Goal: Transaction & Acquisition: Book appointment/travel/reservation

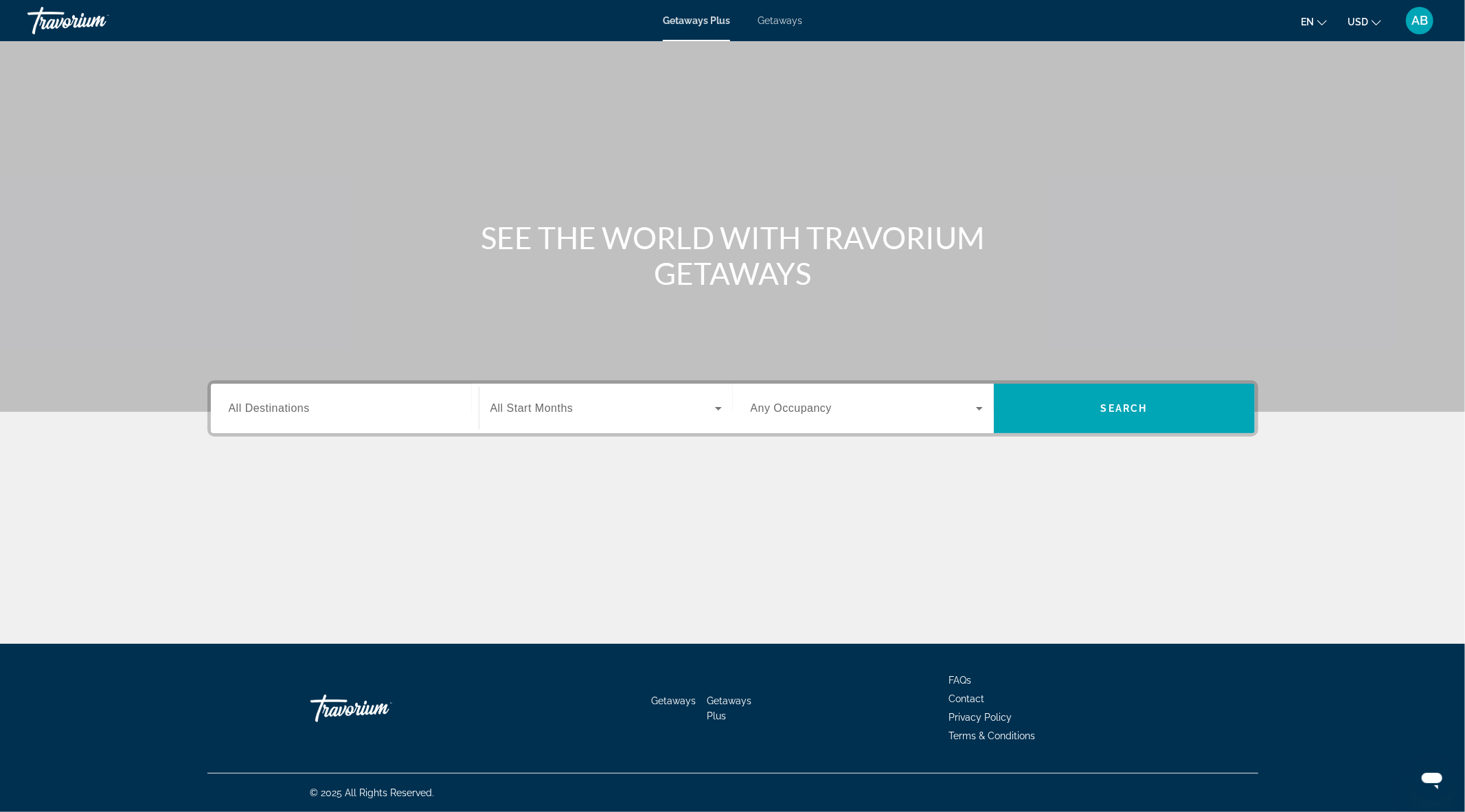
click at [300, 409] on span "All Destinations" at bounding box center [269, 408] width 81 height 12
click at [300, 409] on input "Destination All Destinations" at bounding box center [345, 409] width 232 height 17
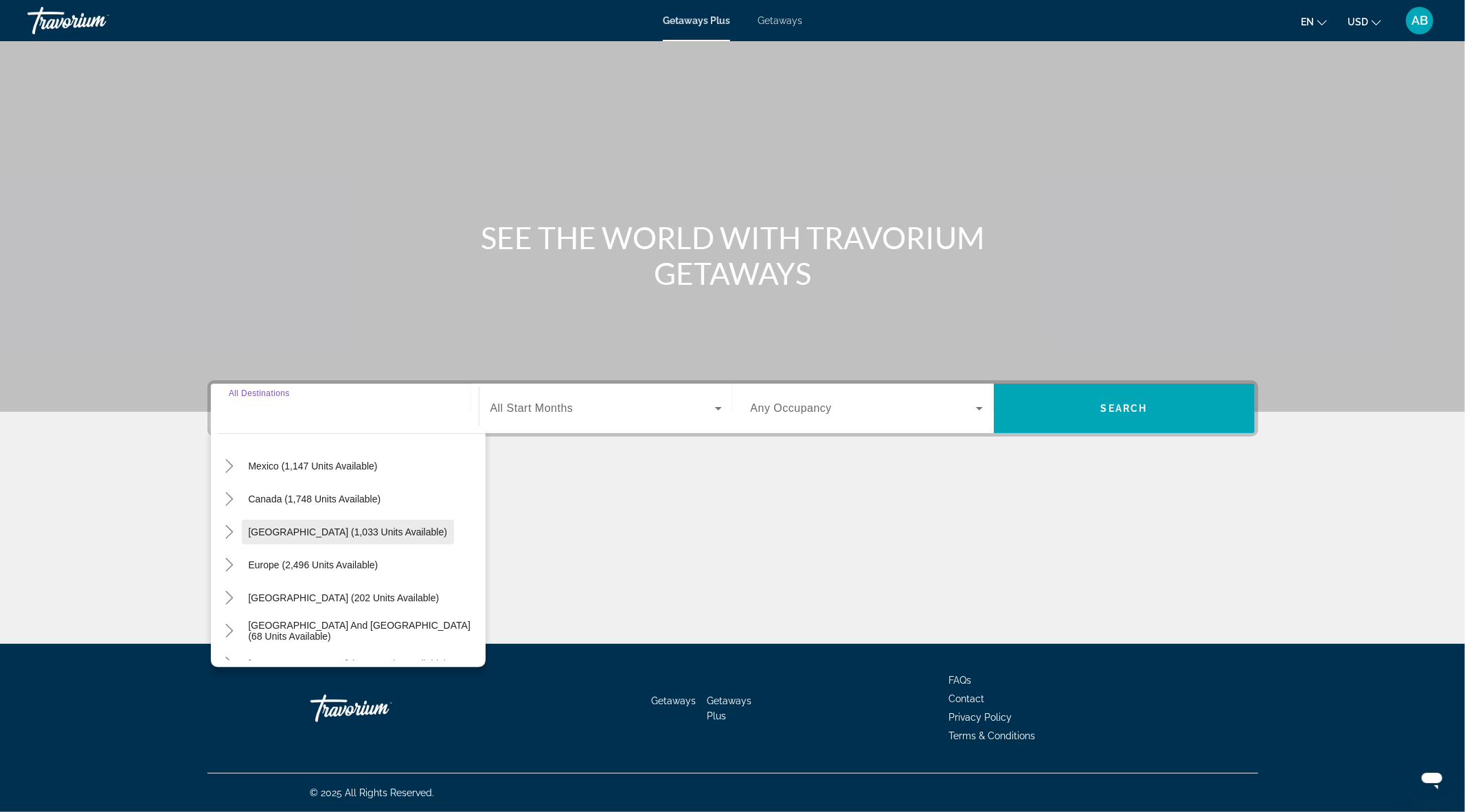
scroll to position [222, 0]
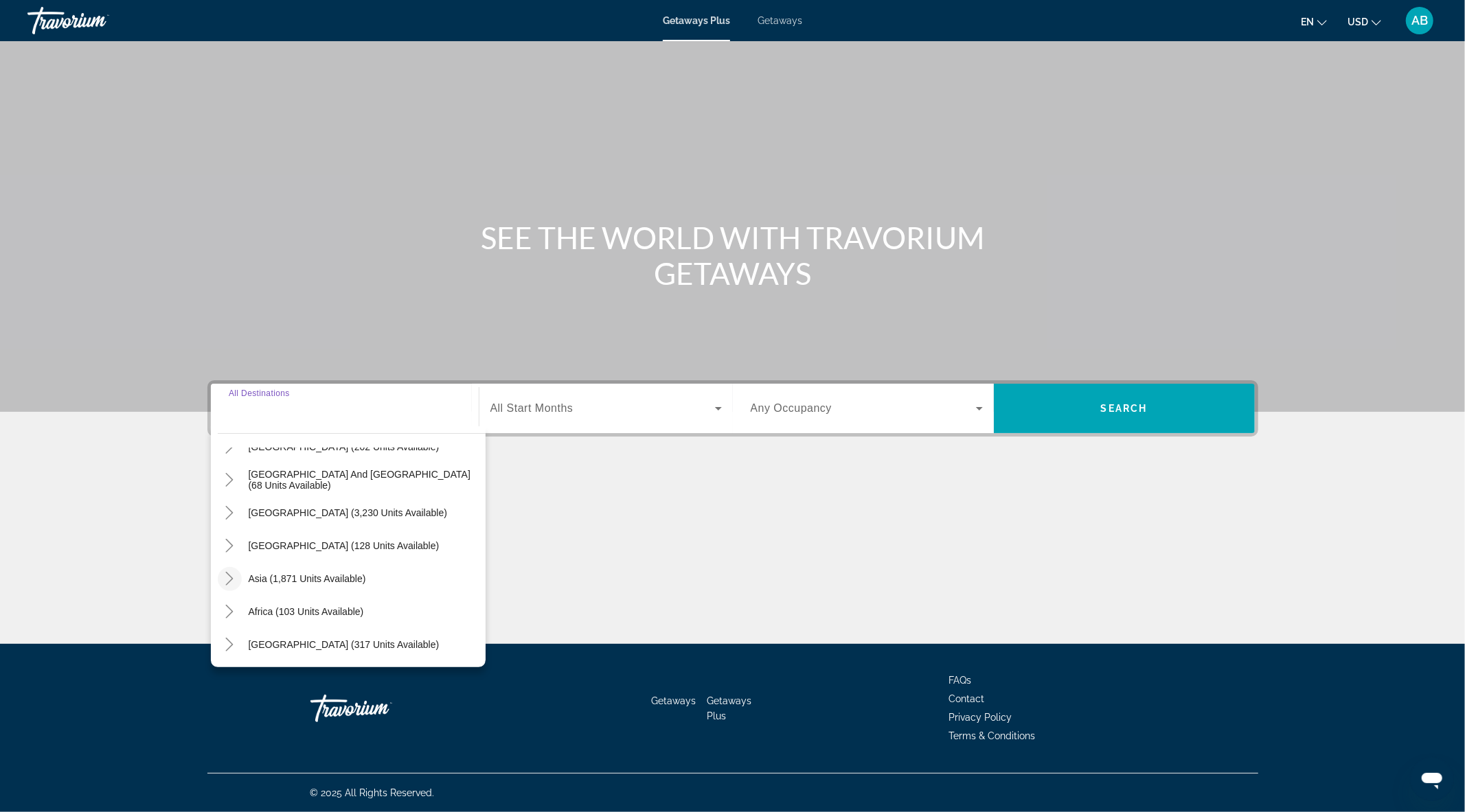
click at [227, 578] on icon "Toggle Asia (1,871 units available)" at bounding box center [229, 578] width 13 height 13
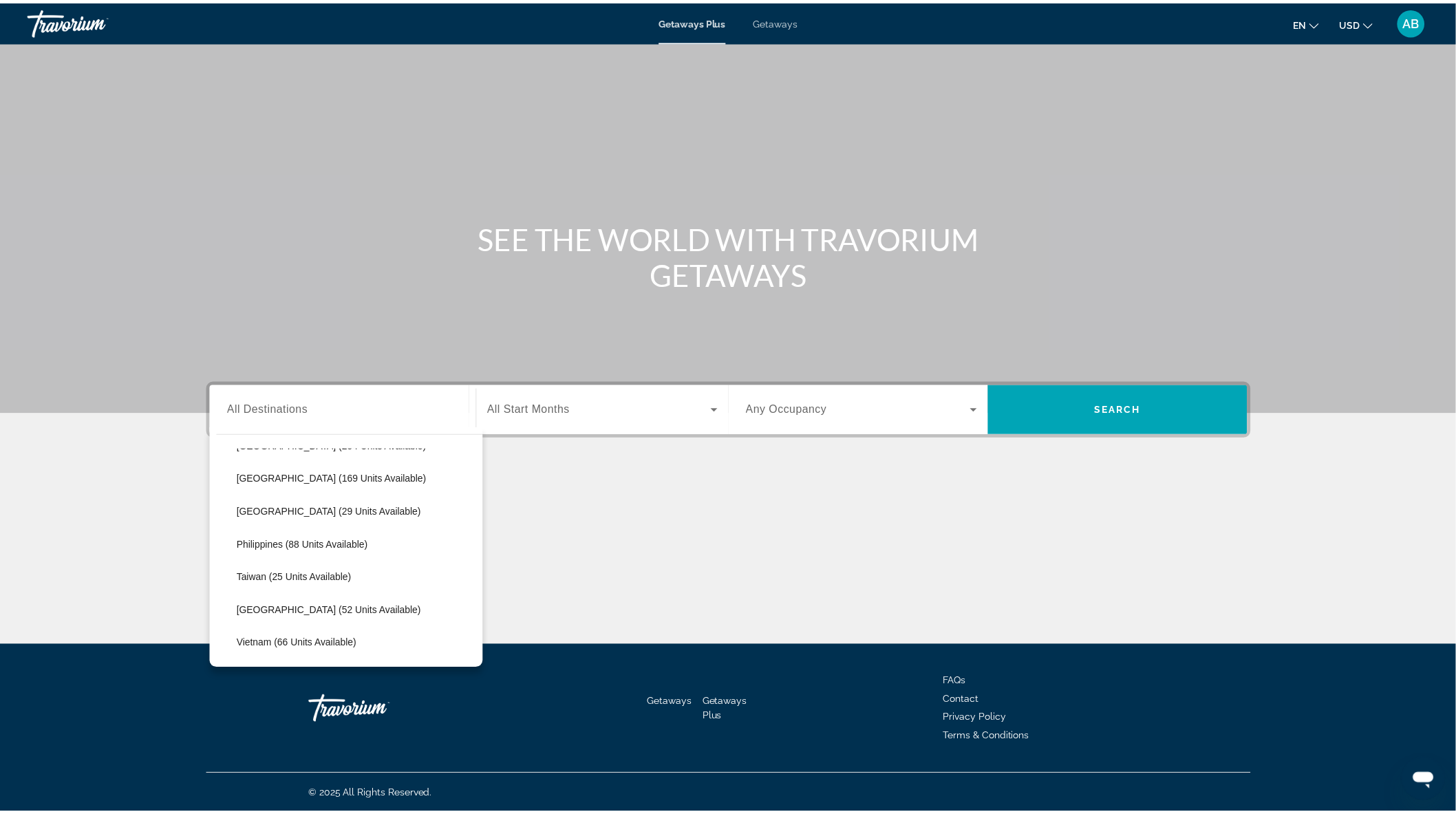
scroll to position [567, 0]
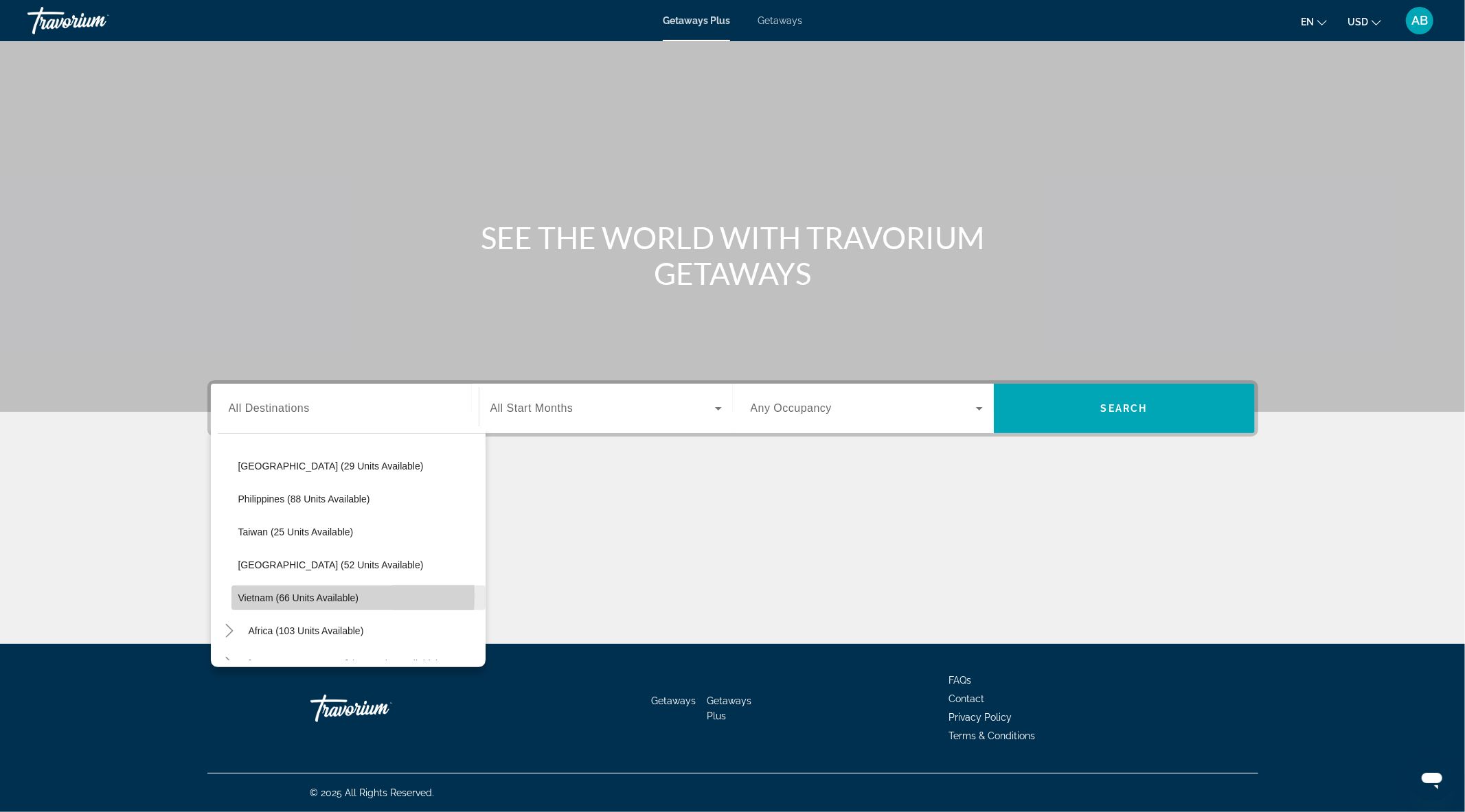
click at [258, 594] on span "Vietnam (66 units available)" at bounding box center [298, 598] width 120 height 11
type input "**********"
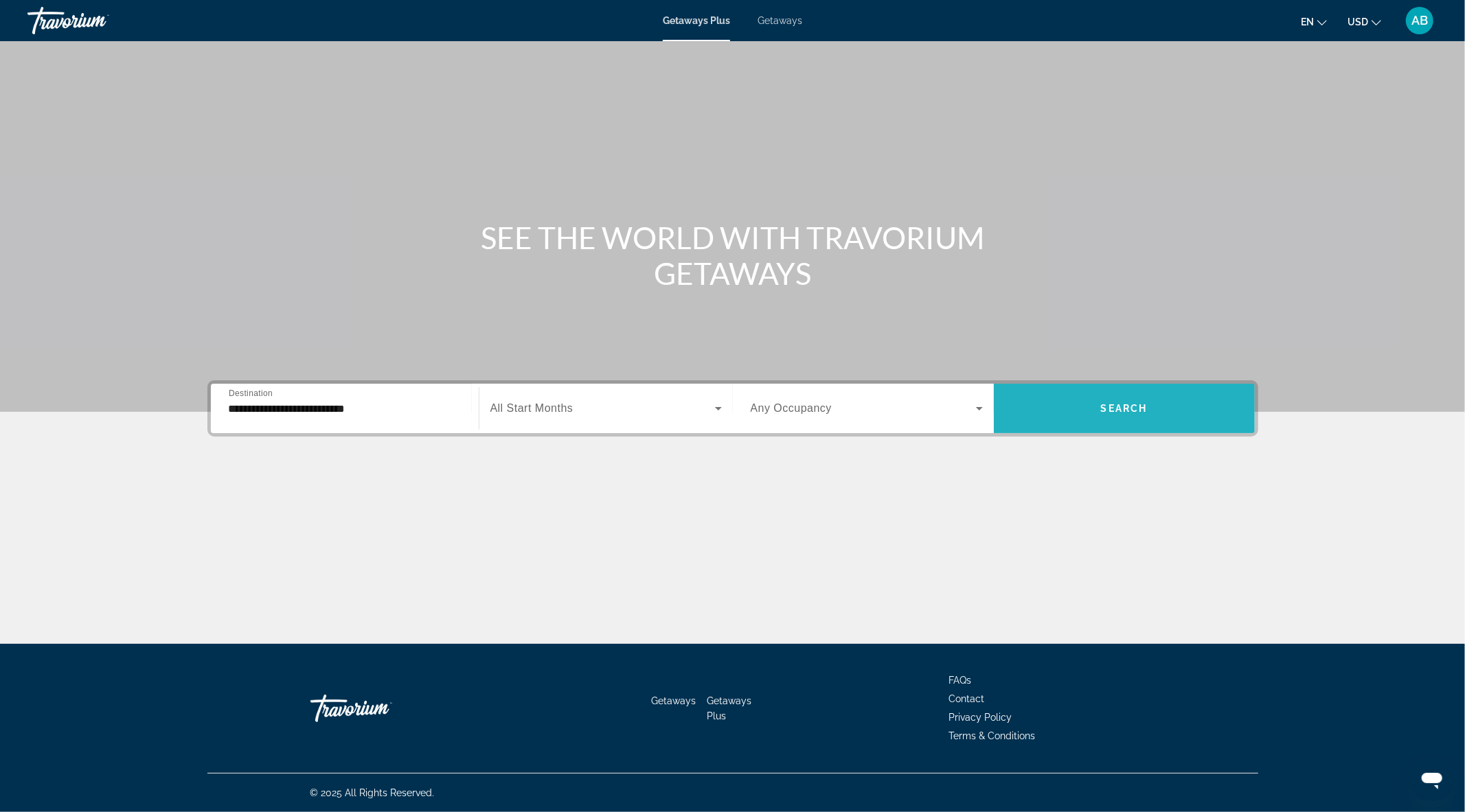
click at [1134, 403] on span "Search" at bounding box center [1124, 408] width 47 height 11
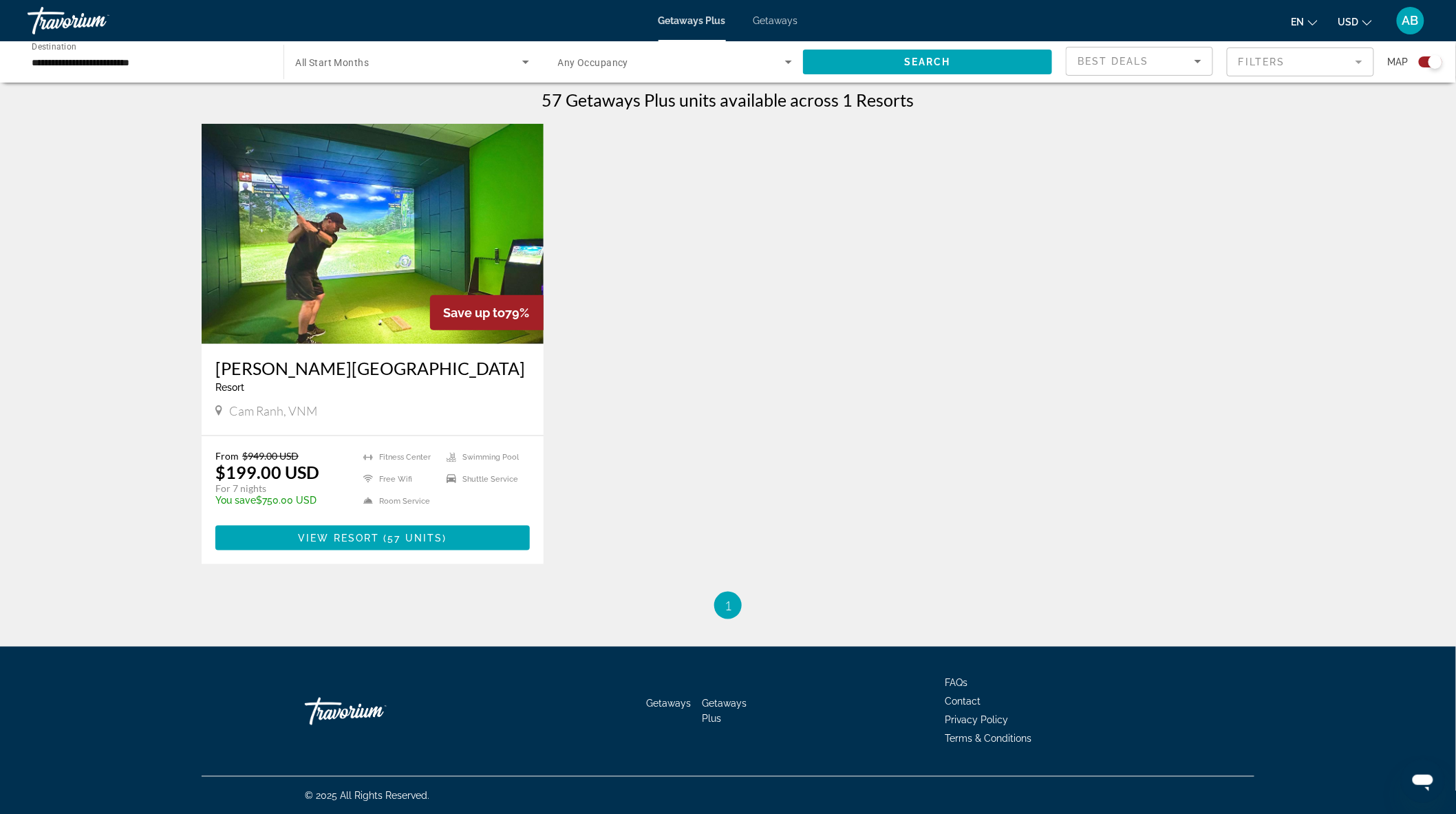
scroll to position [435, 0]
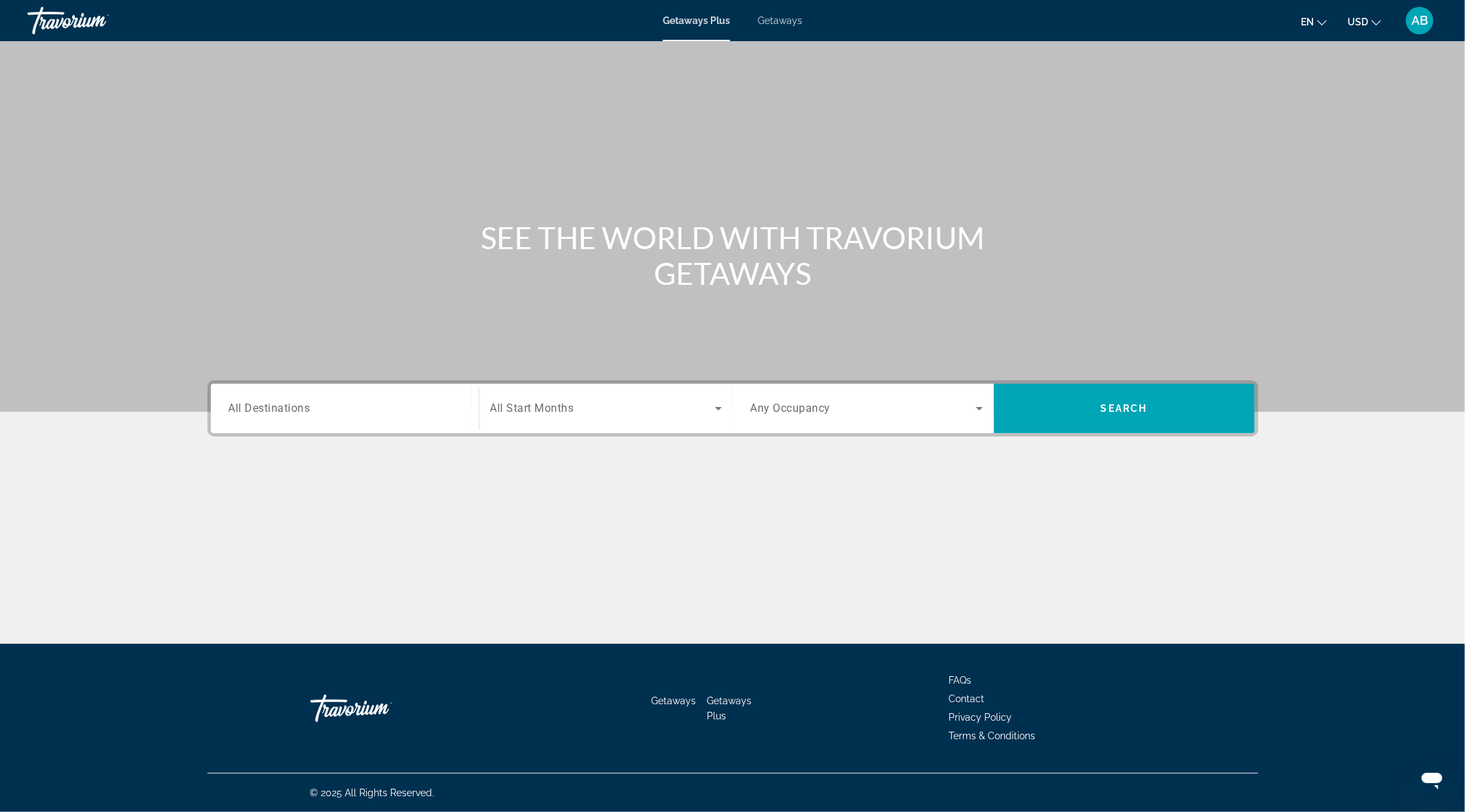
click at [296, 408] on span "All Destinations" at bounding box center [270, 408] width 82 height 13
click at [296, 408] on input "Destination All Destinations" at bounding box center [345, 409] width 232 height 17
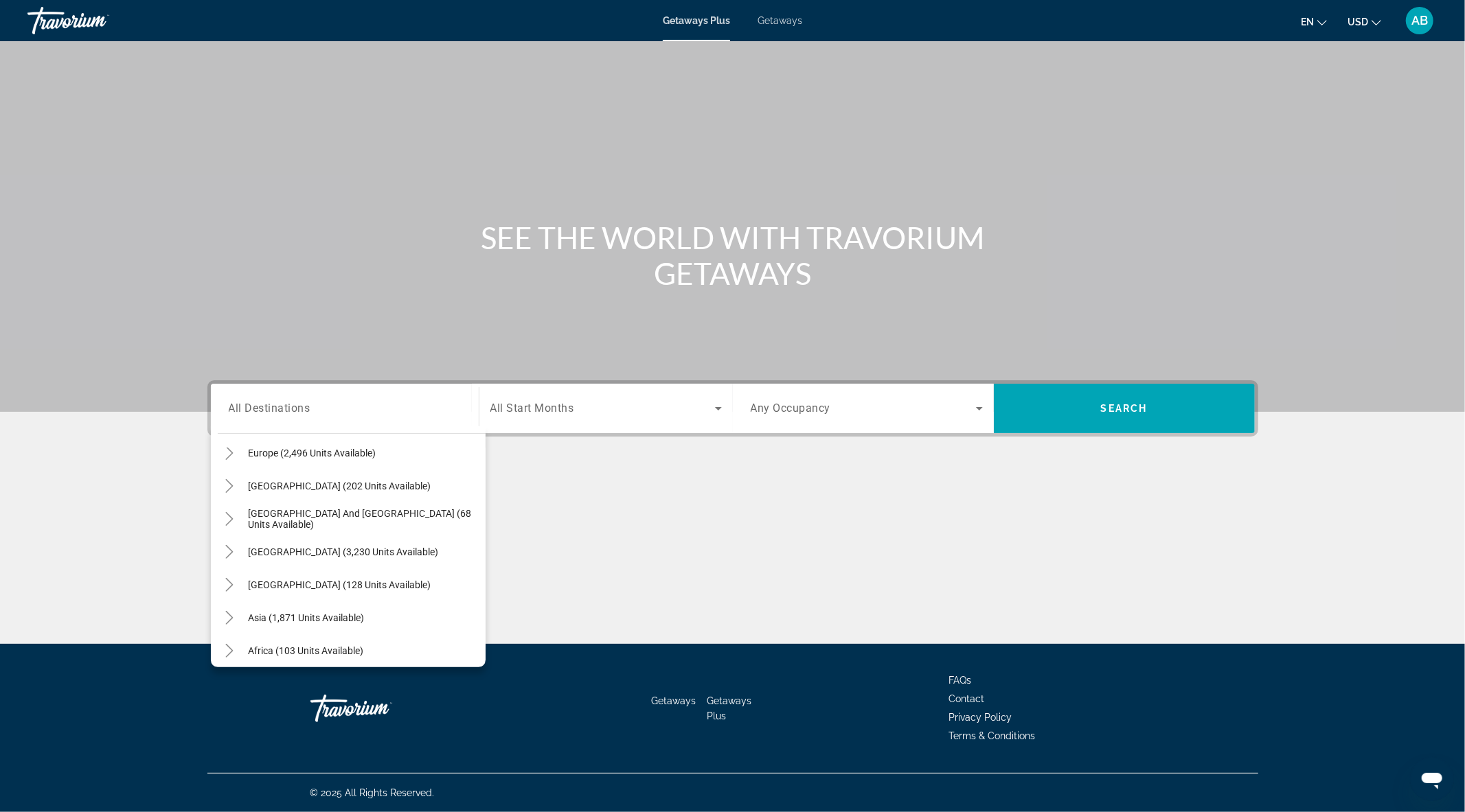
scroll to position [196, 0]
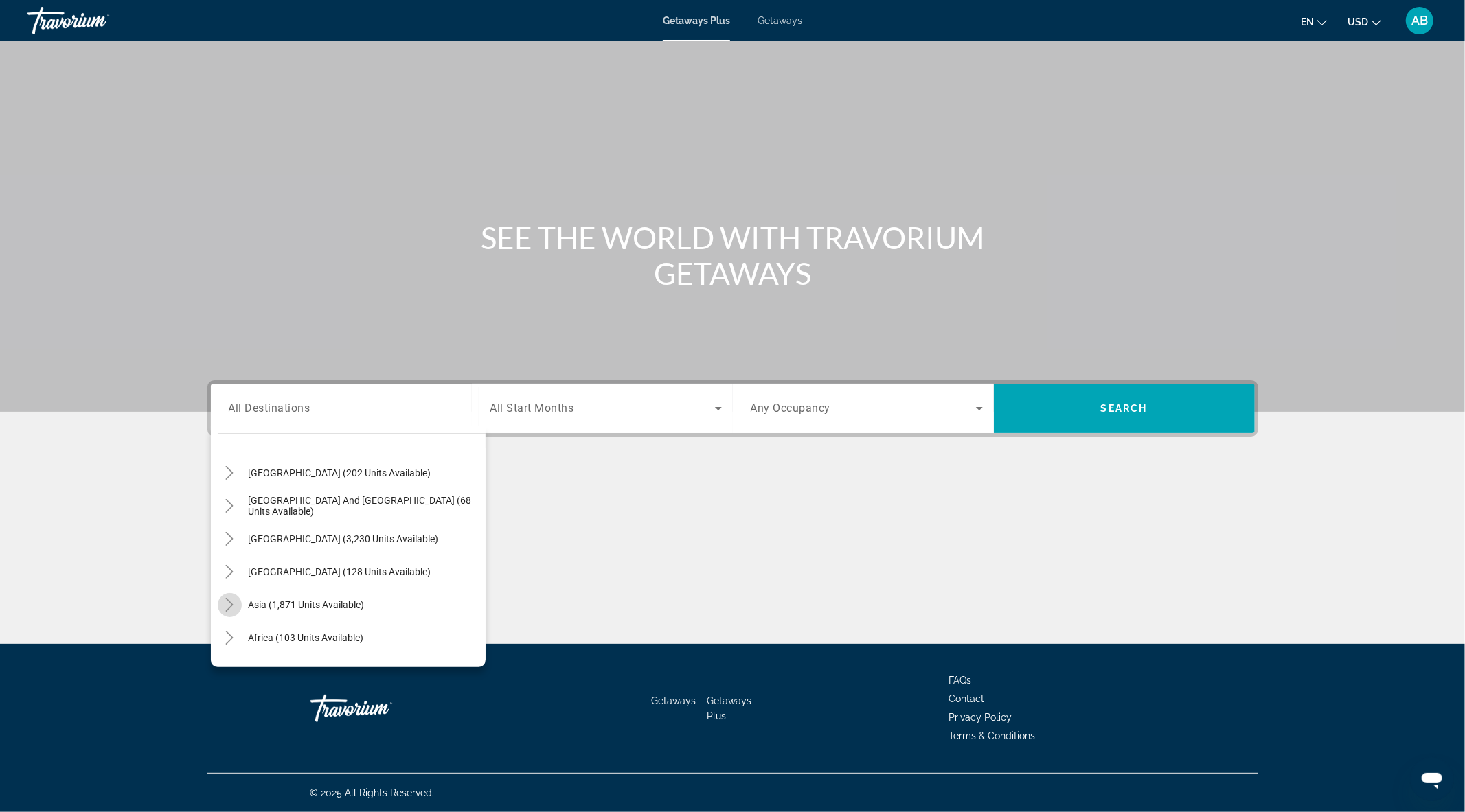
click at [229, 603] on icon "Toggle Asia (1,871 units available)" at bounding box center [229, 605] width 13 height 13
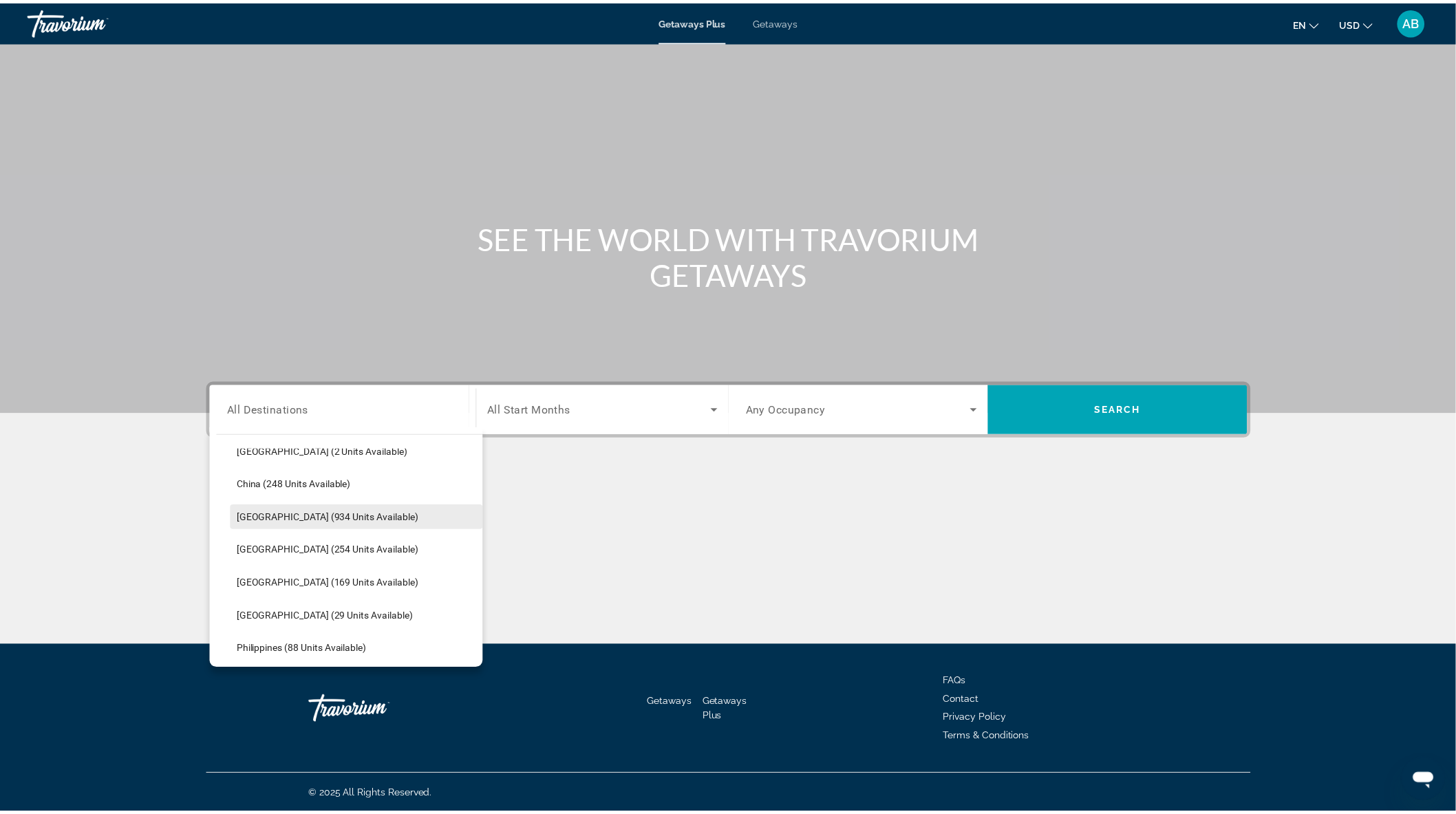
scroll to position [413, 0]
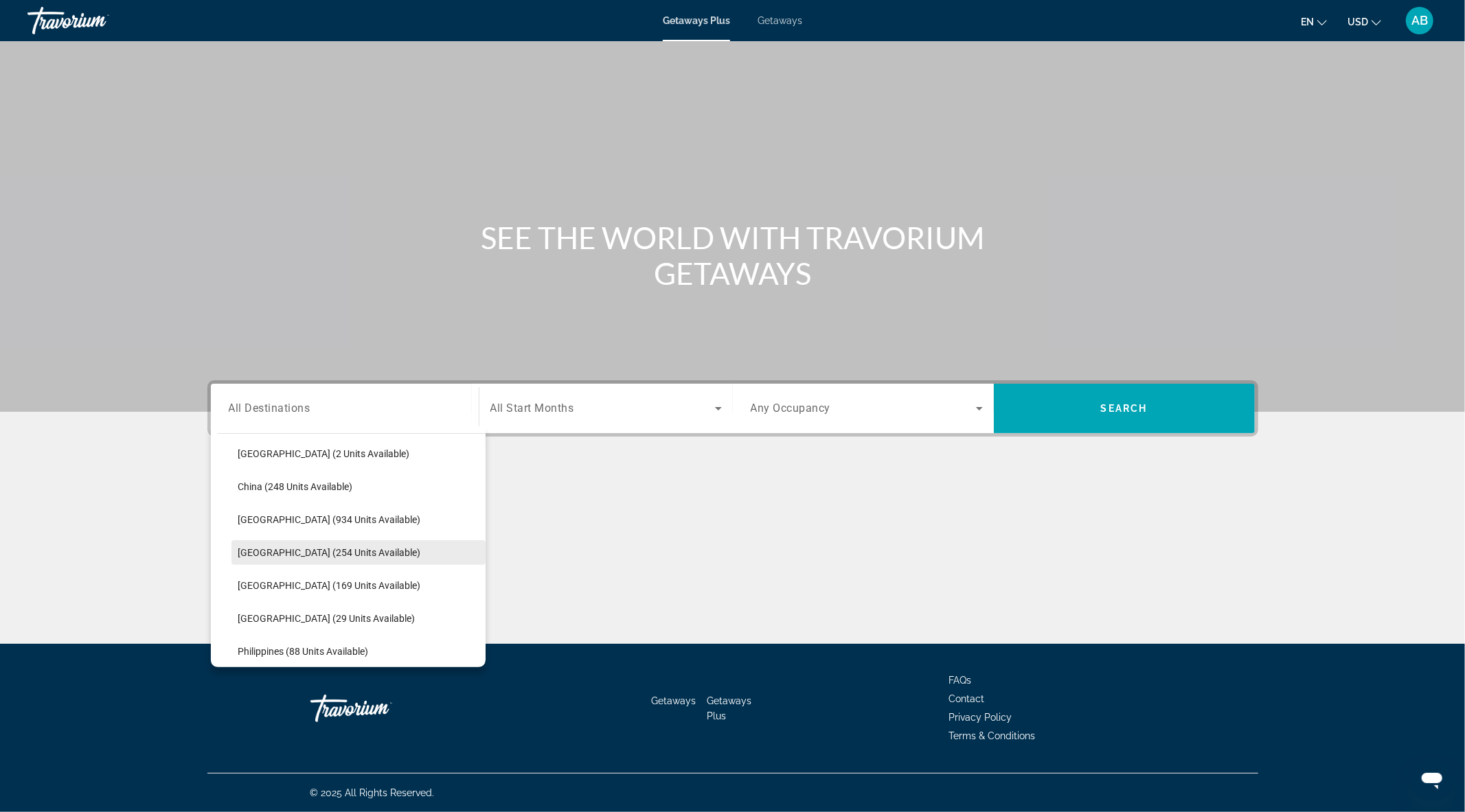
click at [292, 551] on span "[GEOGRAPHIC_DATA] (254 units available)" at bounding box center [330, 553] width 183 height 11
type input "**********"
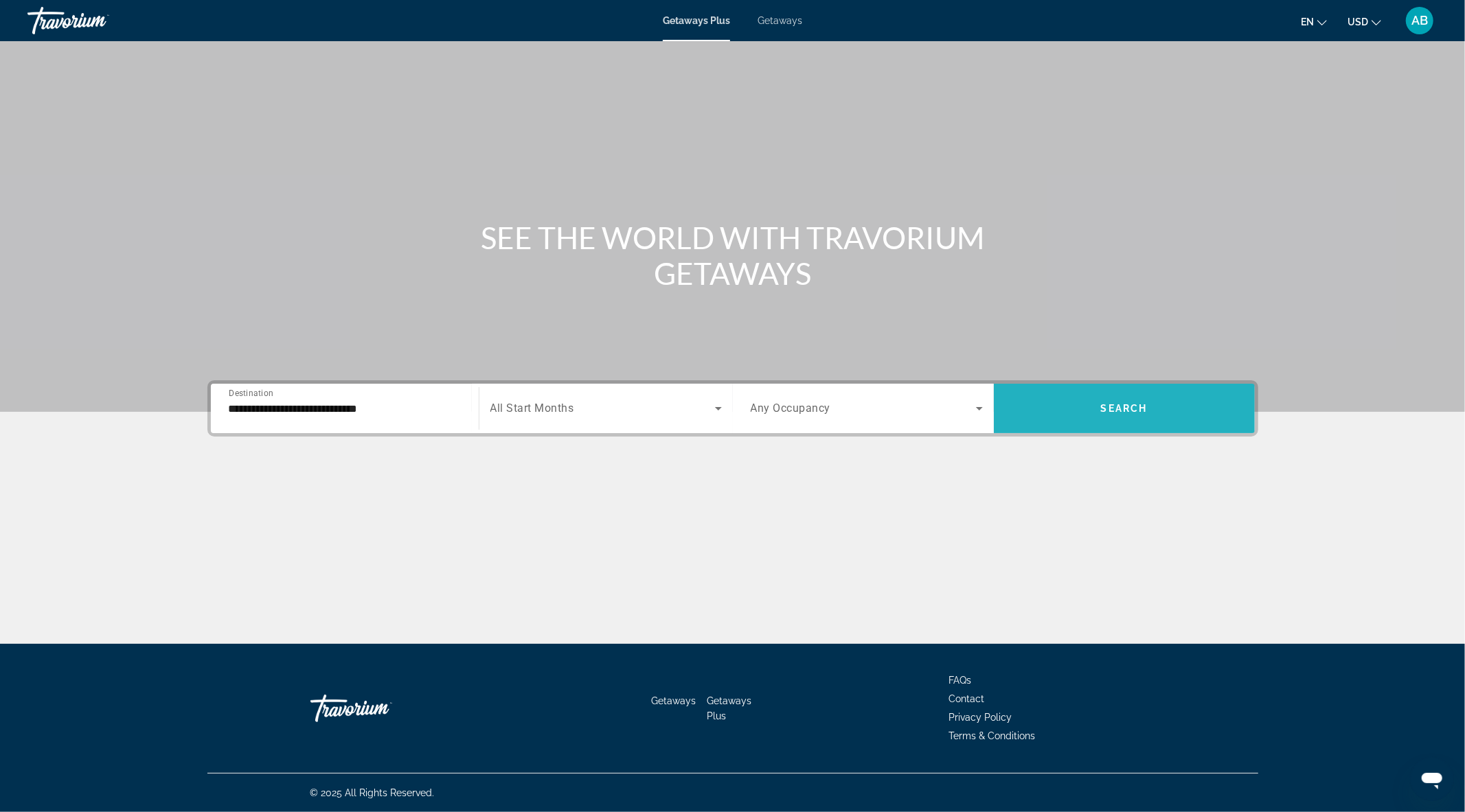
click at [1105, 407] on span "Search" at bounding box center [1124, 408] width 47 height 11
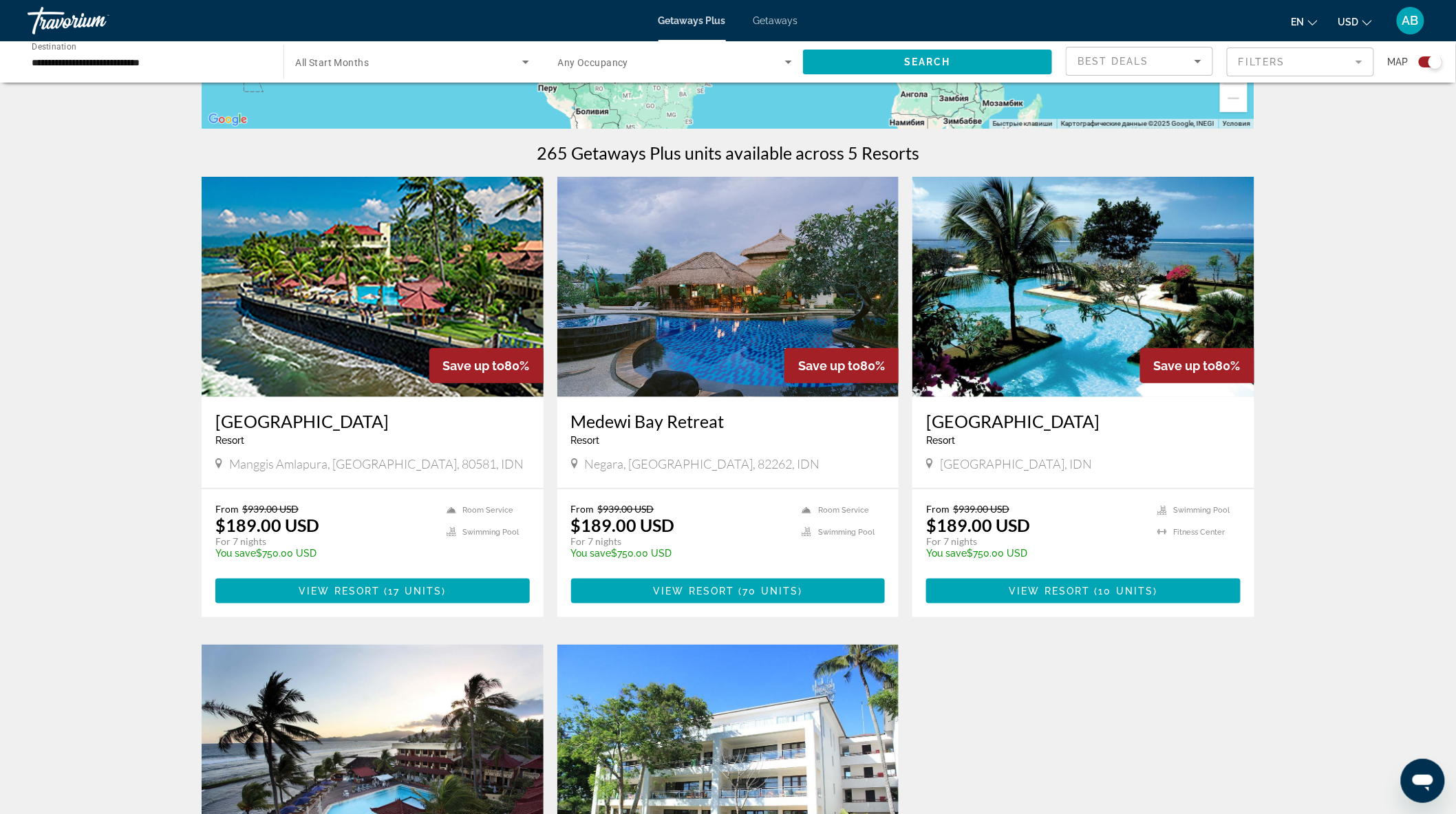
scroll to position [382, 0]
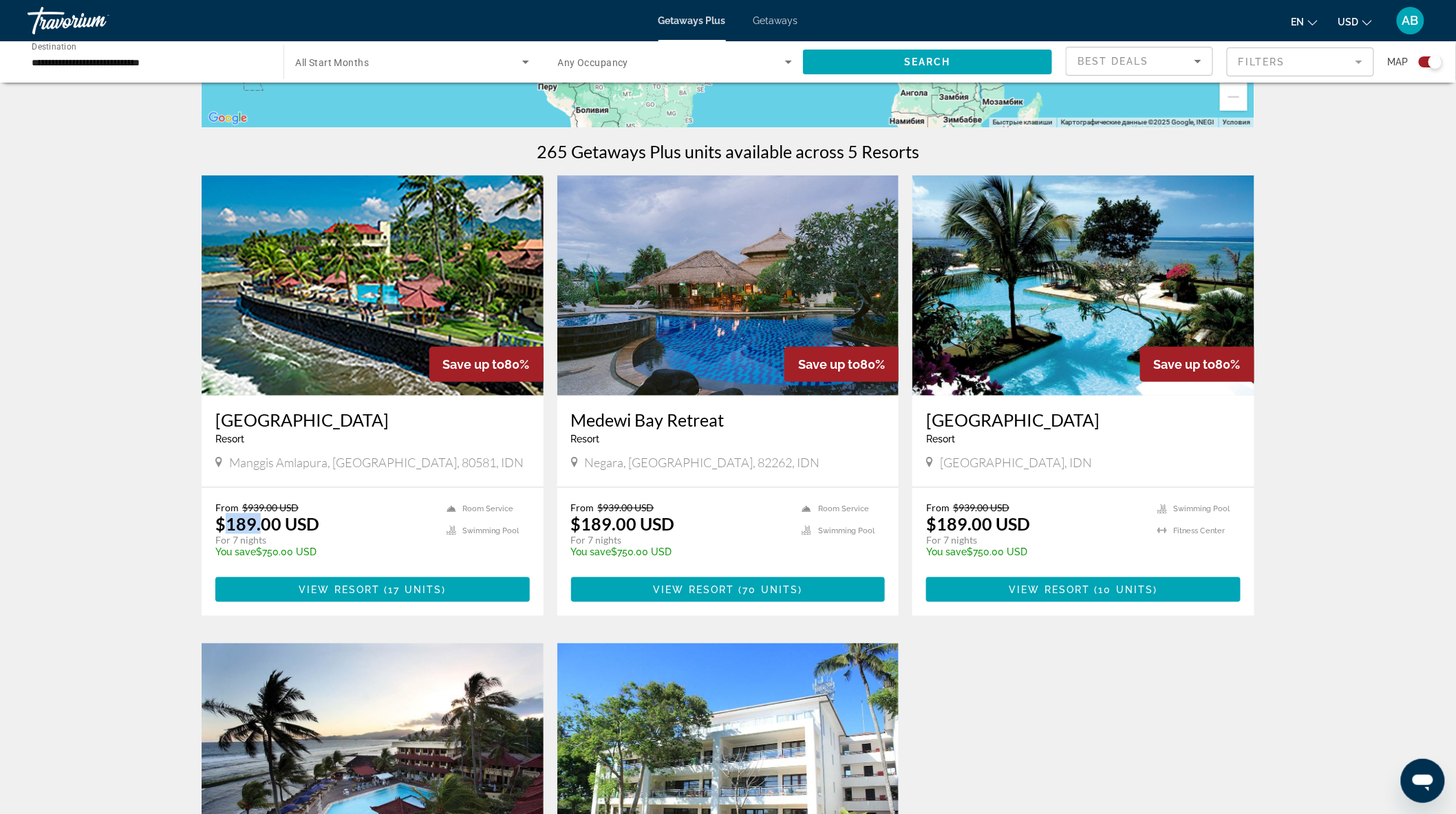
drag, startPoint x: 229, startPoint y: 523, endPoint x: 259, endPoint y: 523, distance: 30.0
click at [259, 523] on p "$189.00 USD" at bounding box center [268, 524] width 104 height 21
click at [392, 585] on span "17 units" at bounding box center [416, 590] width 54 height 11
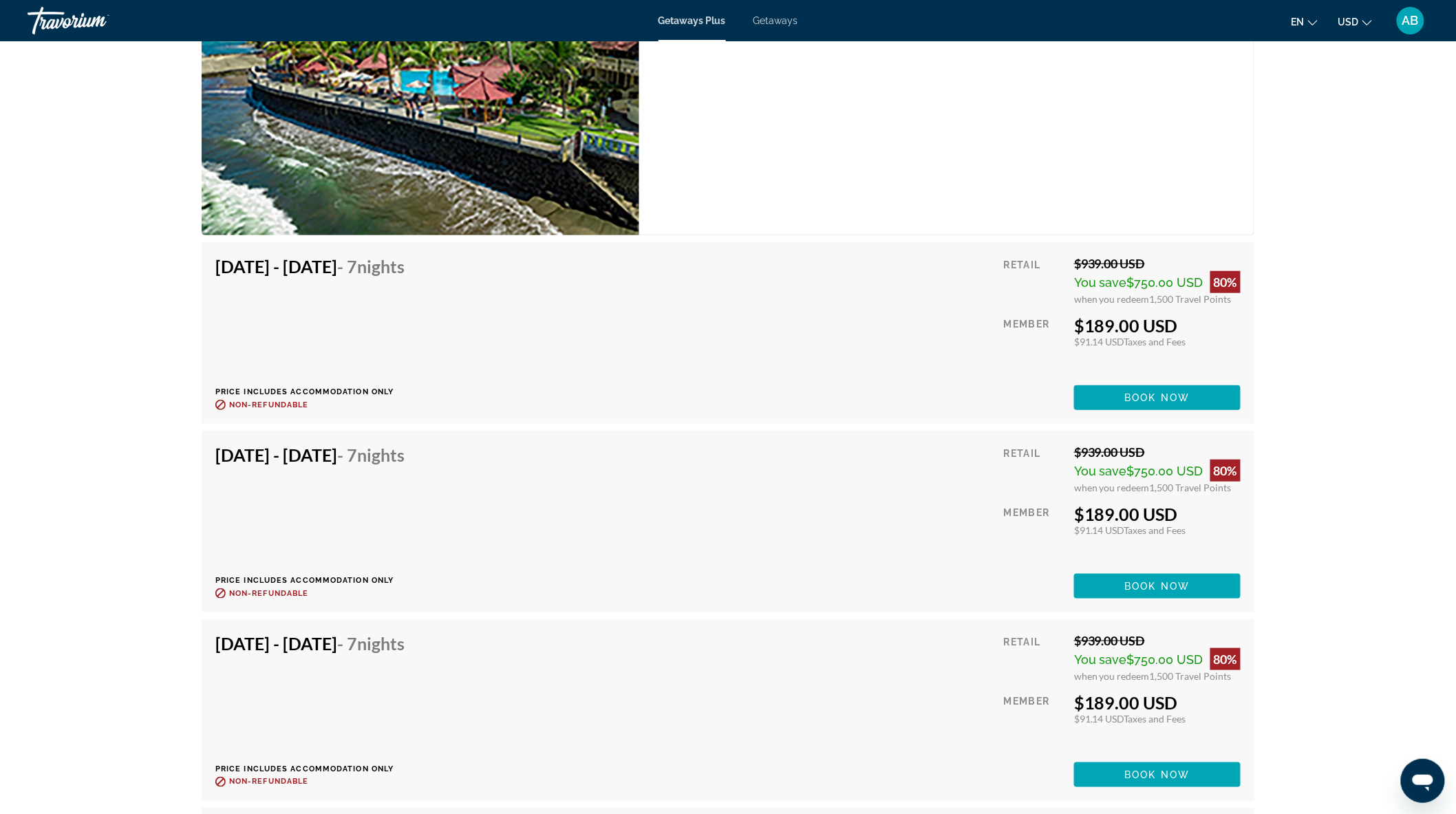
scroll to position [2523, 0]
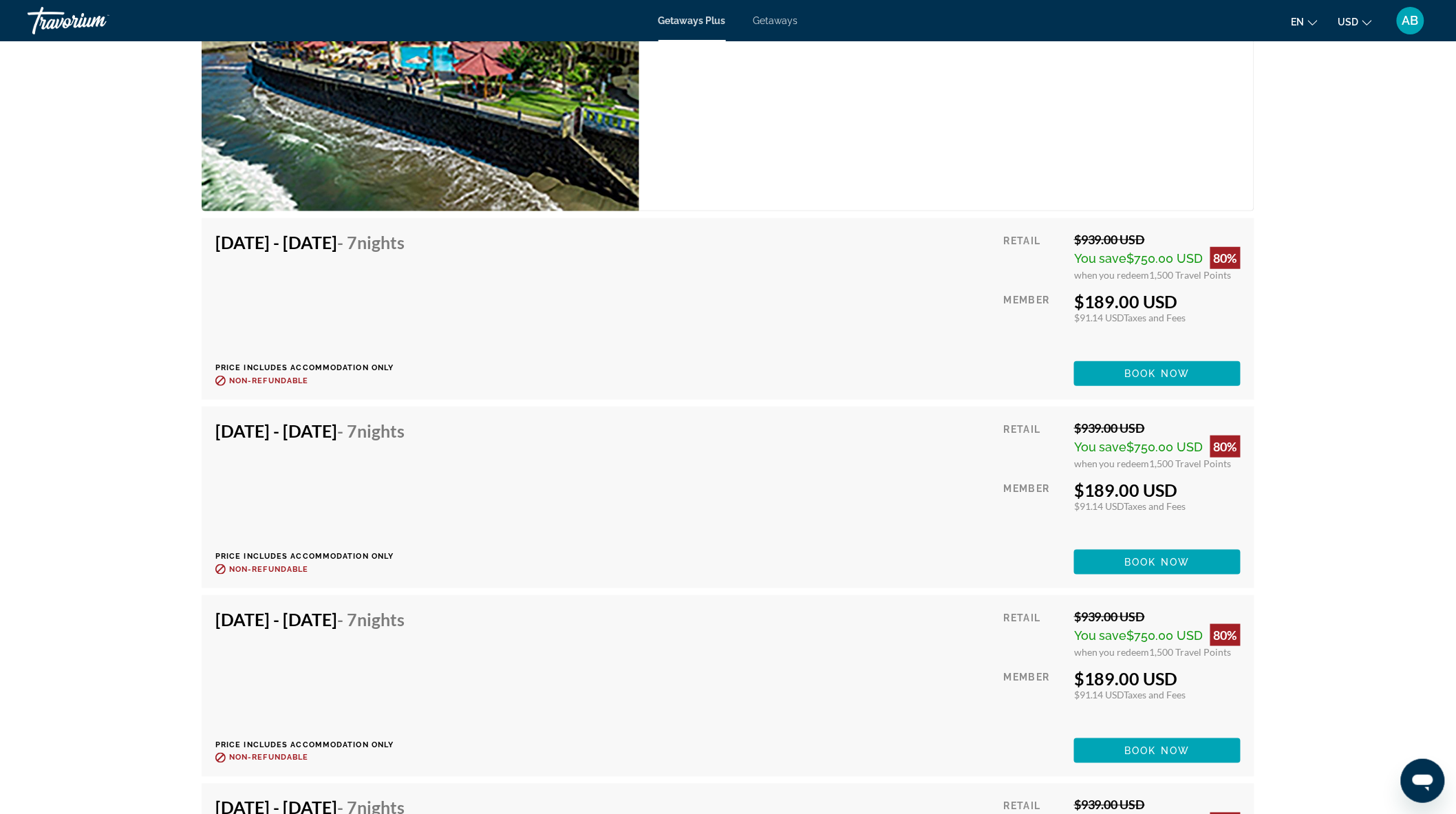
drag, startPoint x: 214, startPoint y: 243, endPoint x: 454, endPoint y: 251, distance: 240.1
click at [454, 251] on div "[DATE] - [DATE] - 7 Nights Price includes accommodation only Refundable until :…" at bounding box center [728, 309] width 1052 height 182
drag, startPoint x: 229, startPoint y: 424, endPoint x: 427, endPoint y: 432, distance: 198.2
click at [404, 432] on h4 "[DATE] - [DATE] - 7 Nights" at bounding box center [310, 431] width 189 height 21
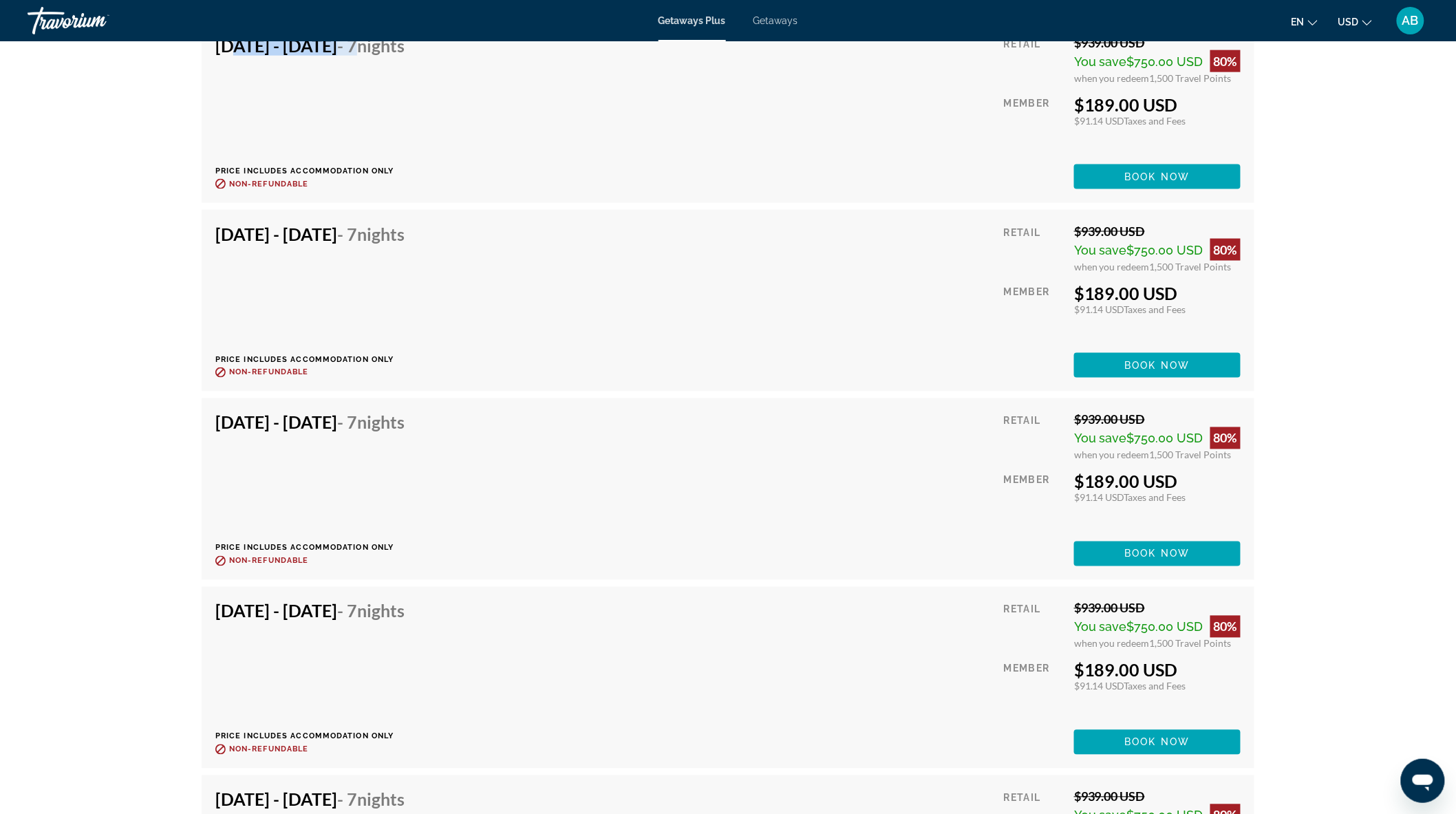
scroll to position [2906, 0]
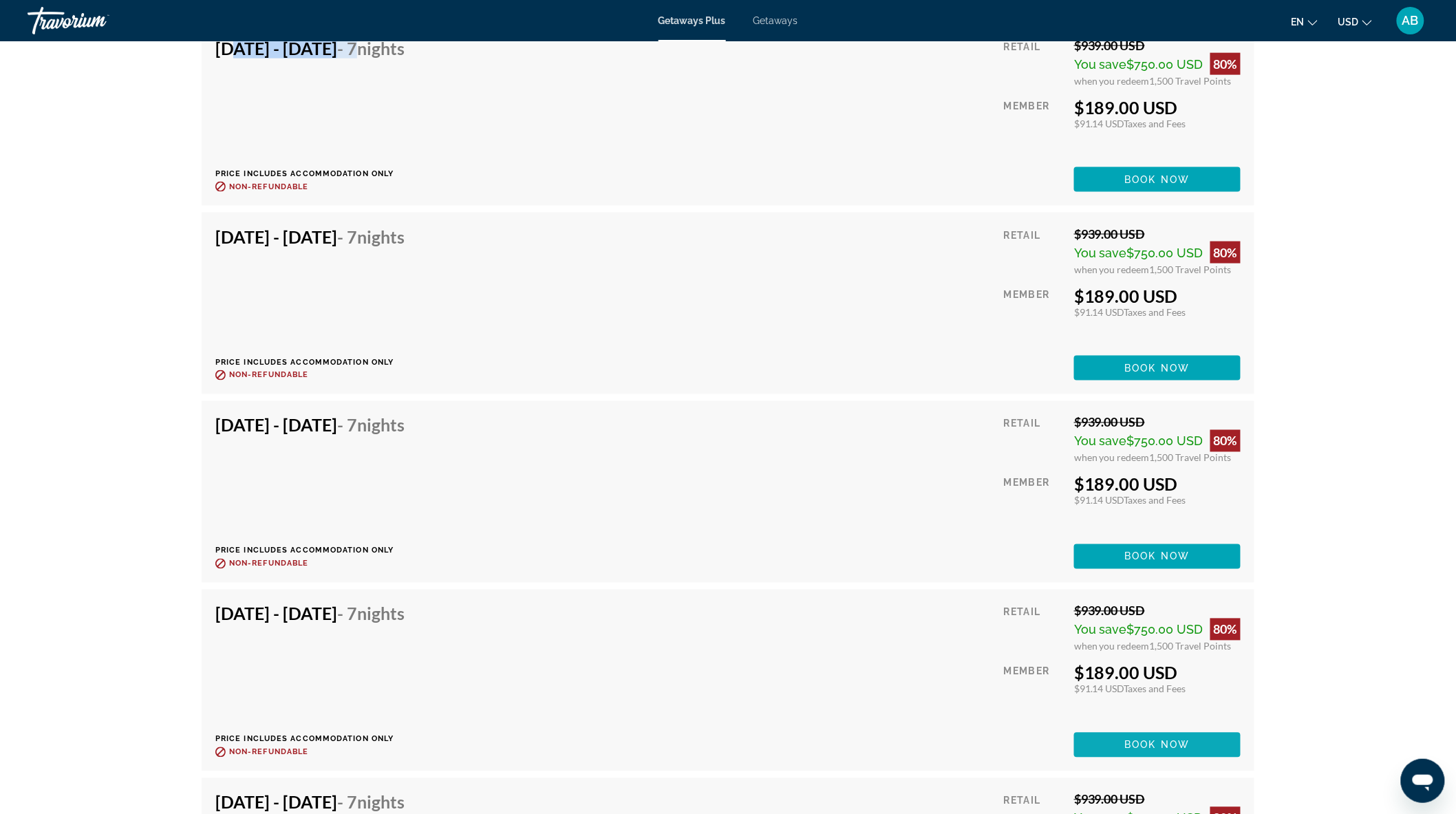
click at [1153, 741] on span "Book now" at bounding box center [1157, 745] width 66 height 11
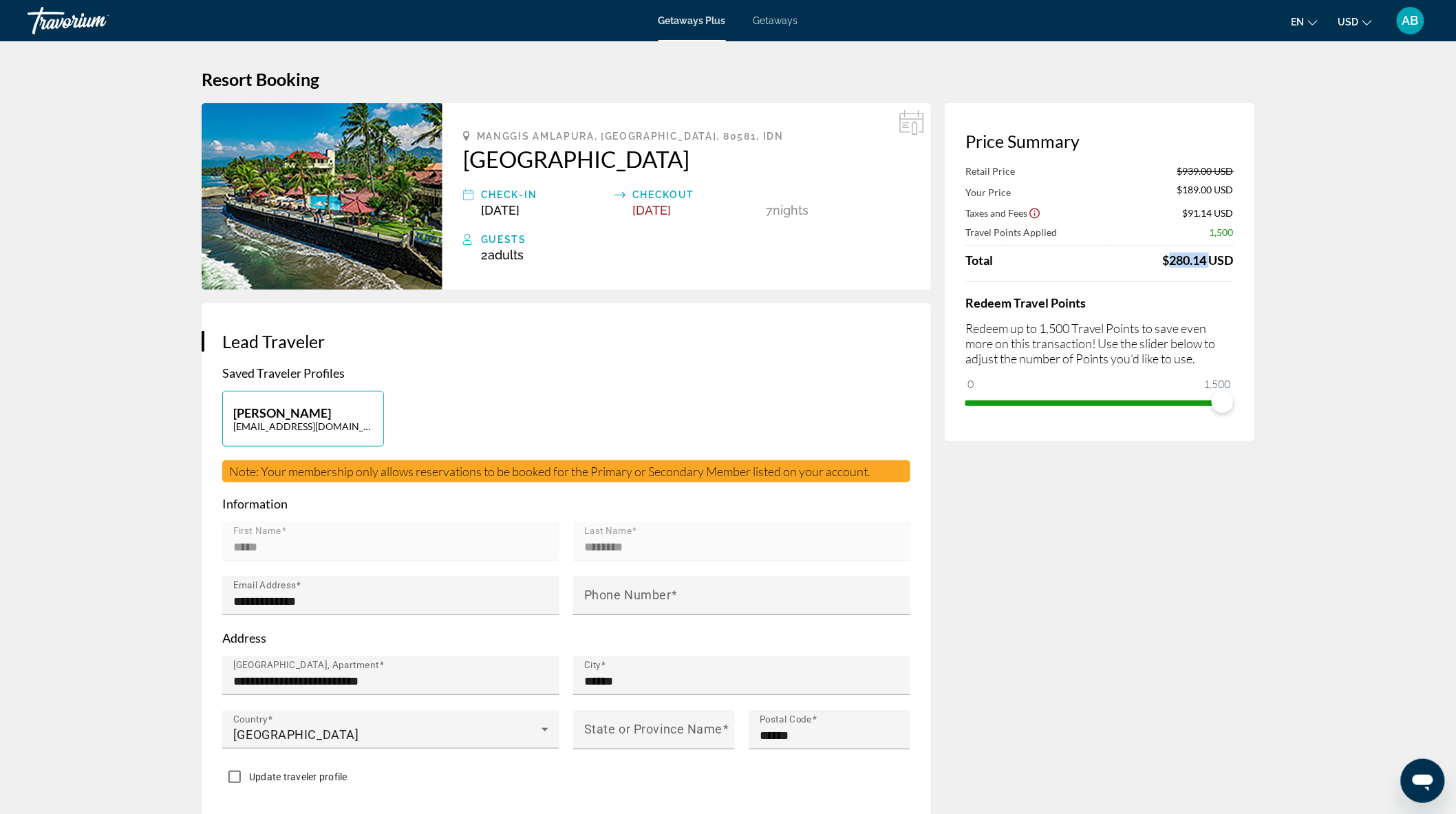
drag, startPoint x: 1159, startPoint y: 258, endPoint x: 1207, endPoint y: 262, distance: 48.2
click at [1207, 262] on div "Total $280.14 USD" at bounding box center [1100, 260] width 269 height 15
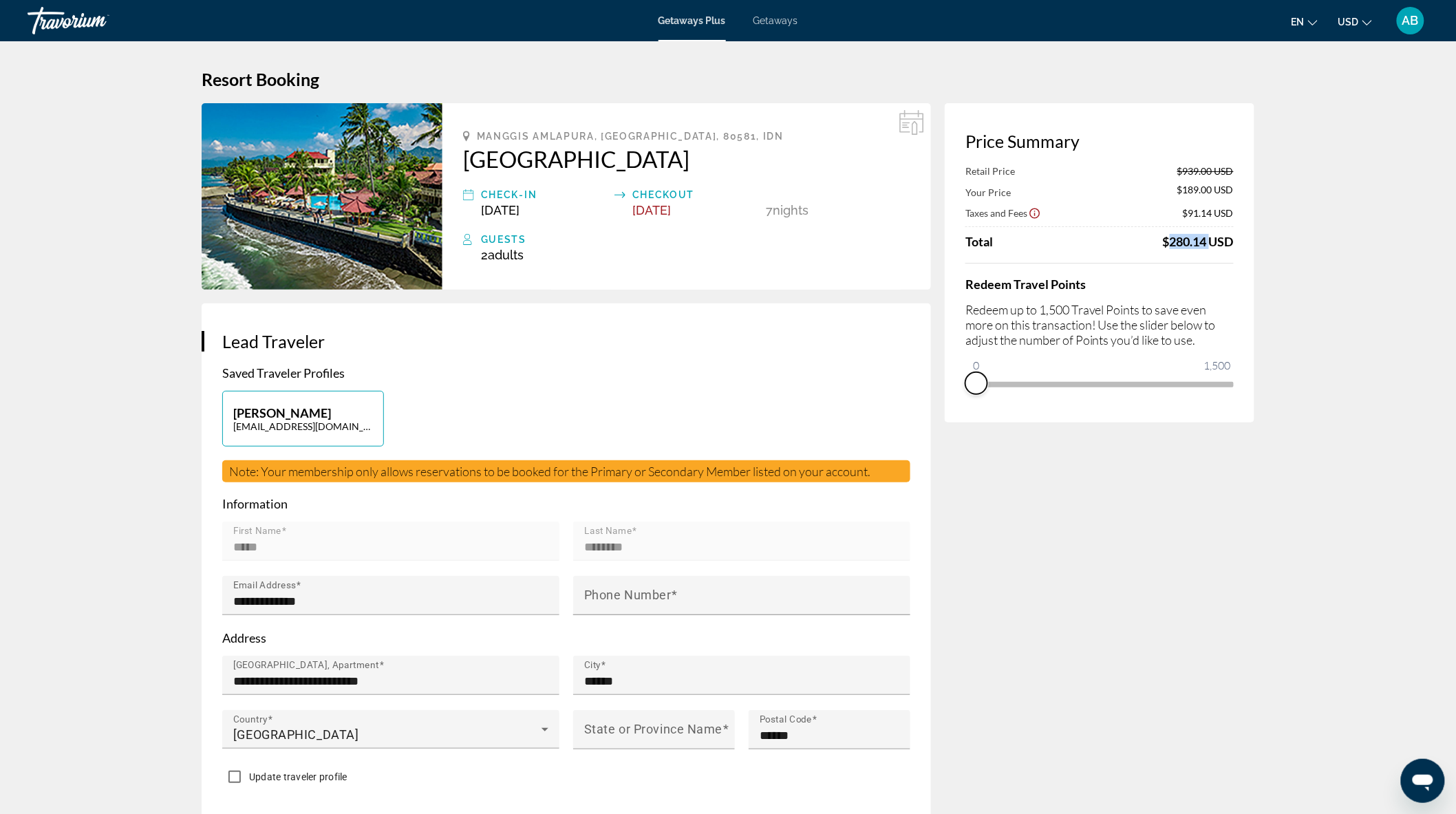
drag, startPoint x: 1223, startPoint y: 406, endPoint x: 942, endPoint y: 411, distance: 281.0
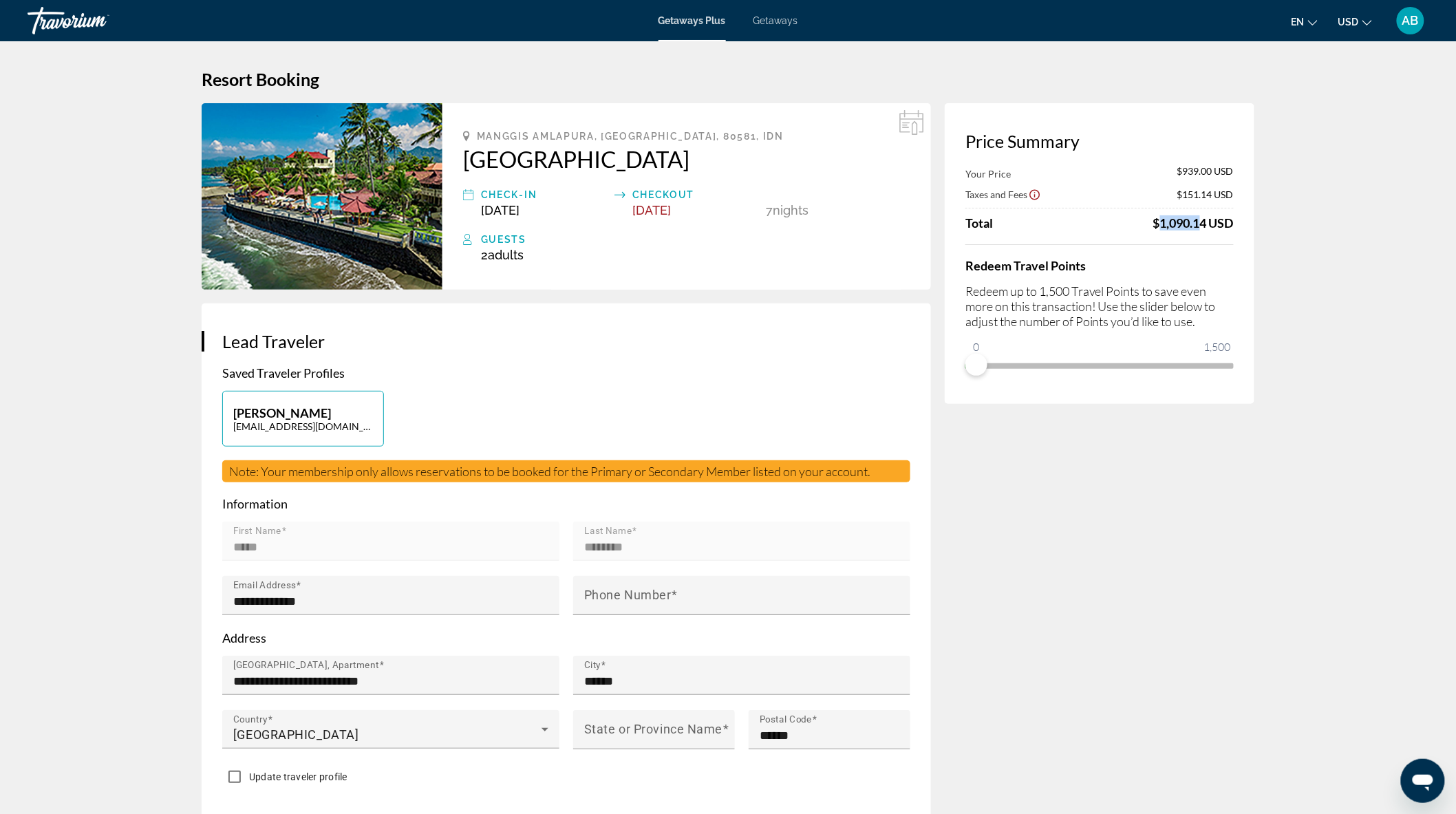
drag, startPoint x: 1153, startPoint y: 226, endPoint x: 1191, endPoint y: 229, distance: 38.1
click at [1191, 229] on div "$1,090.14 USD" at bounding box center [1194, 223] width 81 height 15
click at [1247, 254] on div "Price Summary Your Price $939.00 USD Taxes and Fees $151.14 USD Total $1,090.14…" at bounding box center [1100, 254] width 310 height 301
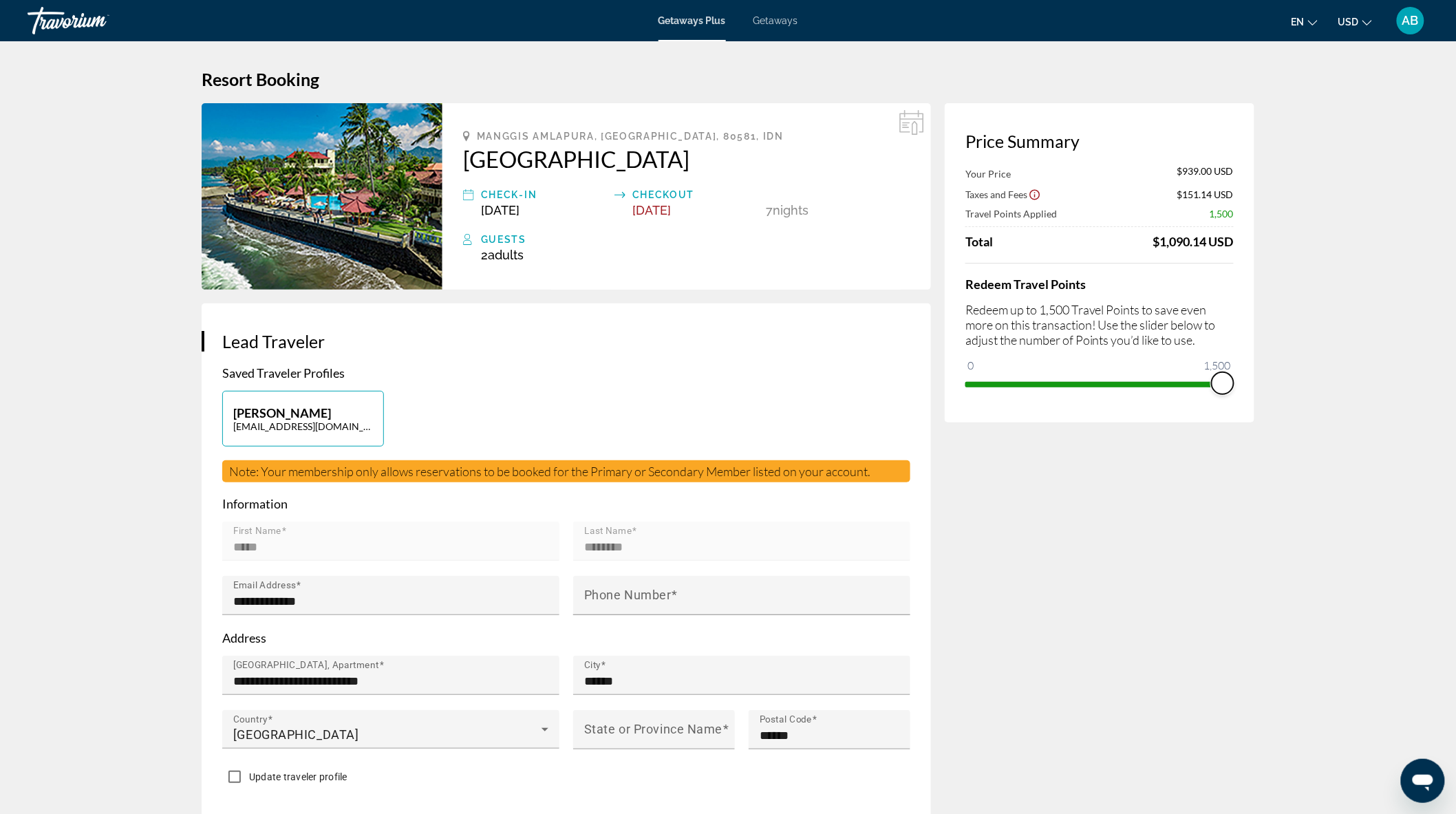
drag, startPoint x: 977, startPoint y: 362, endPoint x: 1281, endPoint y: 367, distance: 304.0
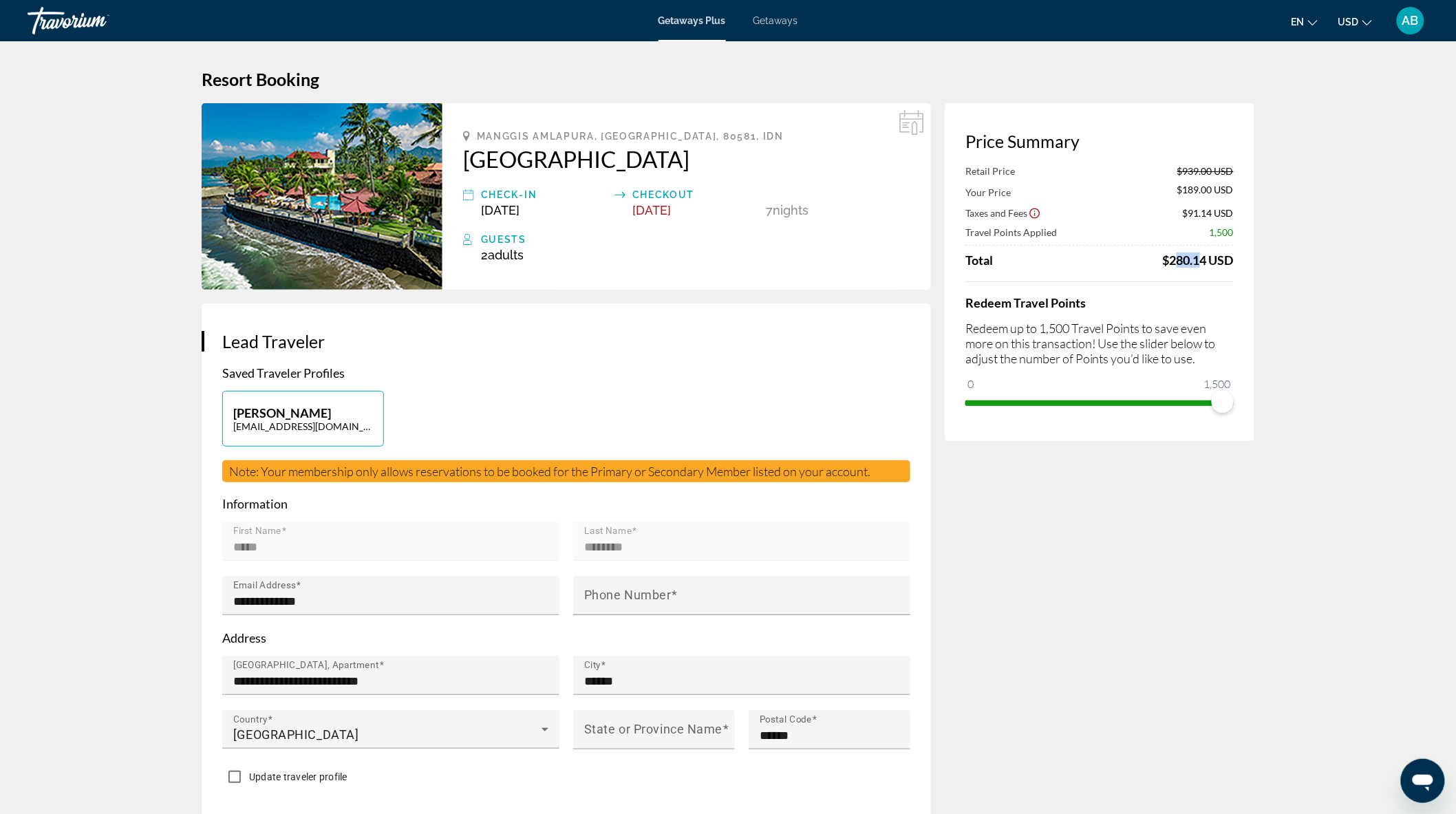
drag, startPoint x: 1166, startPoint y: 262, endPoint x: 1191, endPoint y: 263, distance: 25.0
click at [1191, 263] on div "$280.14 USD" at bounding box center [1198, 260] width 71 height 15
drag, startPoint x: 542, startPoint y: 258, endPoint x: 476, endPoint y: 258, distance: 66.0
click at [476, 258] on div "Guests 2 Adult Adults , Child Children" at bounding box center [687, 247] width 447 height 31
click at [597, 258] on div "2 Adult Adults , Child Children" at bounding box center [695, 255] width 429 height 14
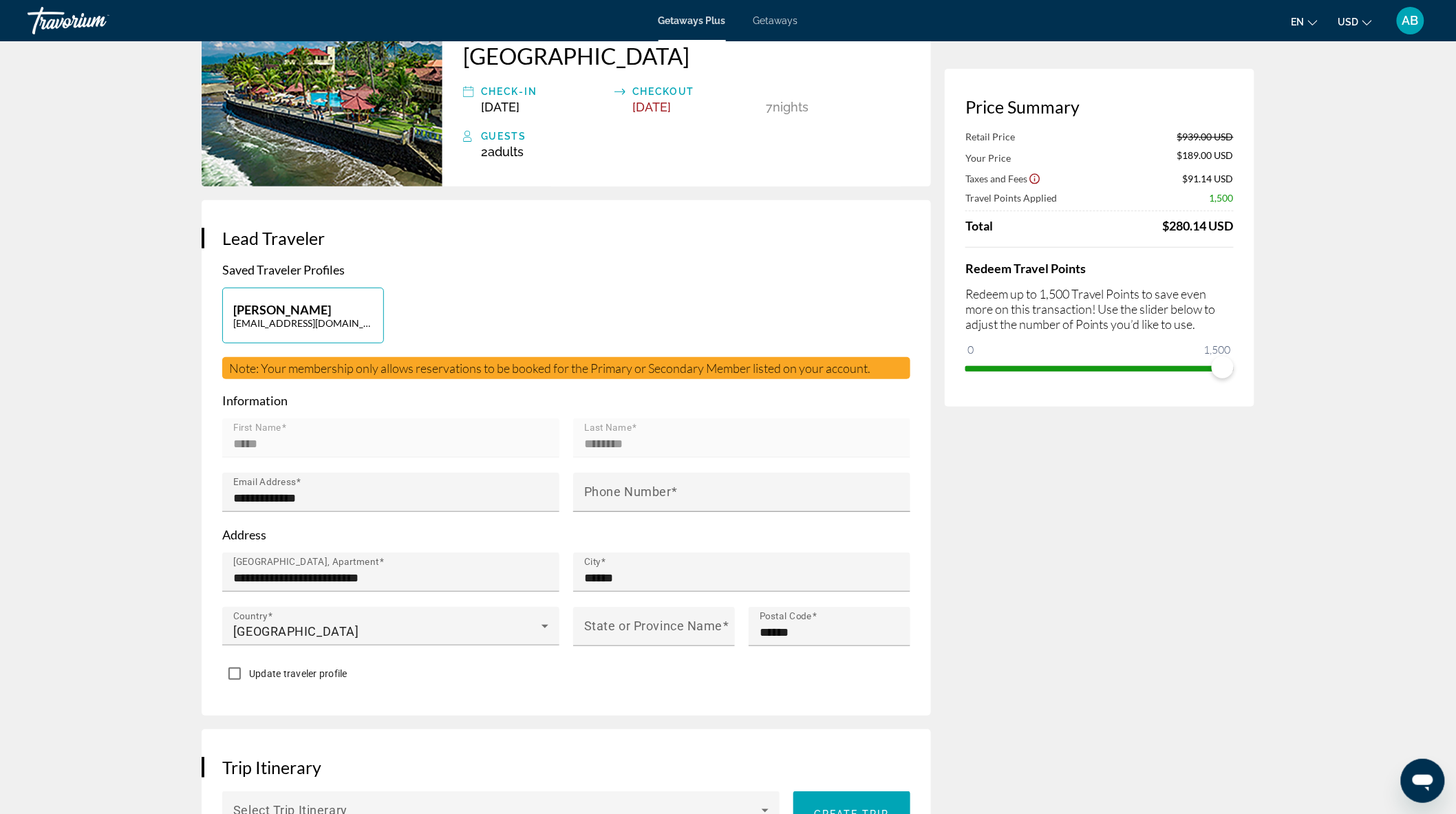
scroll to position [77, 0]
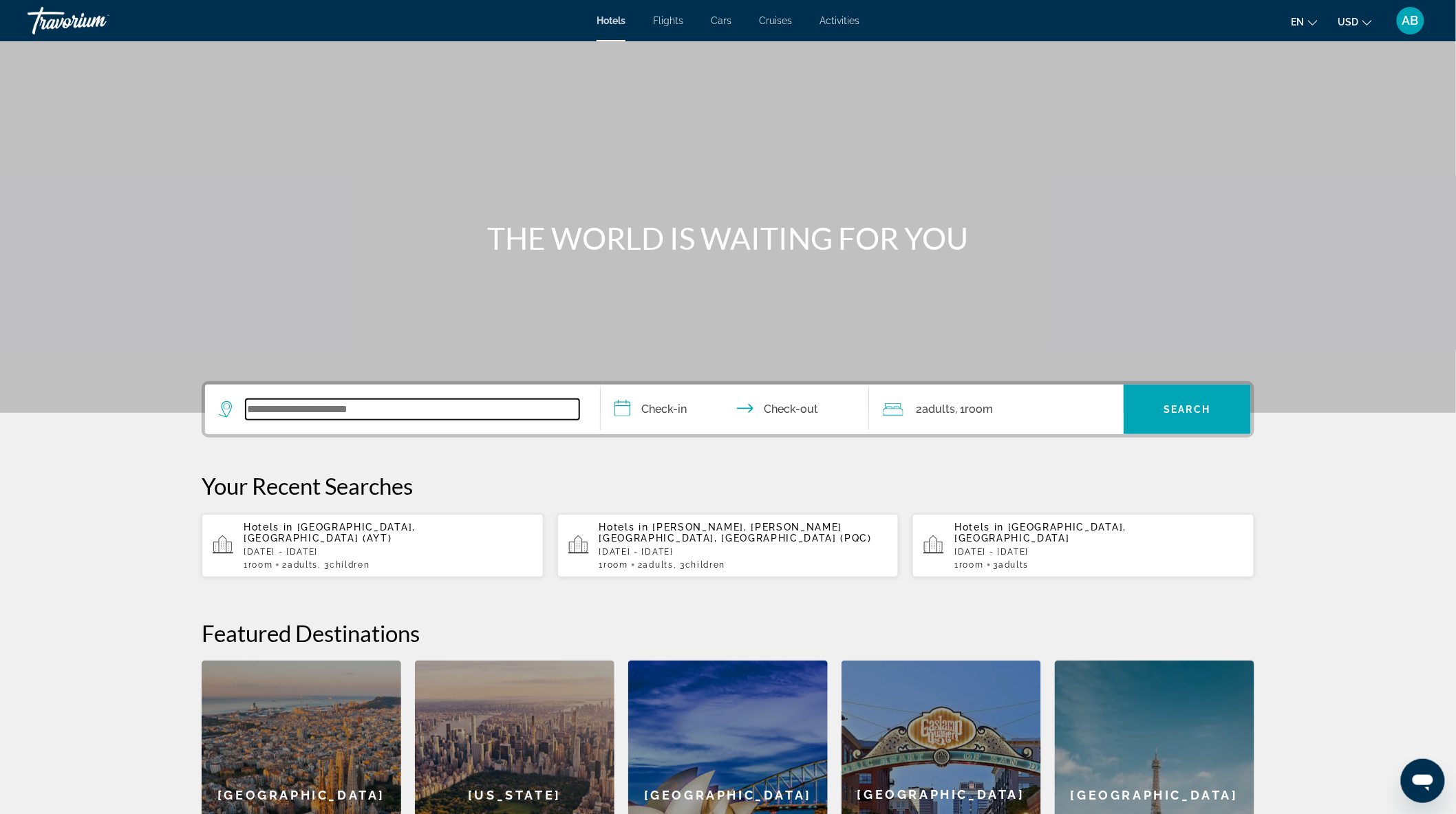
click at [344, 409] on input "Search widget" at bounding box center [412, 409] width 333 height 21
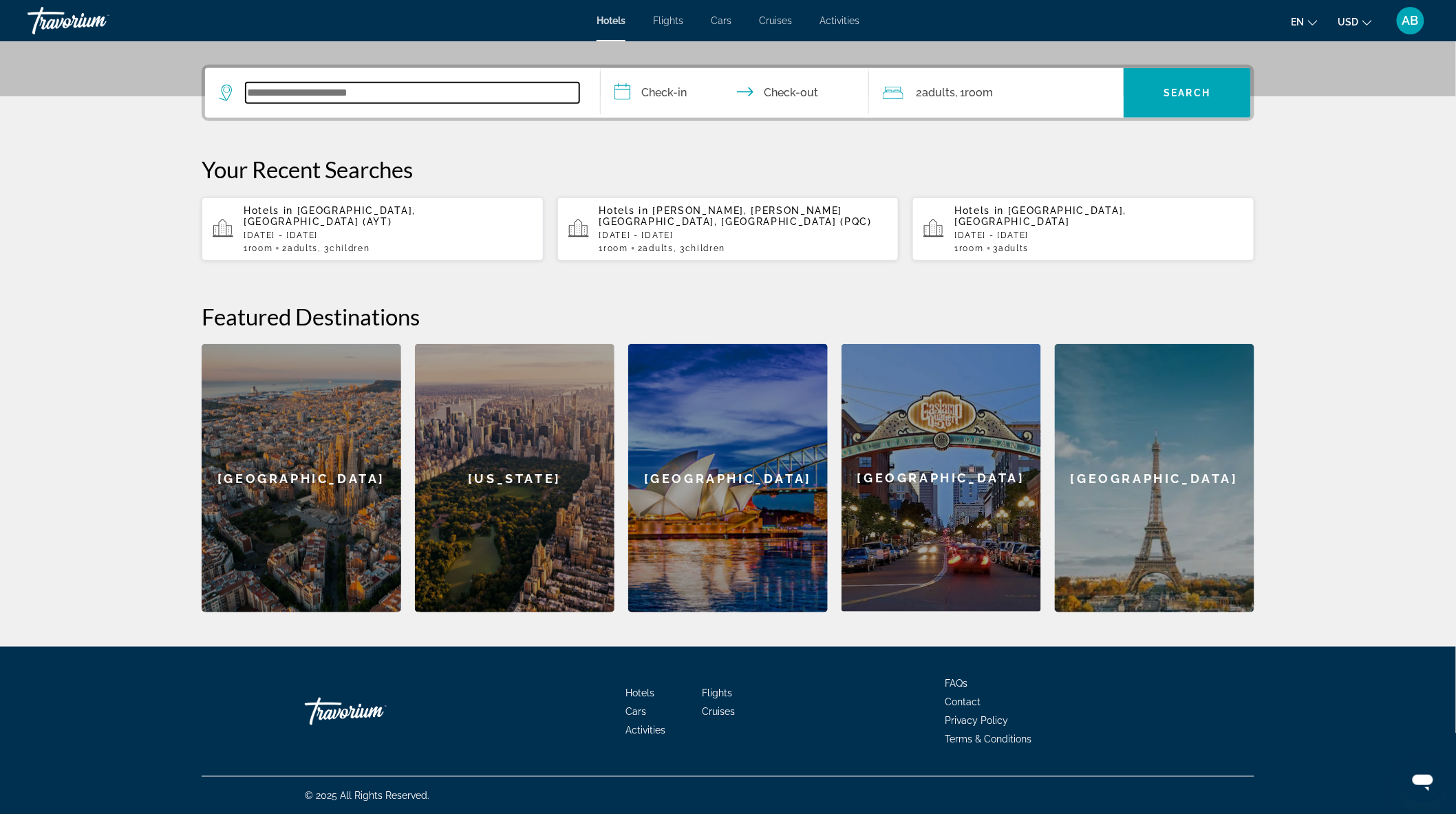
scroll to position [317, 0]
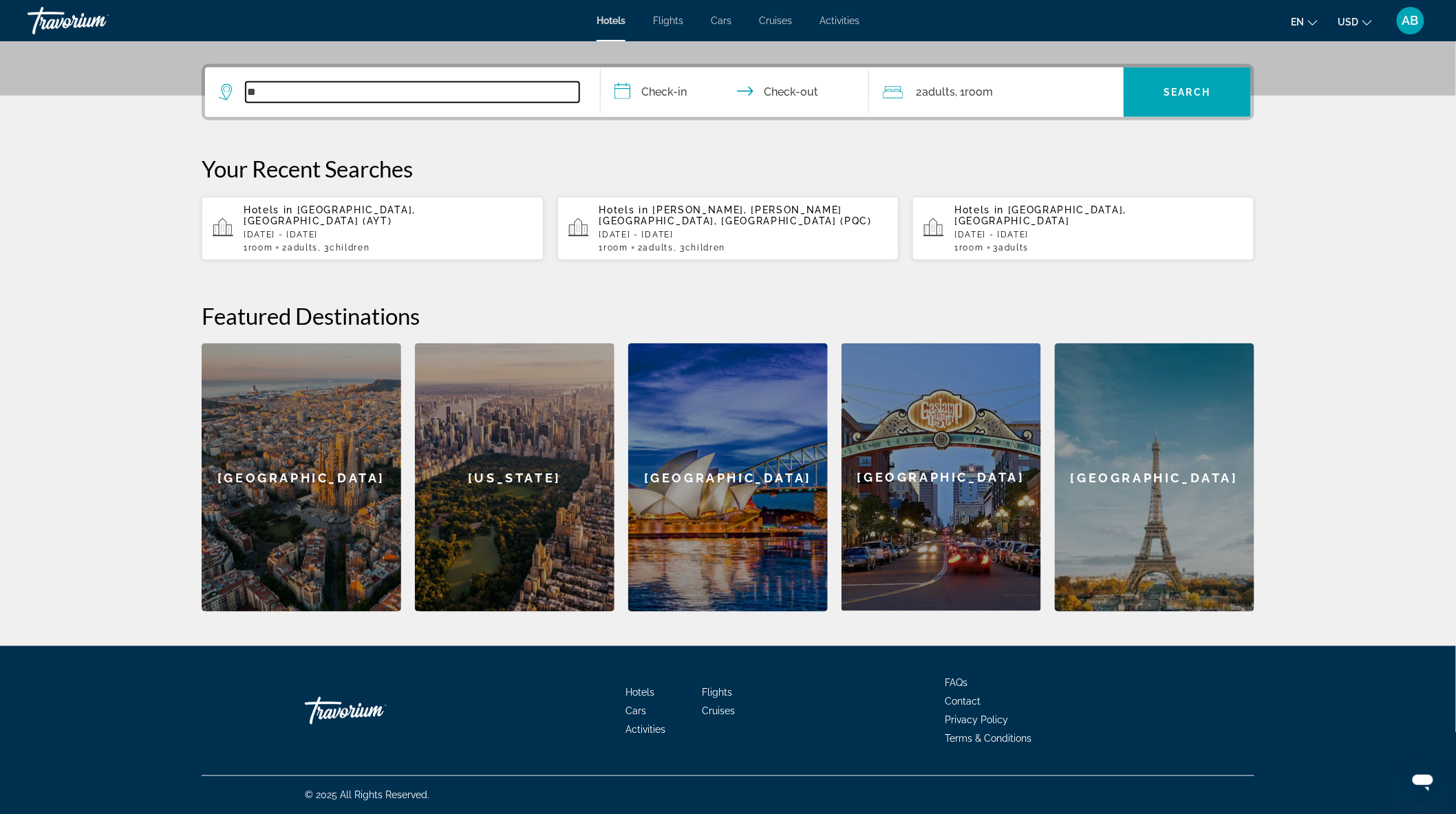
type input "*"
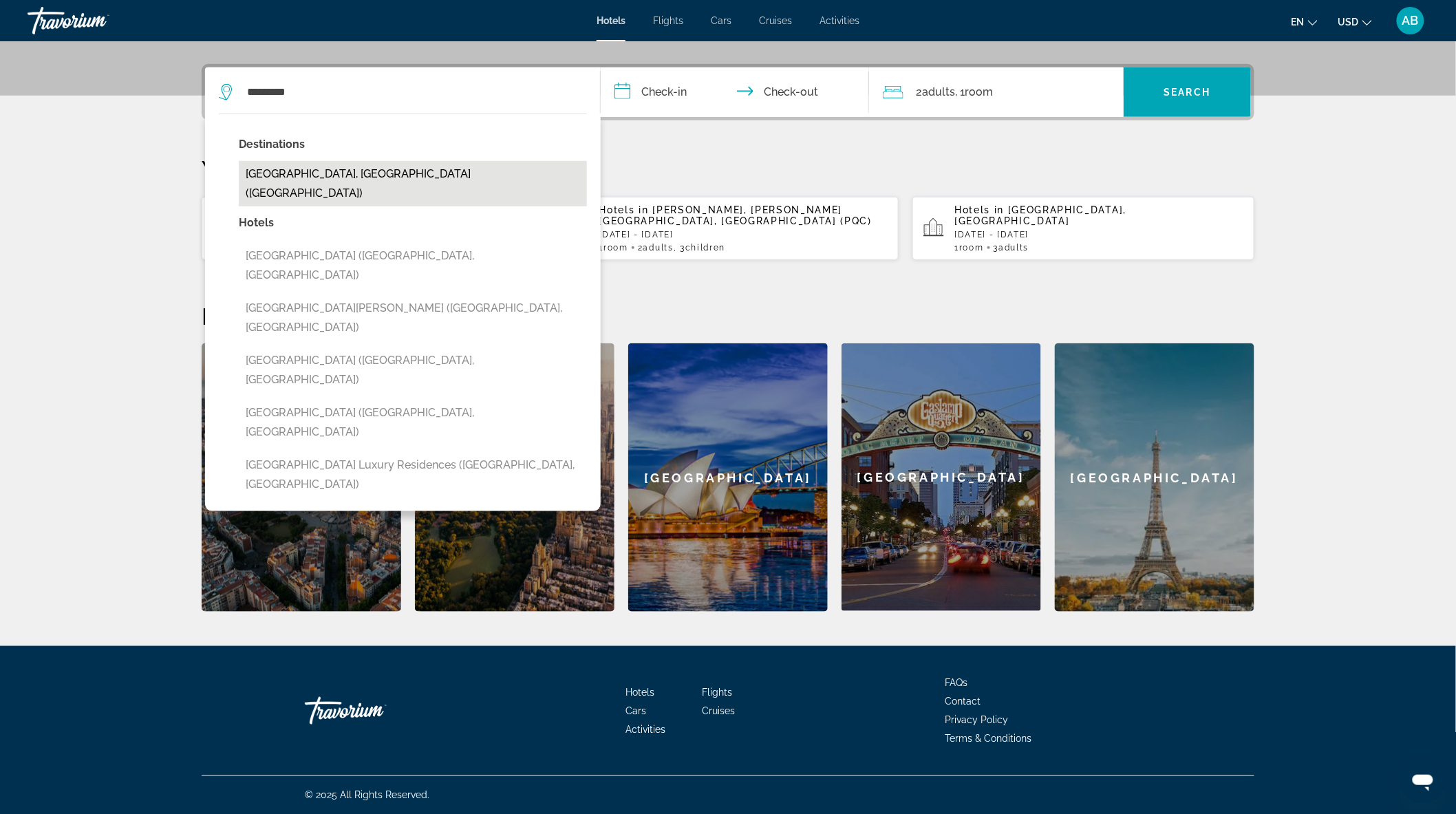
click at [352, 172] on button "Nha Trang, Vietnam (NHA)" at bounding box center [412, 183] width 348 height 45
type input "**********"
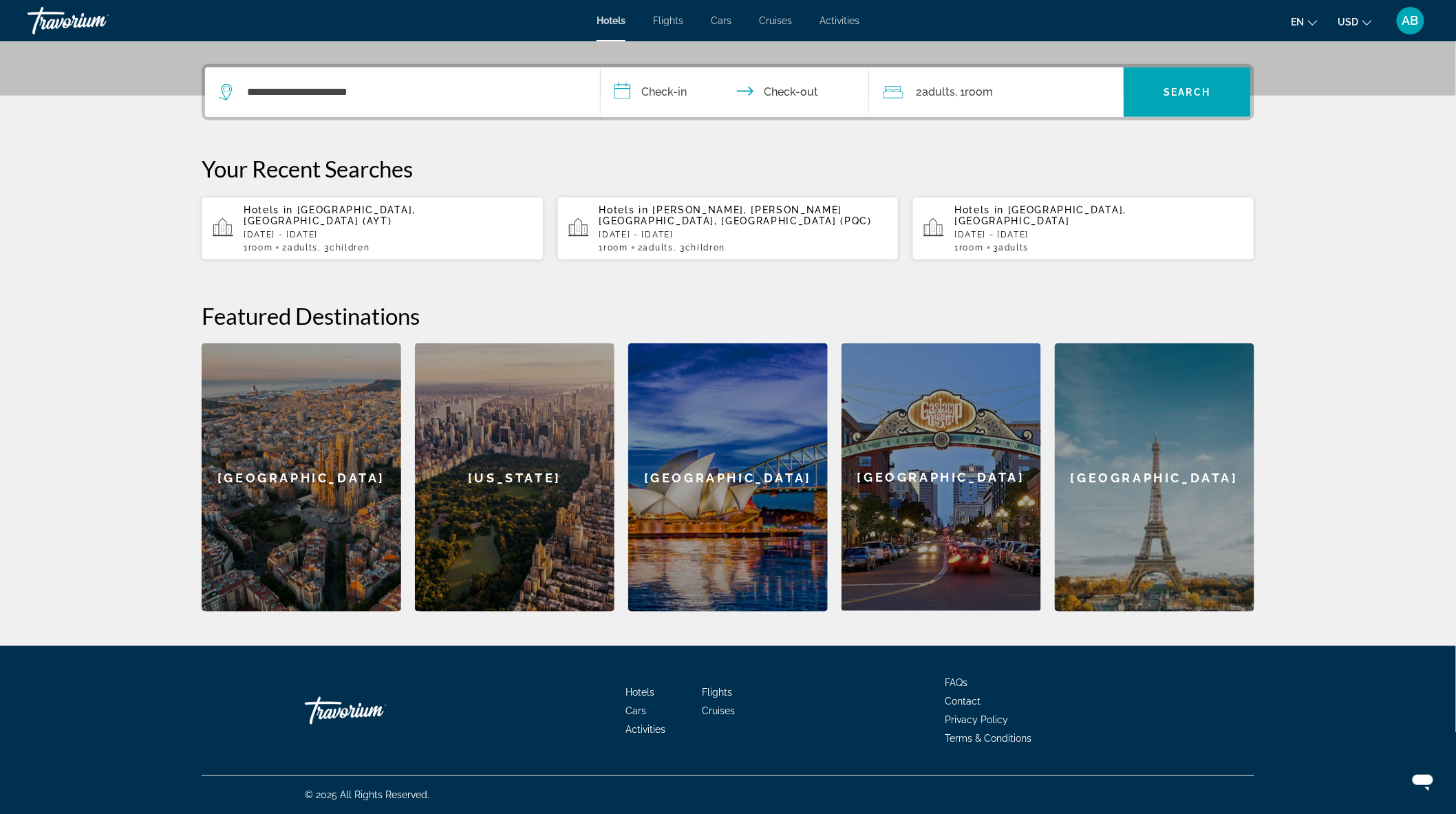
click at [659, 83] on input "**********" at bounding box center [737, 94] width 274 height 54
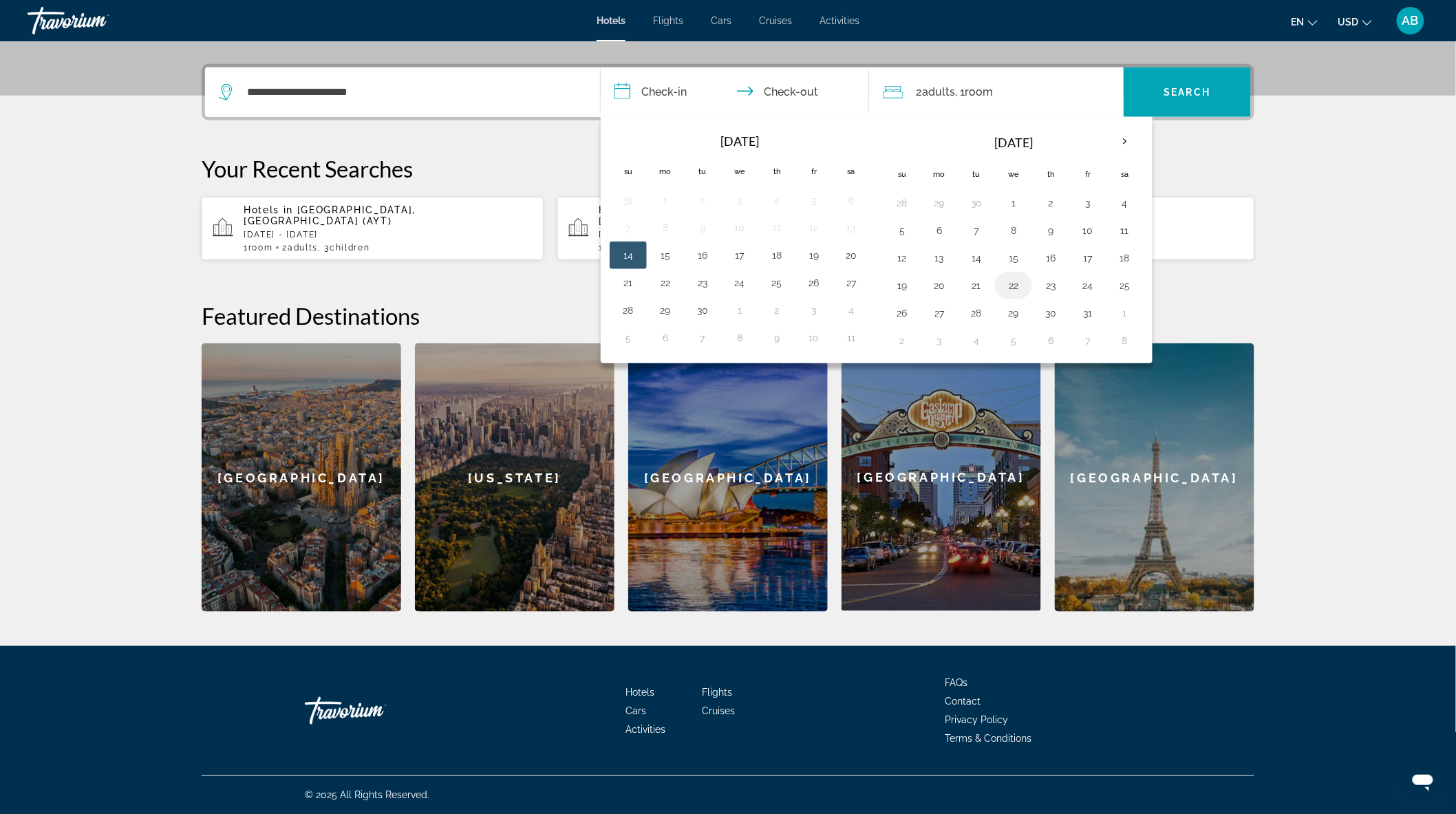
click at [1018, 287] on button "22" at bounding box center [1014, 285] width 22 height 19
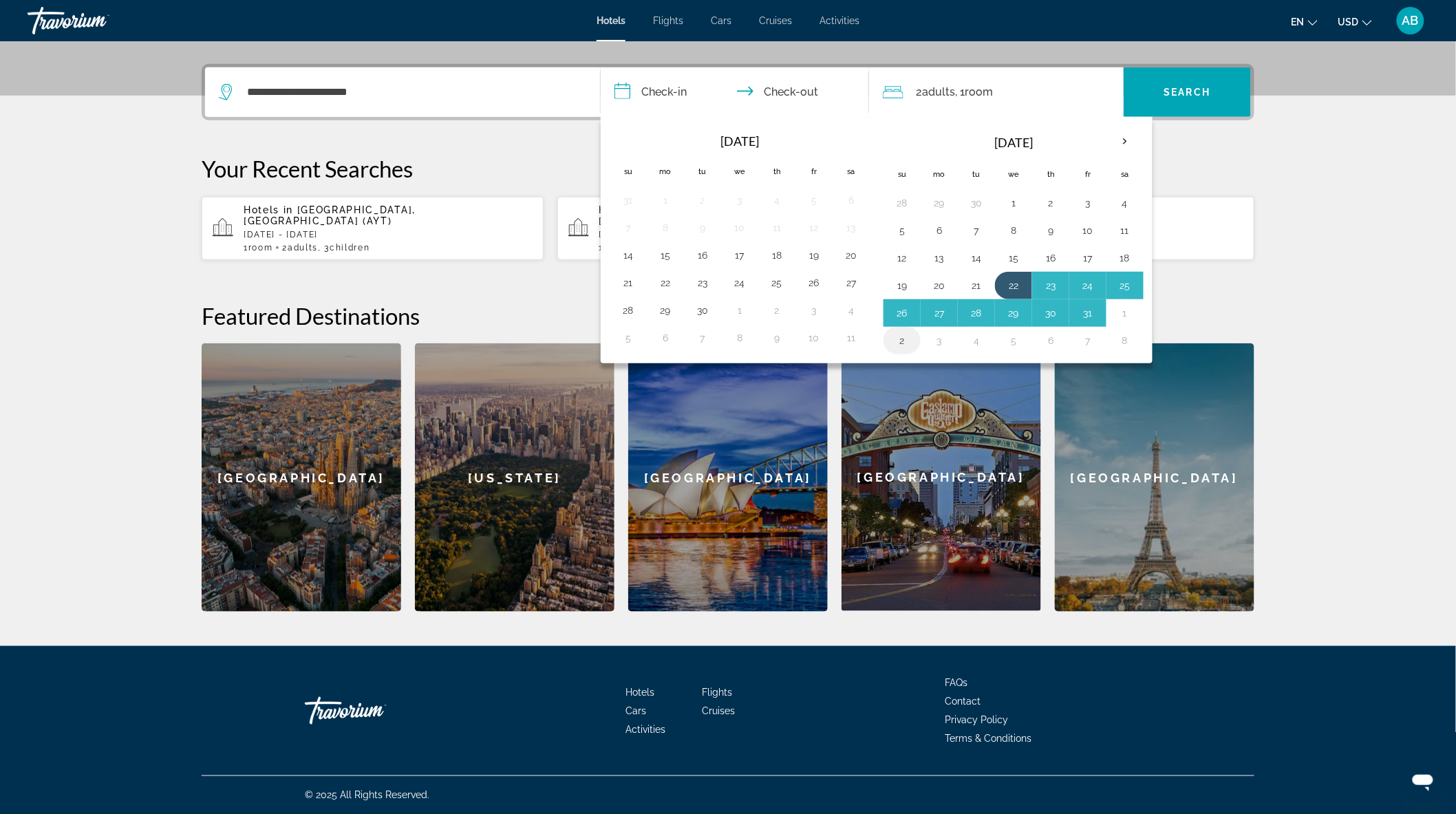
click at [905, 344] on button "2" at bounding box center [902, 341] width 22 height 19
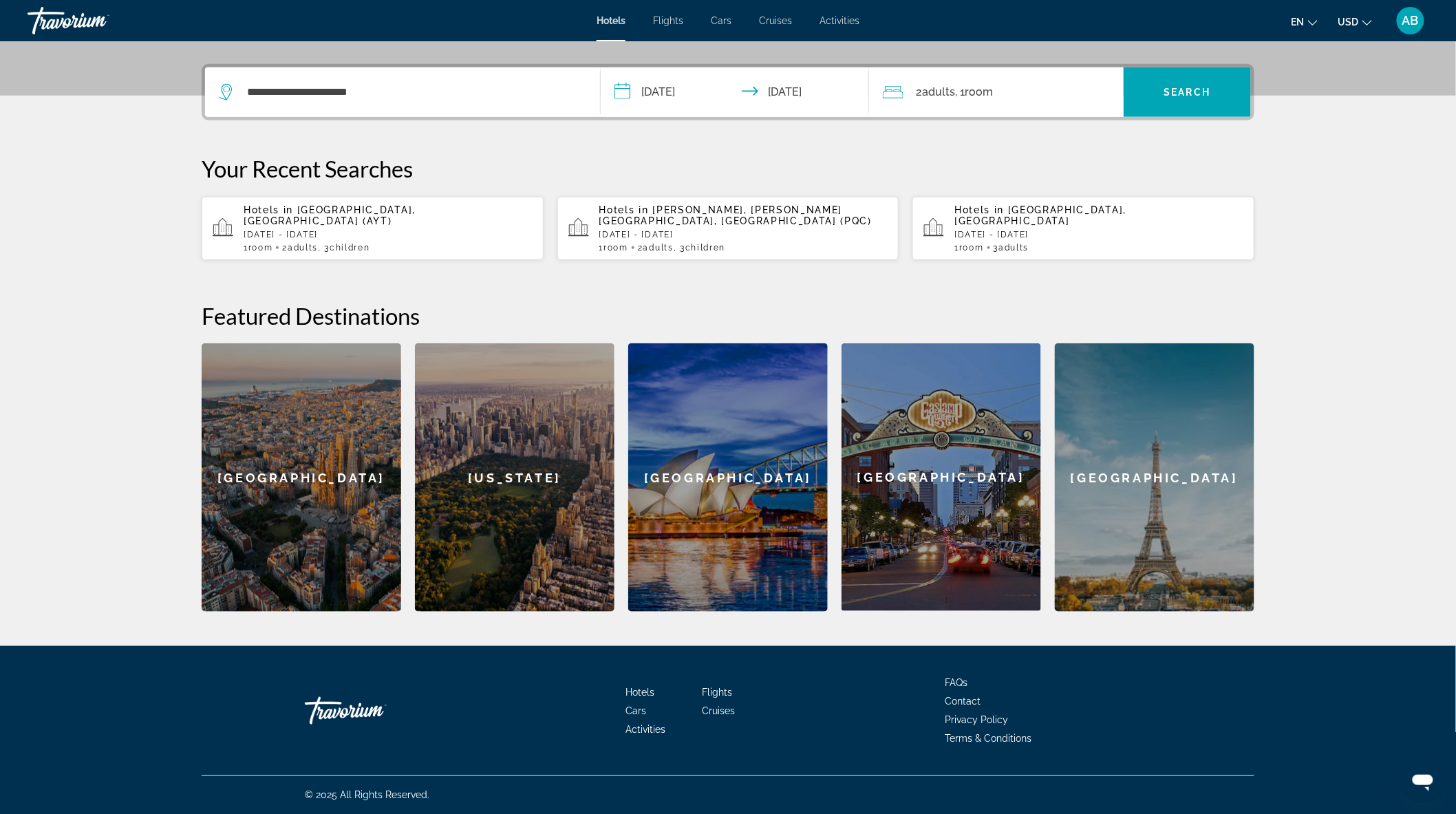
click at [814, 90] on input "**********" at bounding box center [737, 94] width 274 height 54
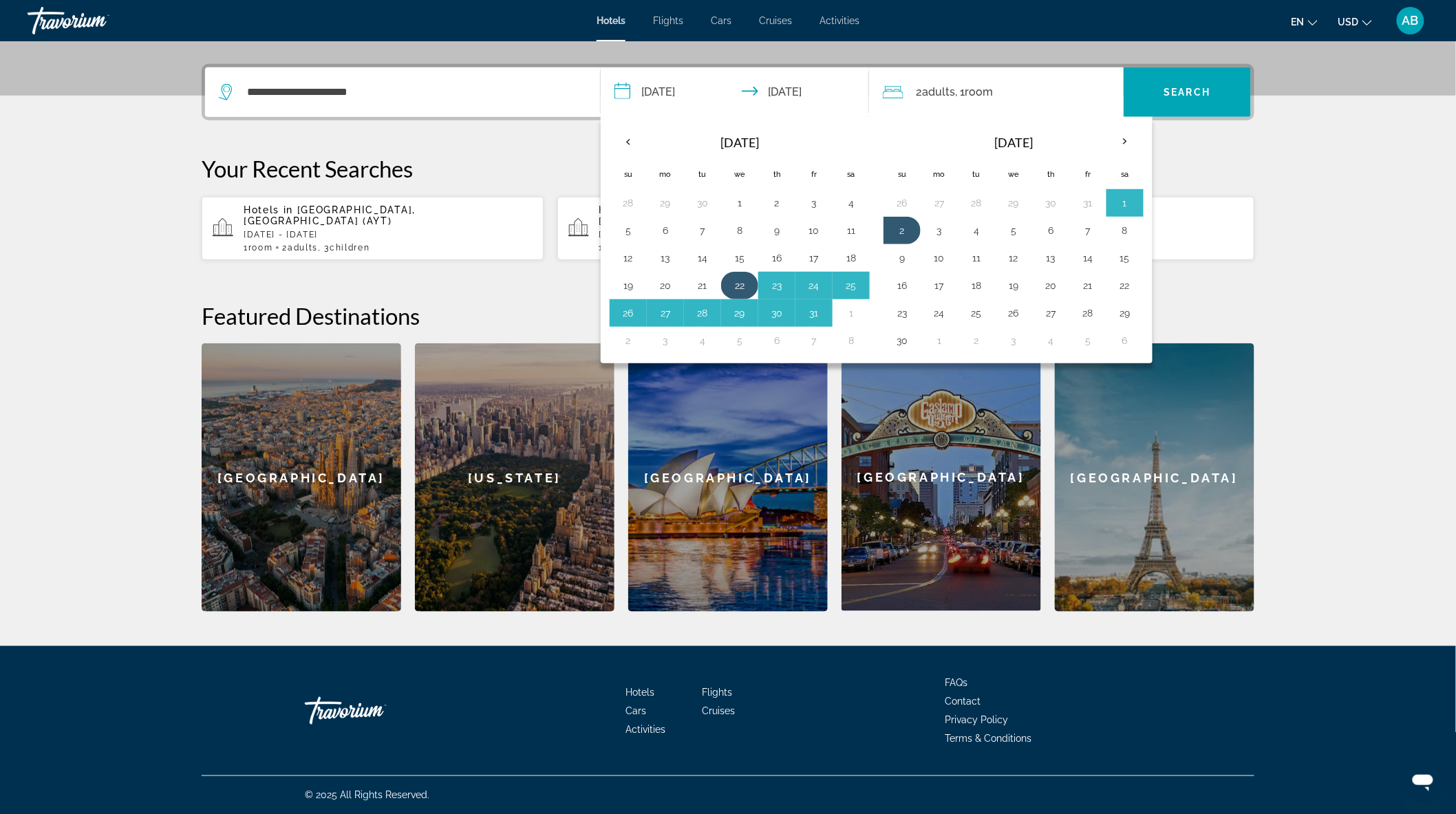
click at [740, 284] on button "22" at bounding box center [739, 285] width 22 height 19
click at [852, 314] on button "1" at bounding box center [851, 313] width 22 height 19
type input "**********"
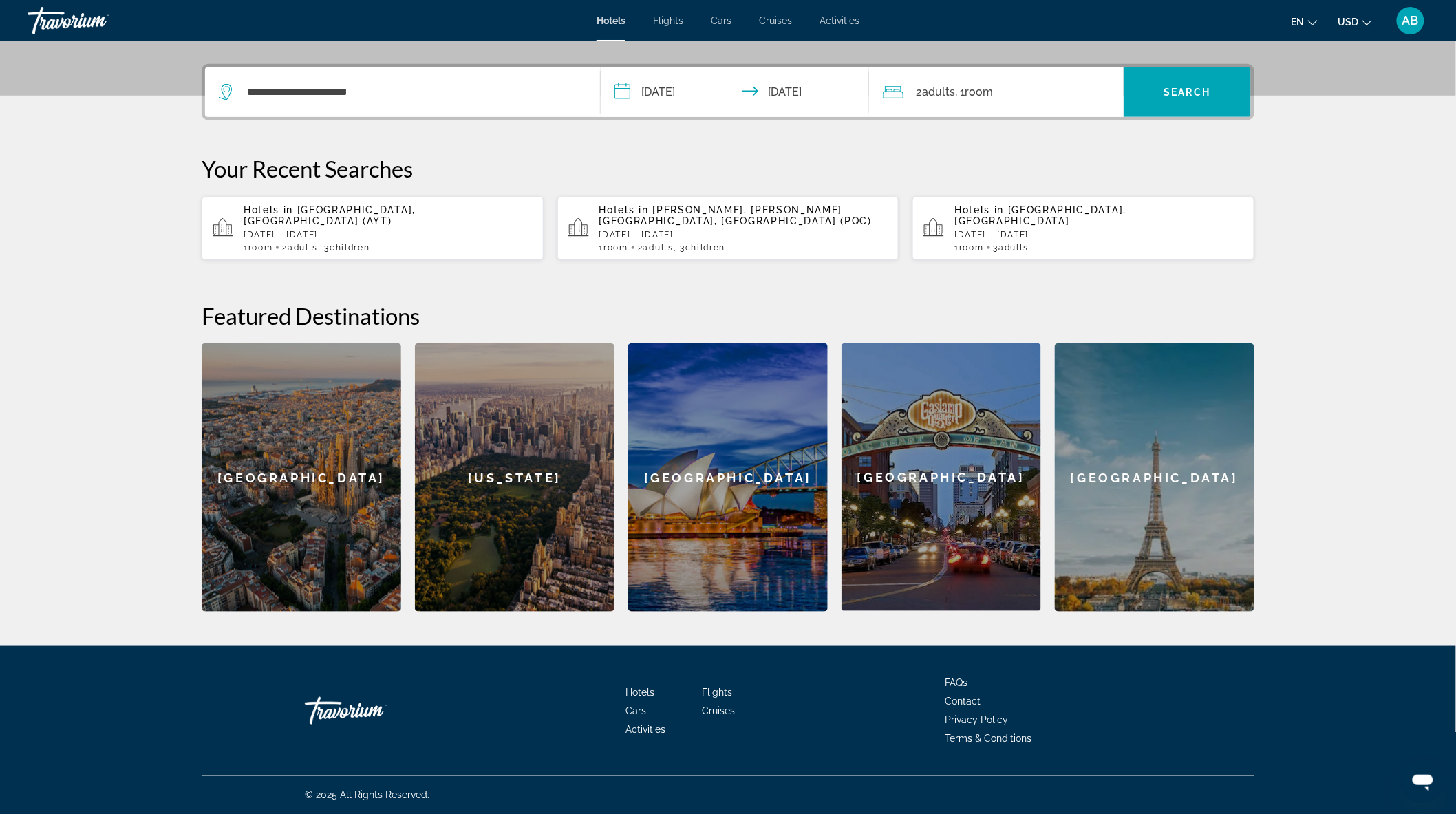
click at [988, 88] on span "Room" at bounding box center [979, 92] width 28 height 13
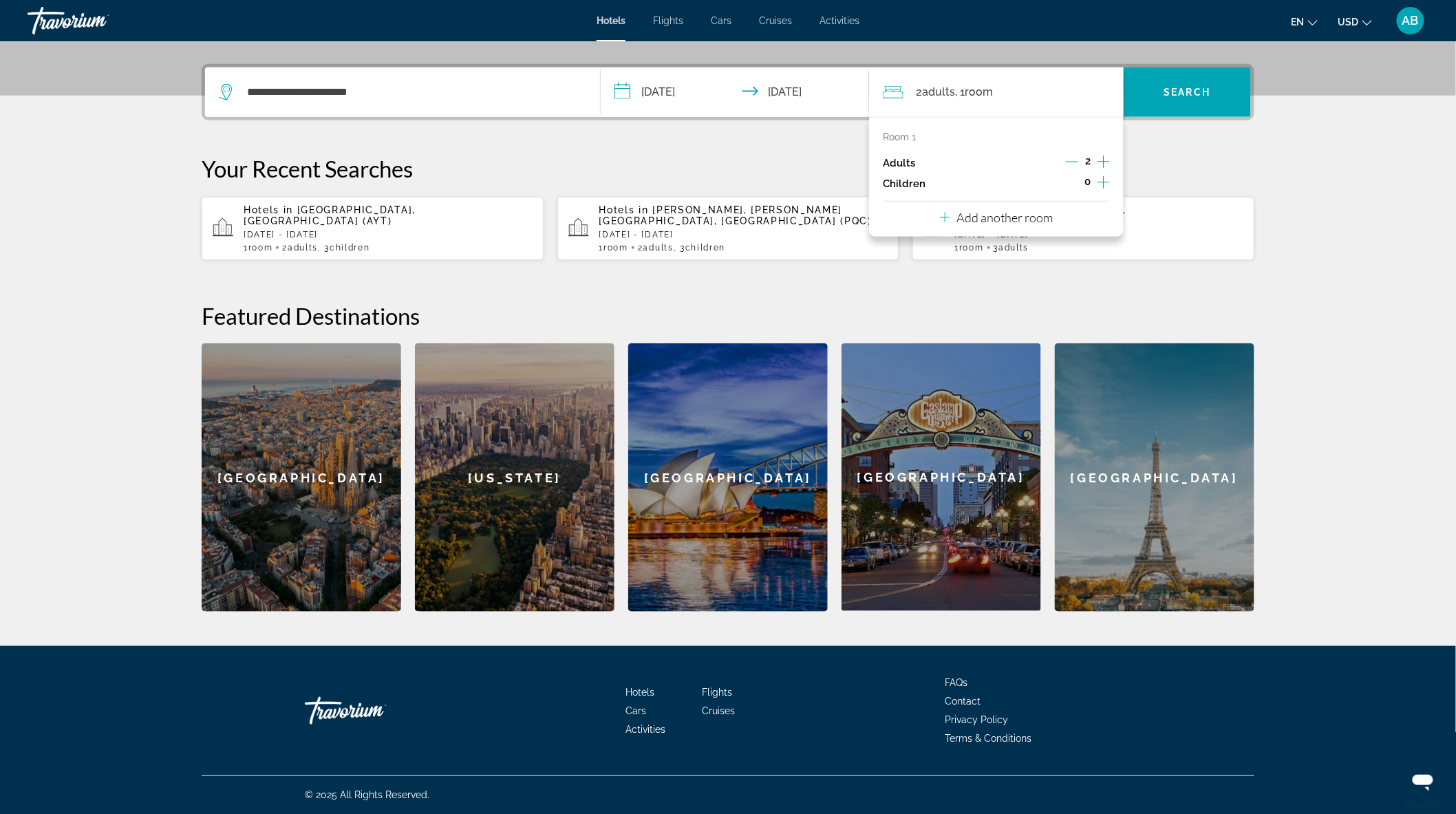
click at [1104, 178] on icon "Increment children" at bounding box center [1104, 183] width 13 height 13
click at [978, 217] on icon "Travelers: 2 adults, 1 child" at bounding box center [976, 220] width 17 height 17
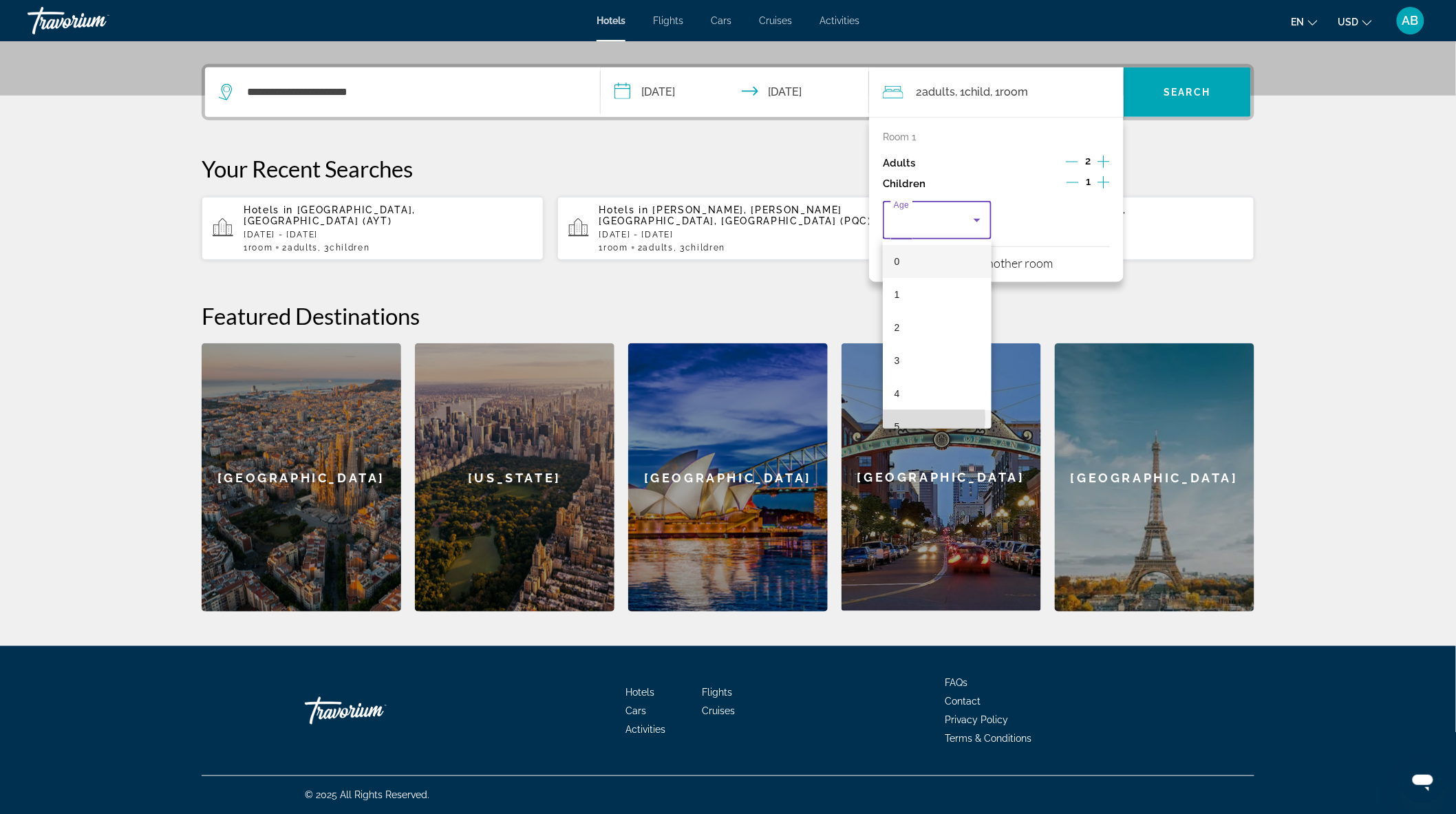
click at [920, 418] on mat-option "5" at bounding box center [937, 427] width 109 height 33
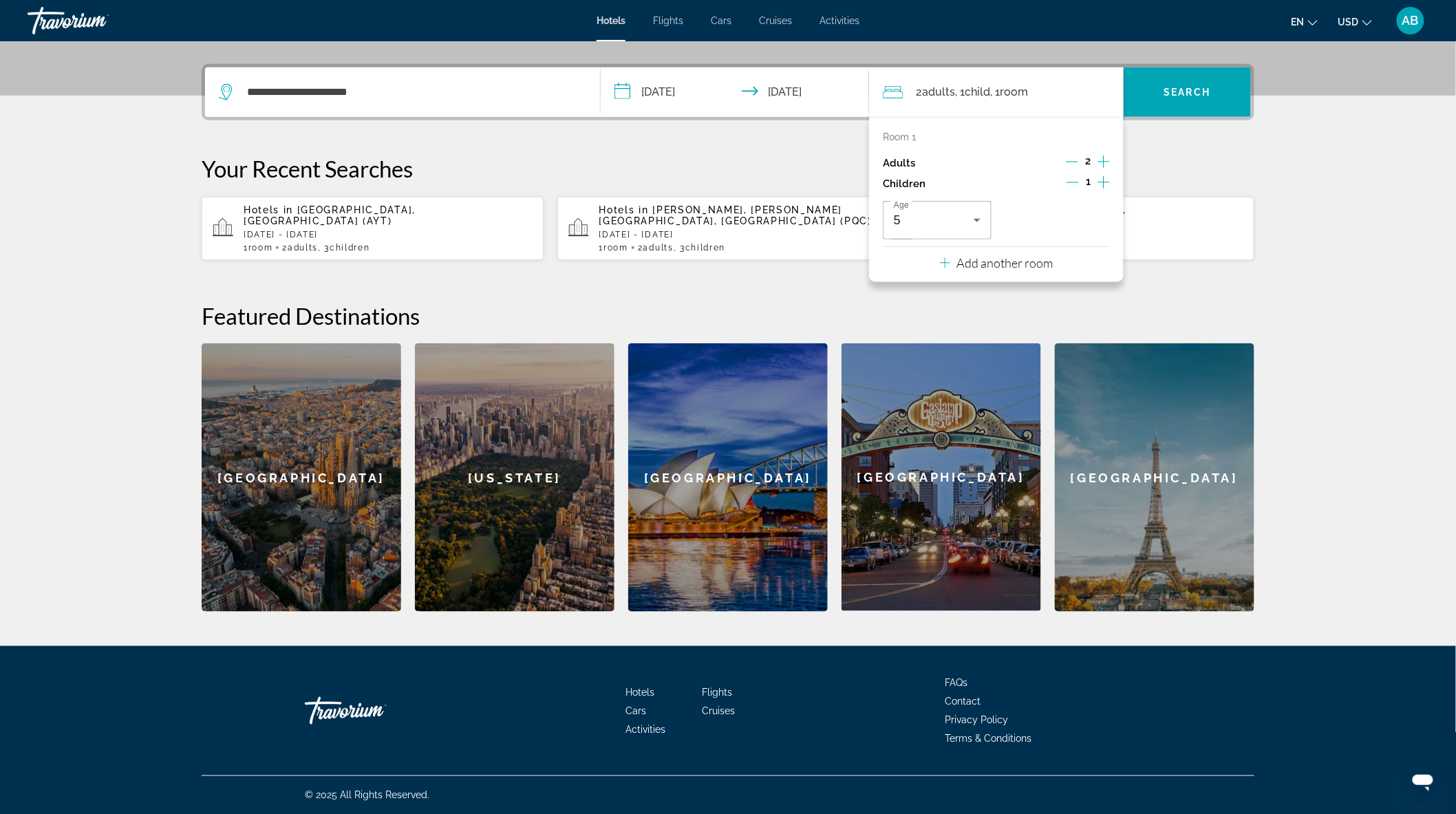
click at [1100, 179] on icon "Increment children" at bounding box center [1104, 182] width 13 height 17
click at [1078, 215] on span "Travelers: 2 adults, 2 children" at bounding box center [1052, 220] width 80 height 17
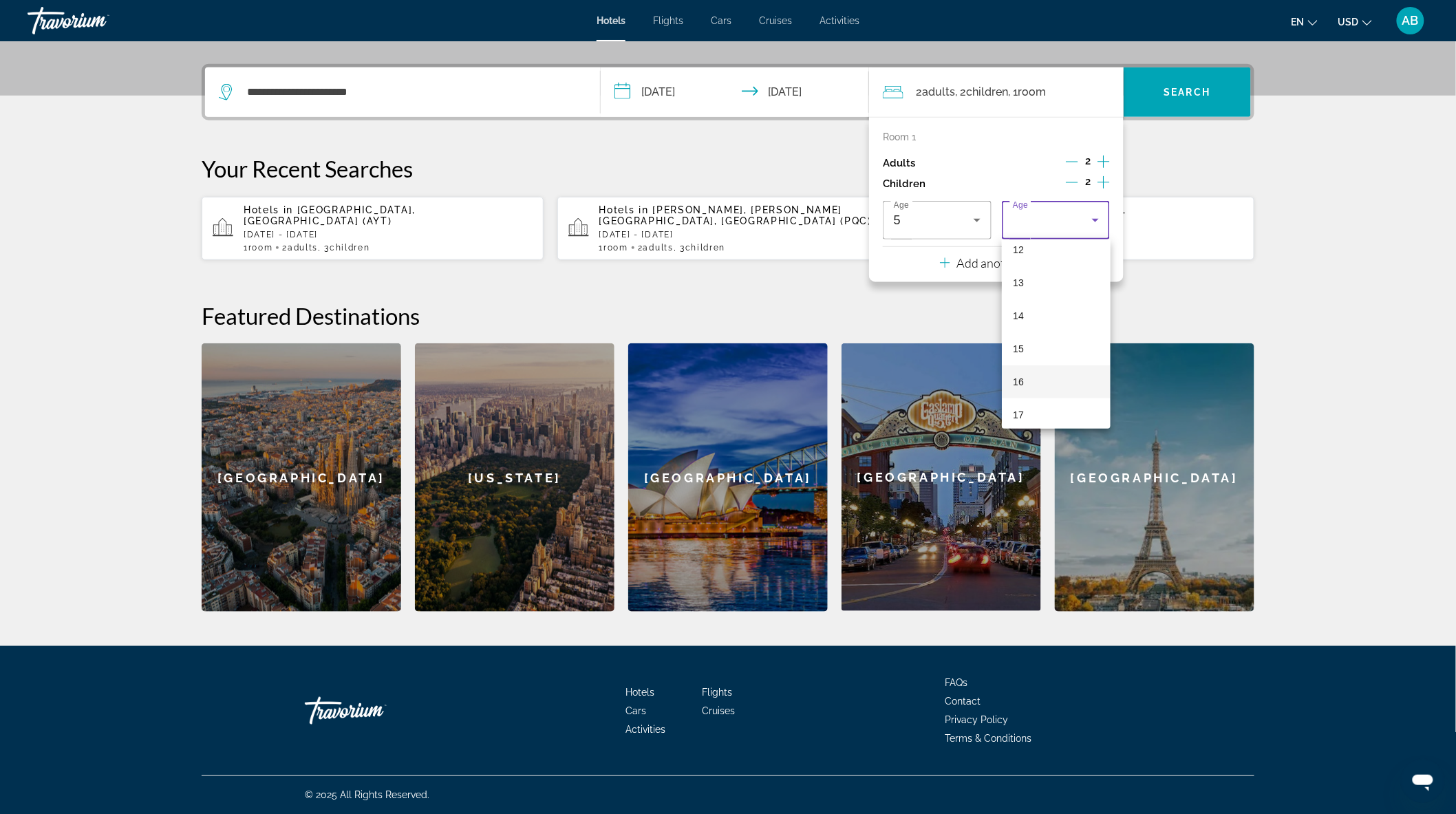
scroll to position [416, 0]
click at [1039, 248] on mat-option "12" at bounding box center [1056, 243] width 109 height 33
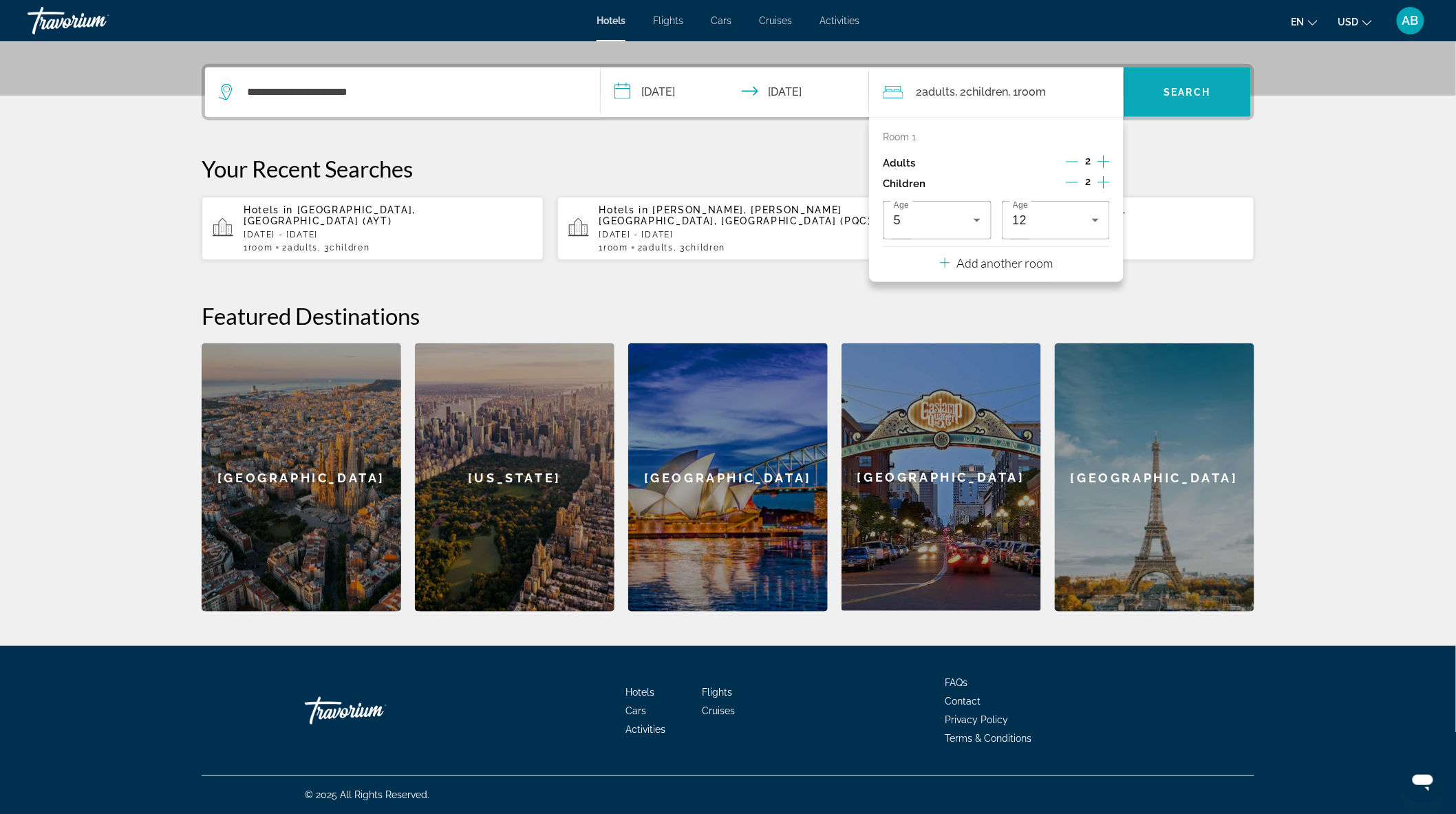
click at [1191, 88] on span "Search" at bounding box center [1187, 92] width 47 height 11
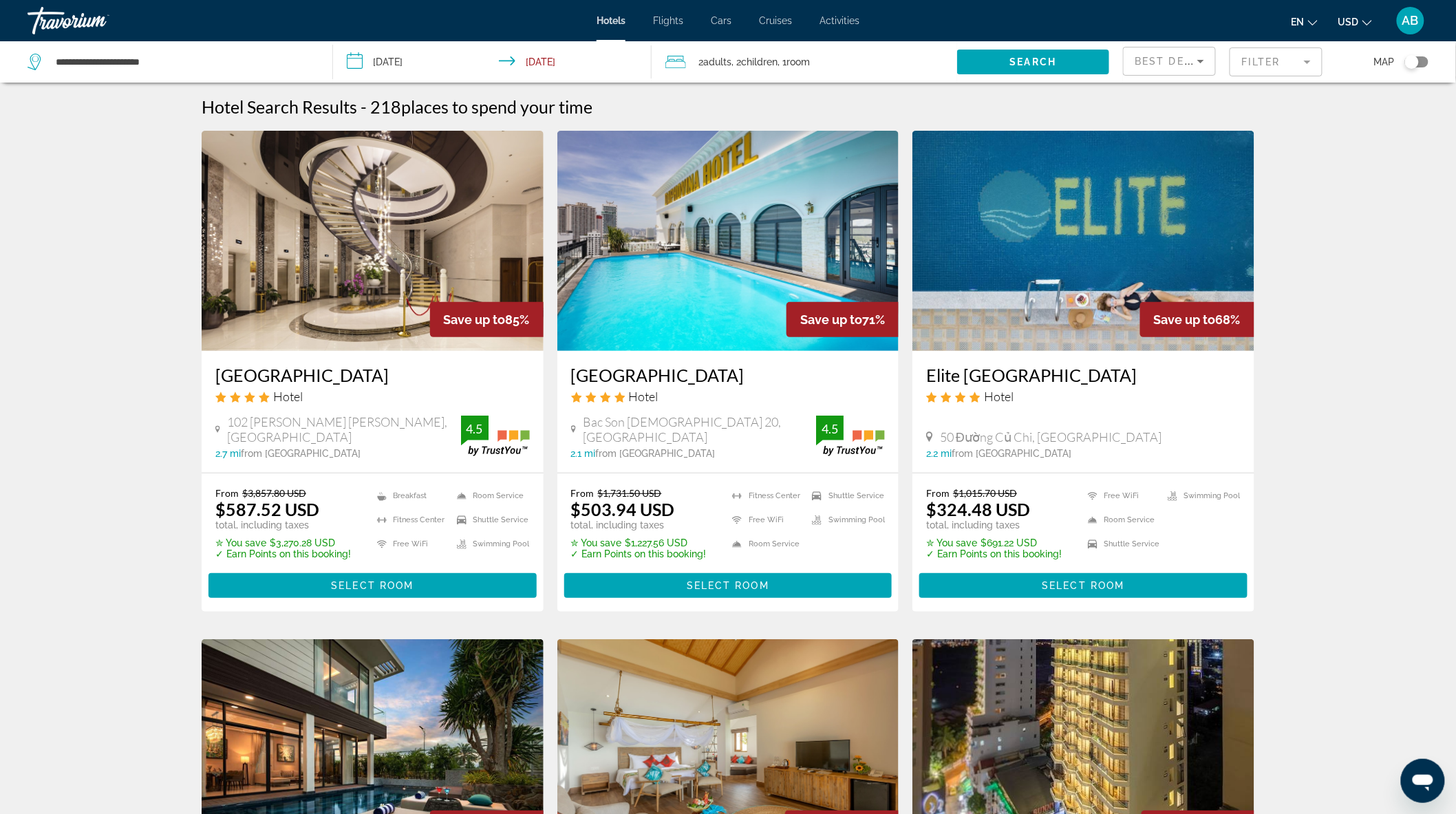
click at [1304, 57] on mat-form-field "Filter" at bounding box center [1276, 62] width 93 height 29
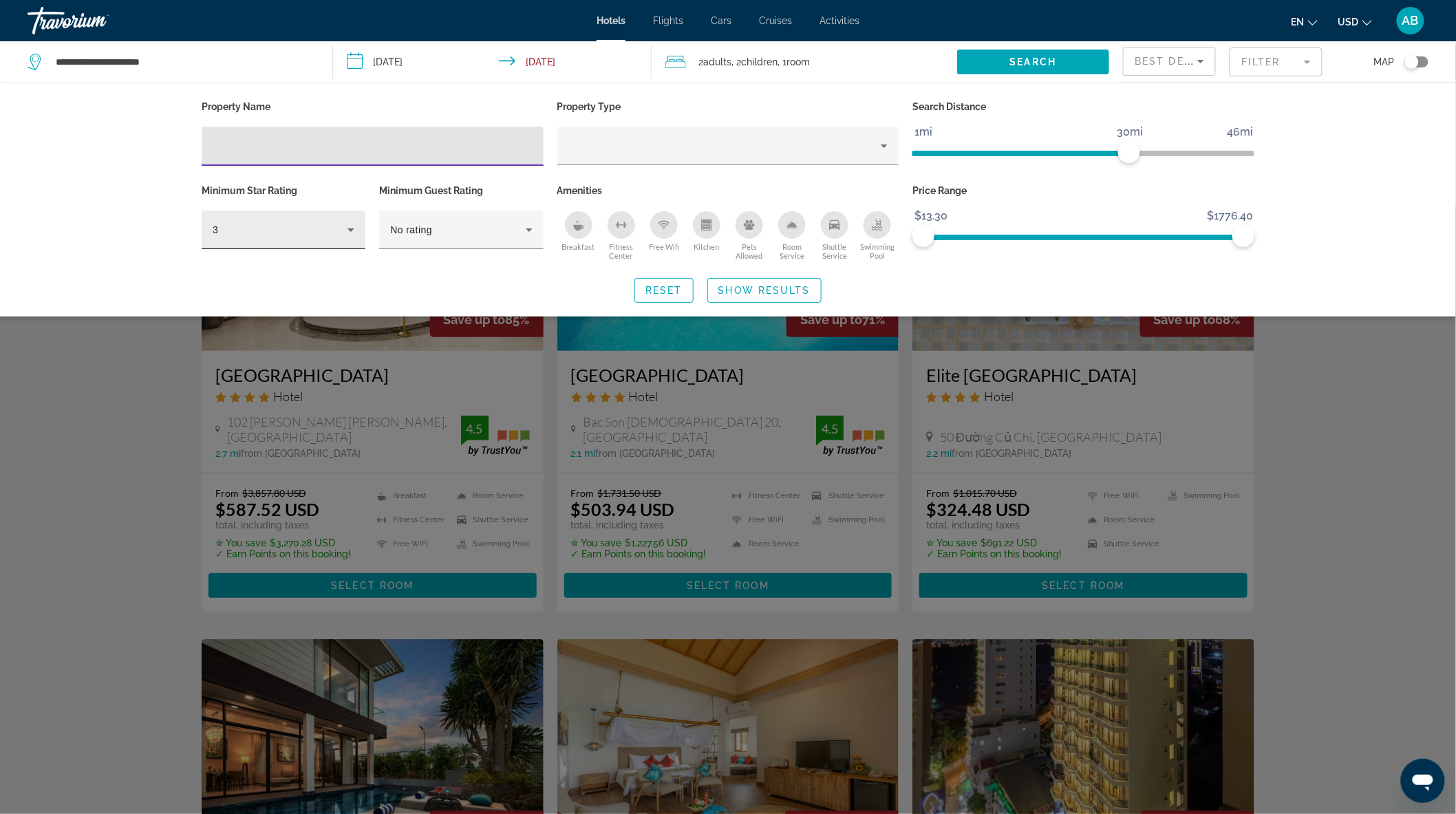
click at [347, 224] on icon "Hotel Filters" at bounding box center [351, 229] width 17 height 17
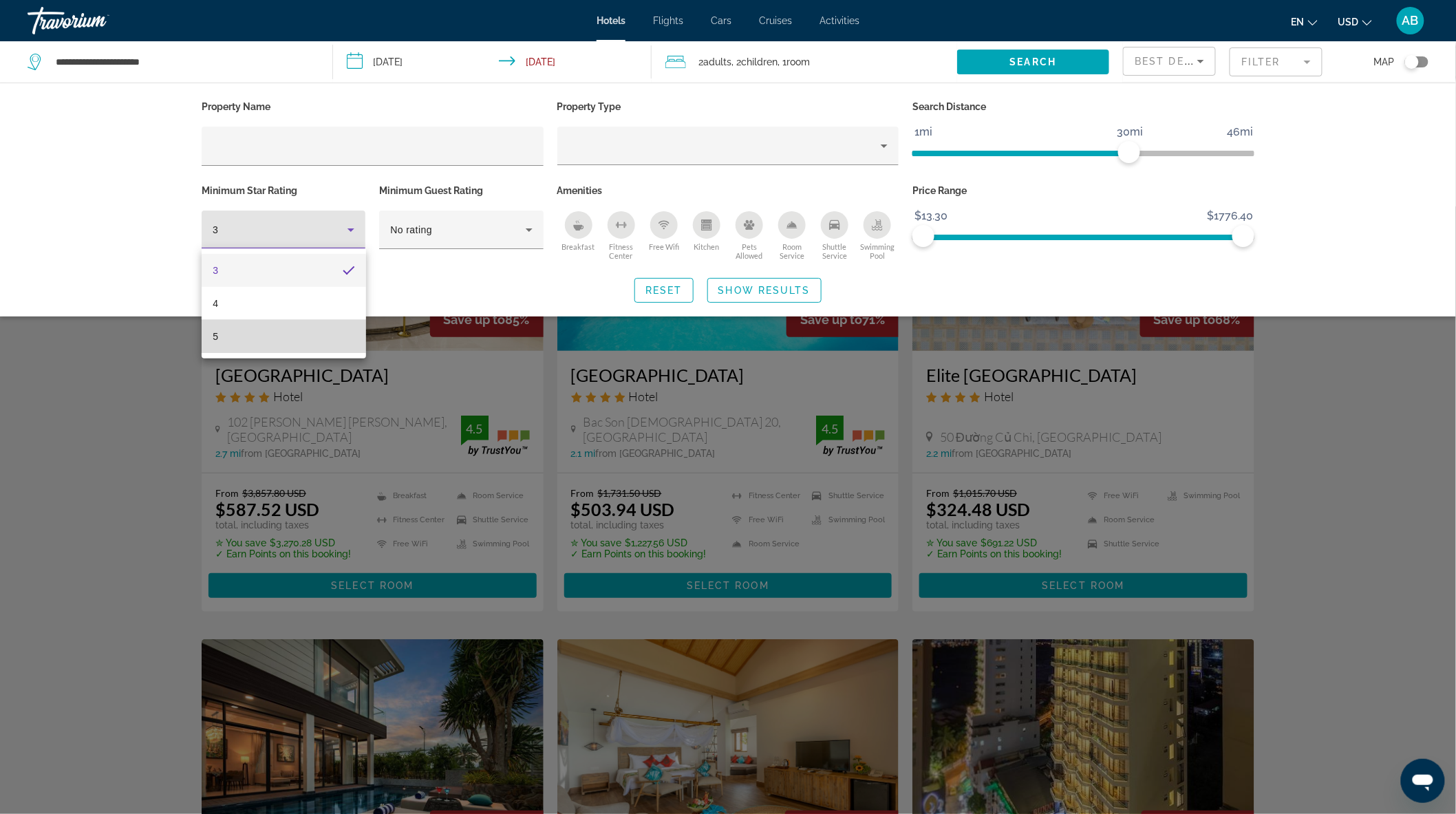
click at [263, 332] on mat-option "5" at bounding box center [283, 337] width 164 height 33
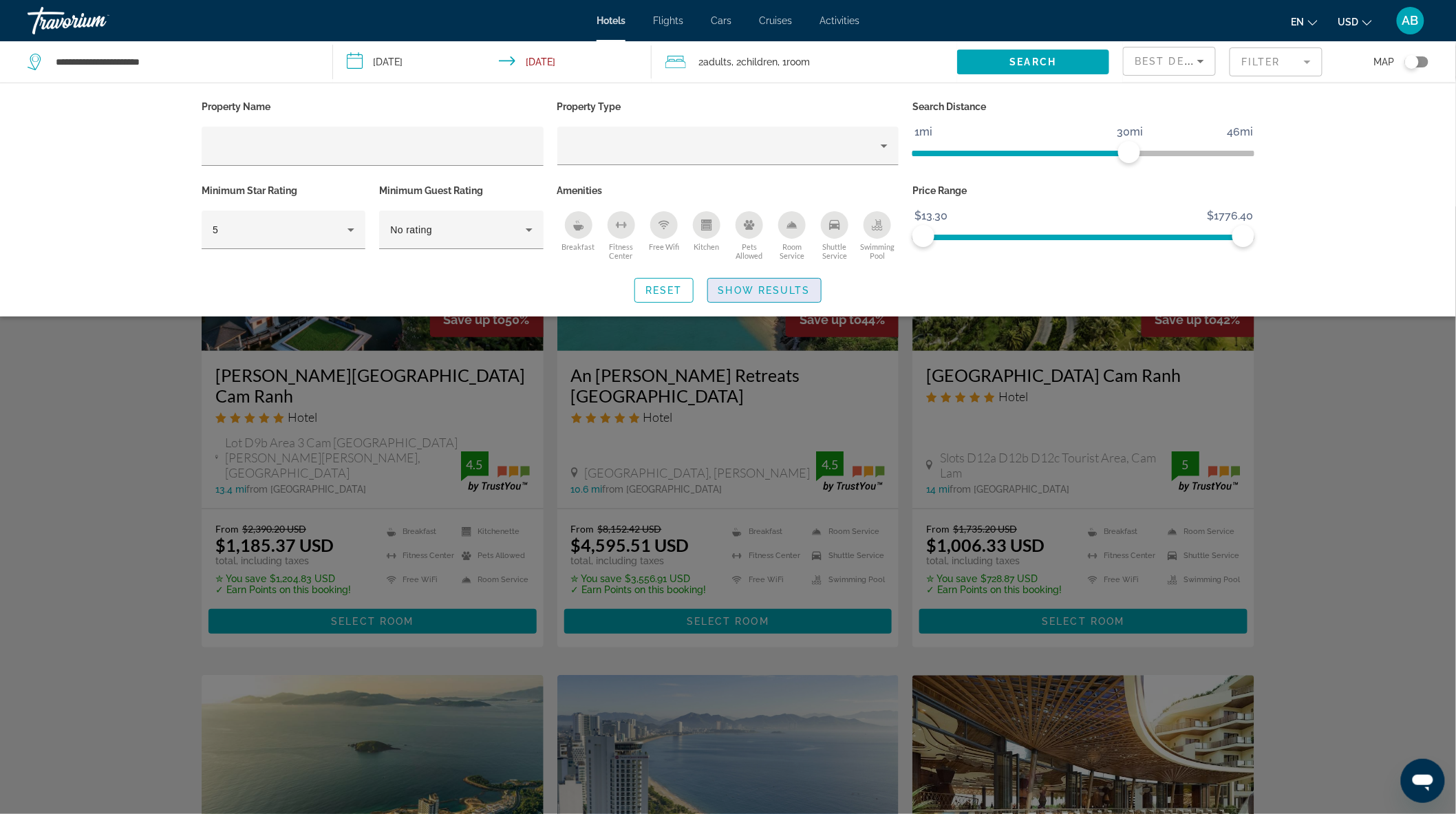
click at [776, 285] on span "Show Results" at bounding box center [764, 291] width 92 height 11
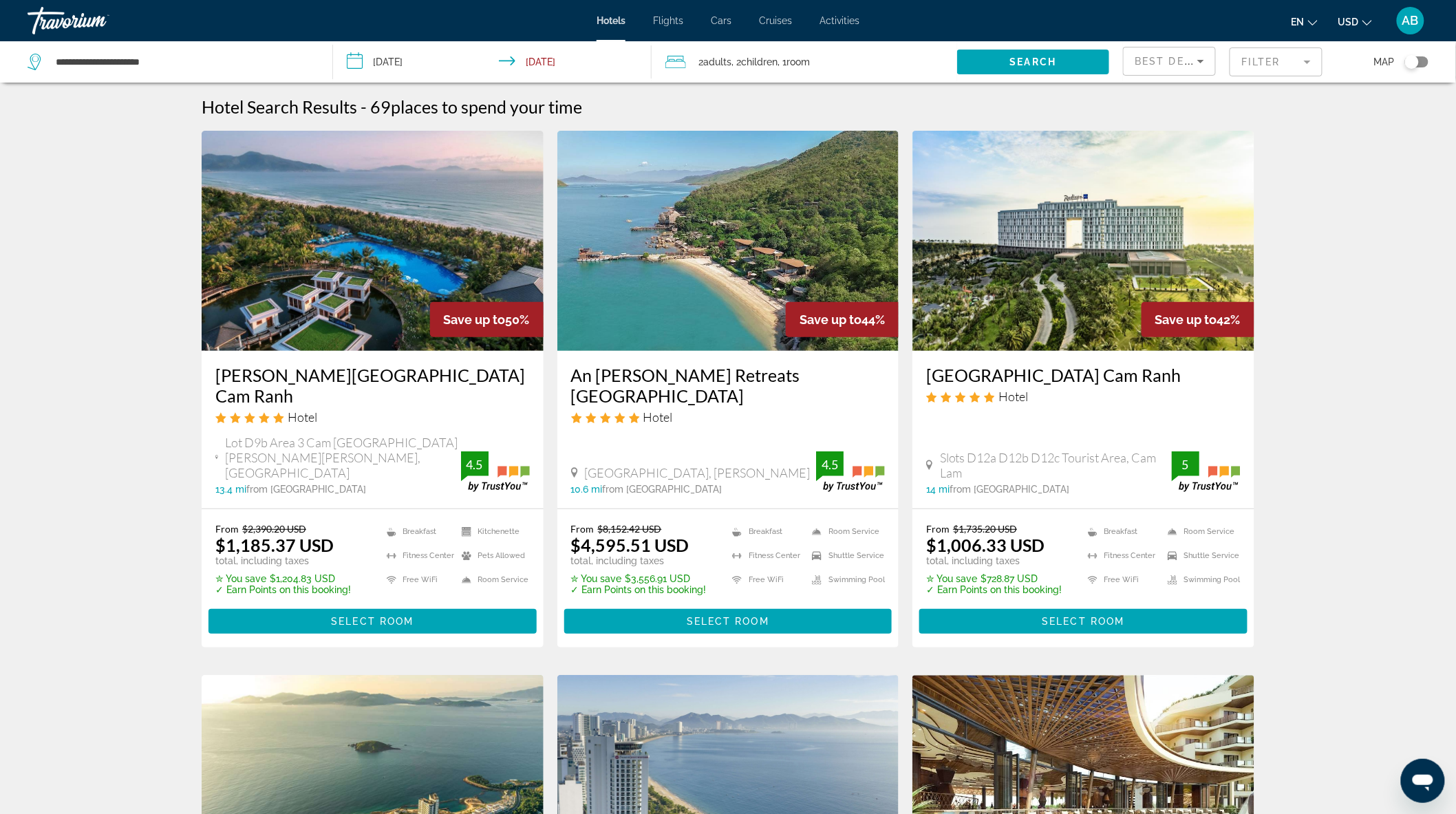
drag, startPoint x: 365, startPoint y: 100, endPoint x: 389, endPoint y: 105, distance: 24.5
click at [389, 105] on div "Hotel Search Results - 69 places to spend your time" at bounding box center [728, 107] width 1052 height 21
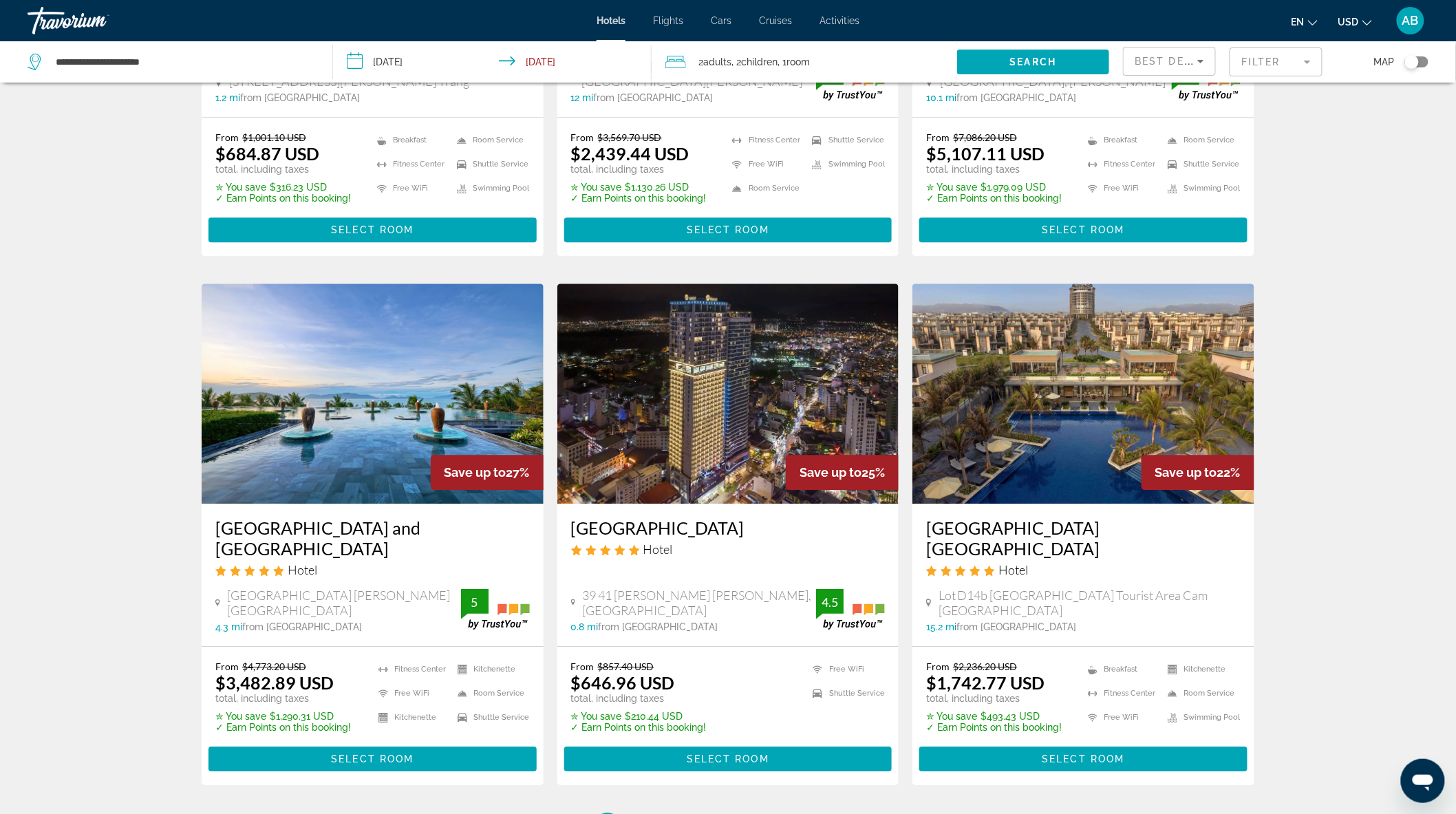
scroll to position [1453, 0]
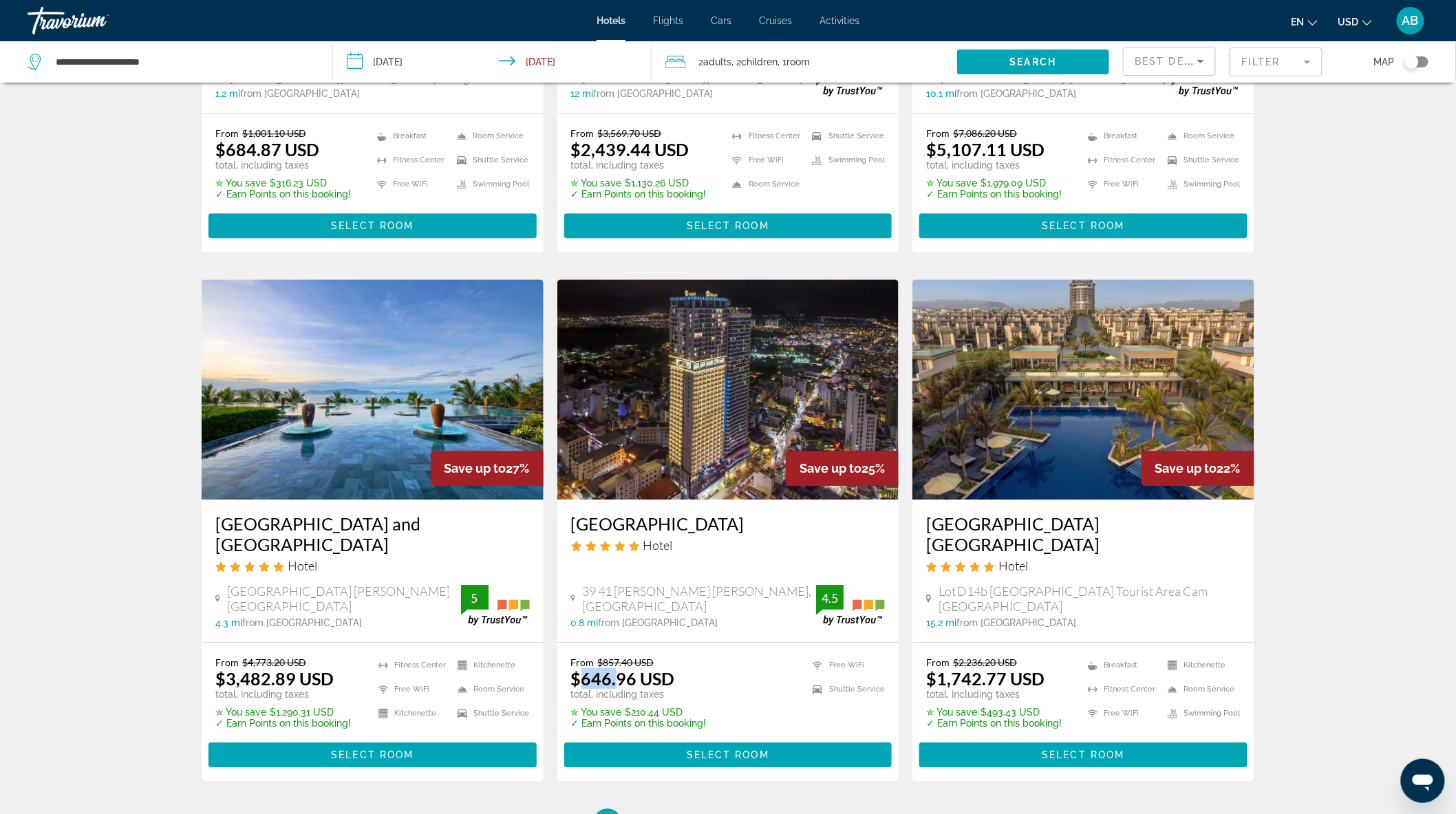
drag, startPoint x: 615, startPoint y: 599, endPoint x: 582, endPoint y: 601, distance: 33.1
click at [582, 669] on ins "$646.96 USD" at bounding box center [623, 679] width 104 height 21
click at [732, 657] on div "From $857.40 USD $646.96 USD total, including taxes ✮ You save $210.44 USD ✓ Ea…" at bounding box center [728, 692] width 314 height 72
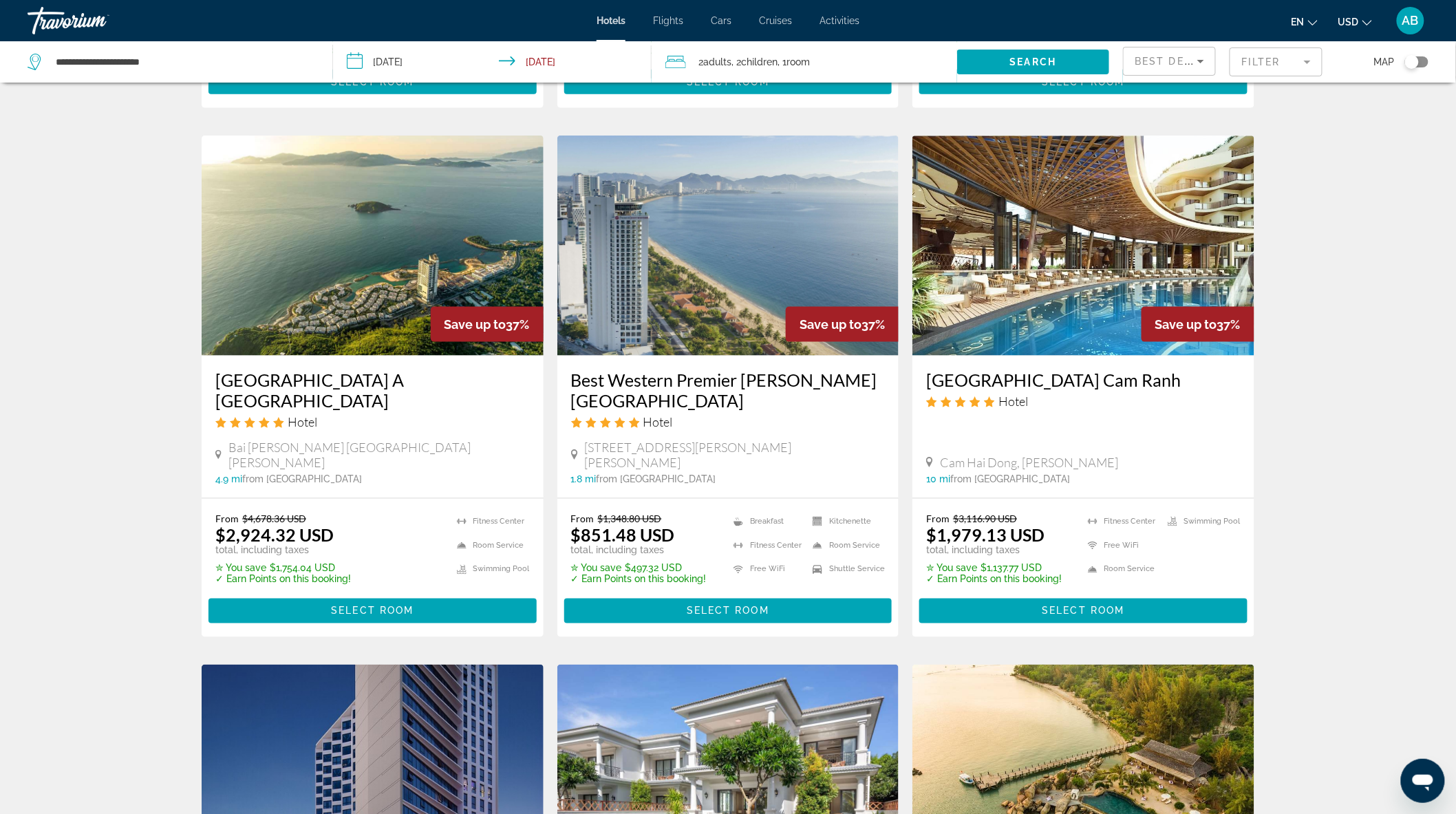
scroll to position [535, 0]
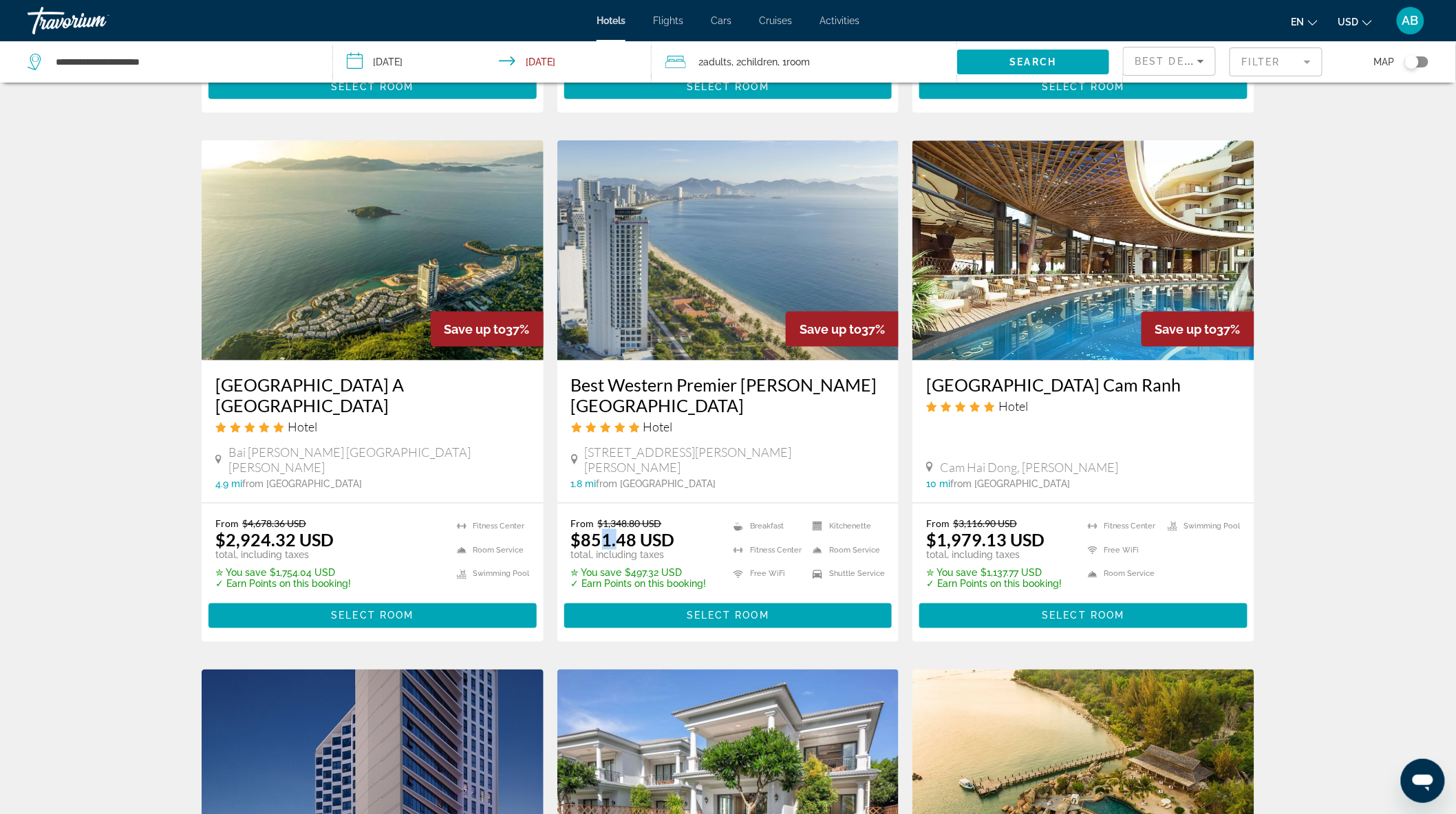
drag, startPoint x: 615, startPoint y: 486, endPoint x: 596, endPoint y: 487, distance: 19.0
click at [596, 529] on ins "$851.48 USD" at bounding box center [623, 540] width 104 height 21
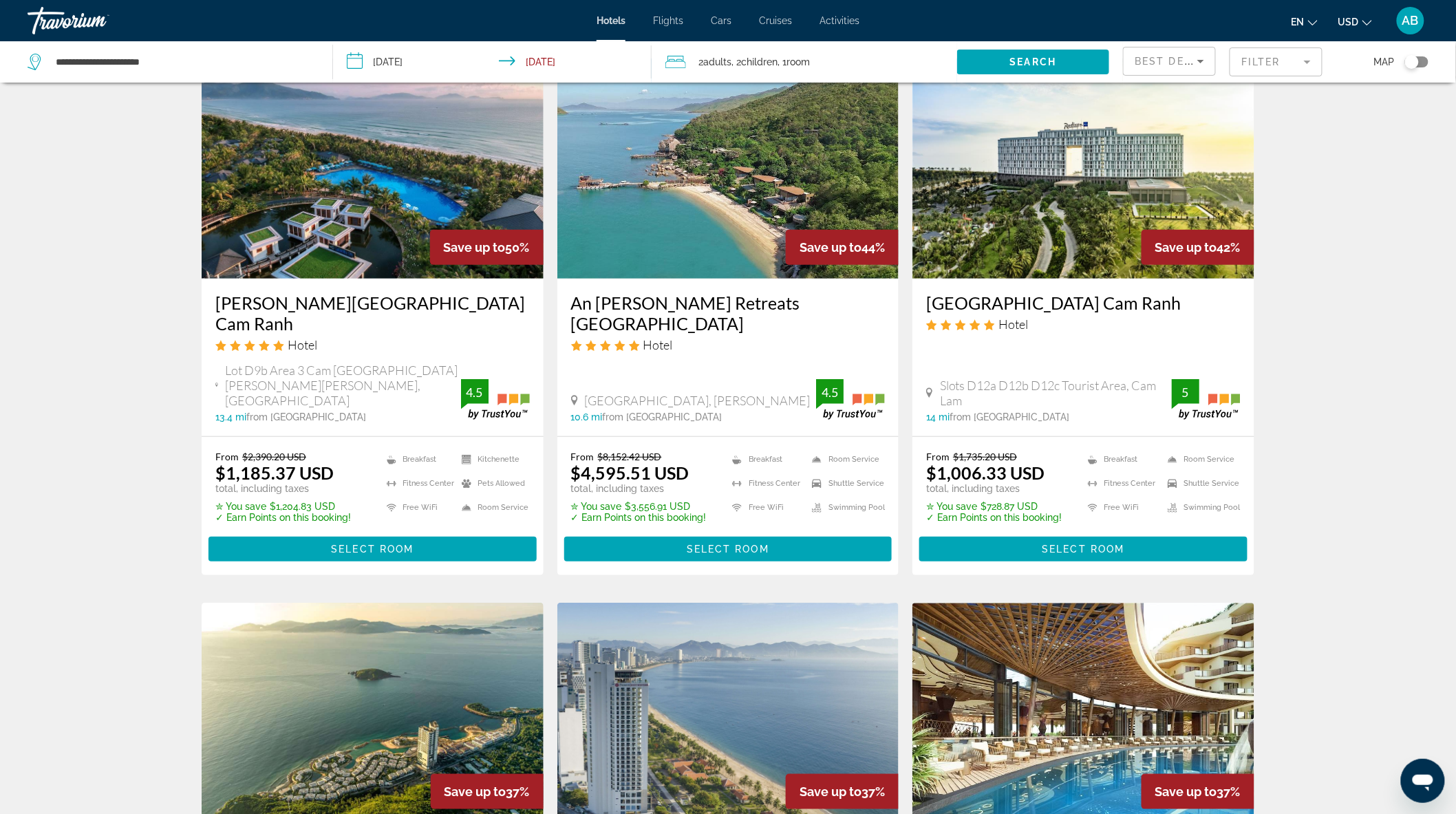
scroll to position [0, 0]
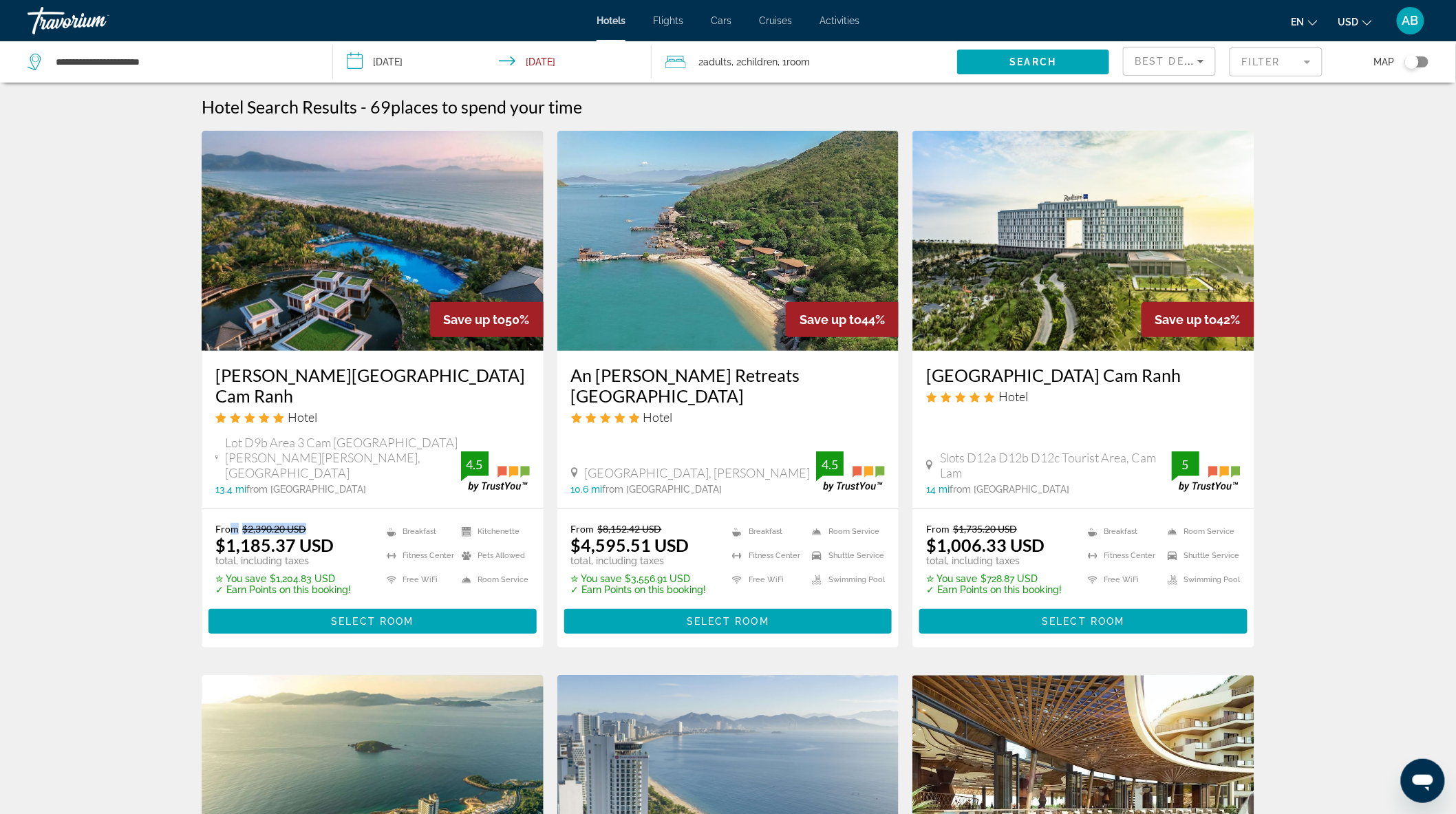
drag, startPoint x: 315, startPoint y: 490, endPoint x: 231, endPoint y: 496, distance: 84.2
click at [231, 523] on p "From $2,390.20 USD" at bounding box center [284, 529] width 136 height 12
drag, startPoint x: 269, startPoint y: 509, endPoint x: 215, endPoint y: 510, distance: 54.0
click at [215, 510] on div "From $2,390.20 USD $1,185.37 USD total, including taxes ✮ You save $1,204.83 US…" at bounding box center [372, 578] width 342 height 138
click at [1288, 60] on mat-form-field "Filter" at bounding box center [1276, 62] width 93 height 29
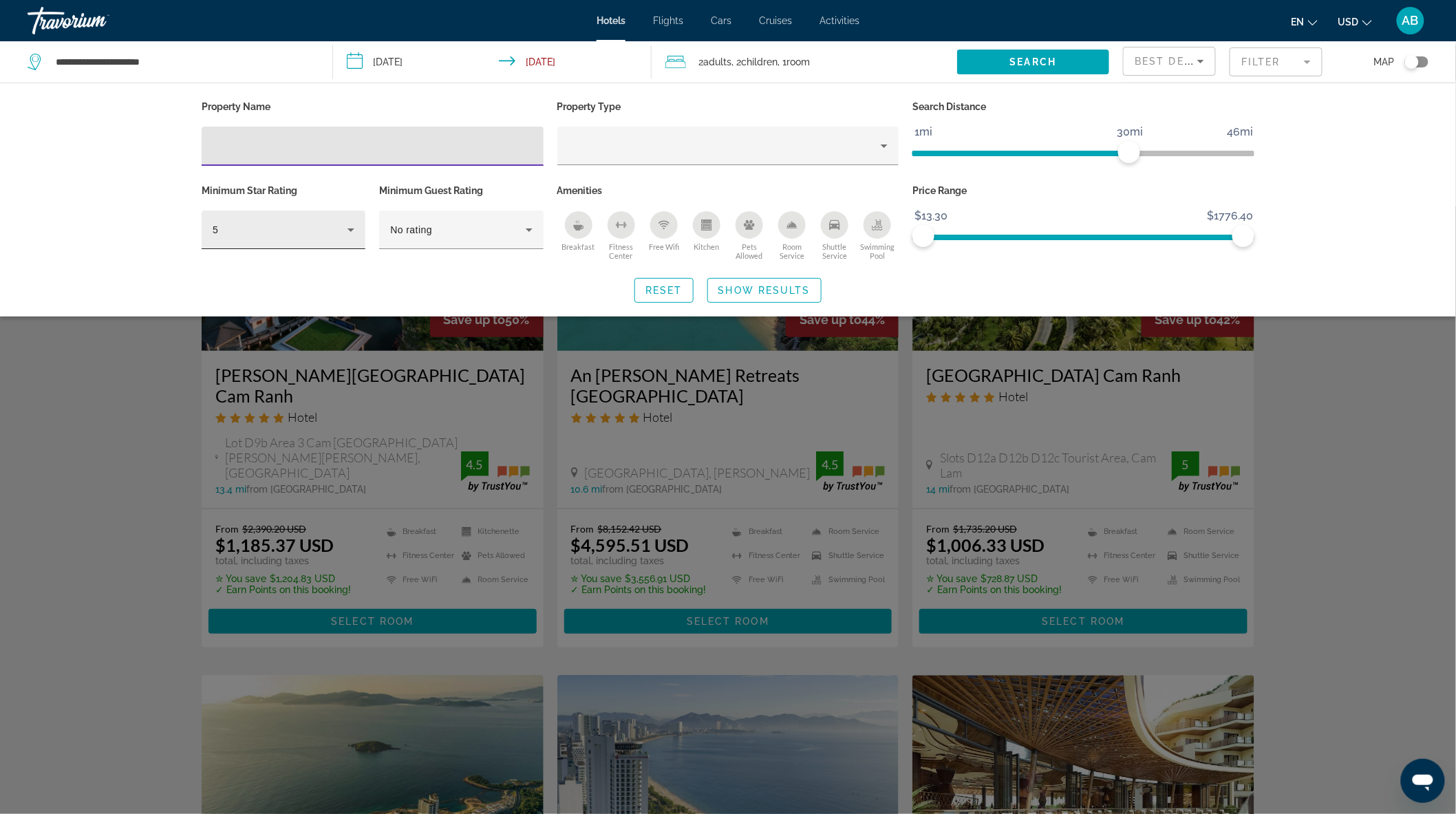
click at [356, 226] on icon "Hotel Filters" at bounding box center [351, 229] width 17 height 17
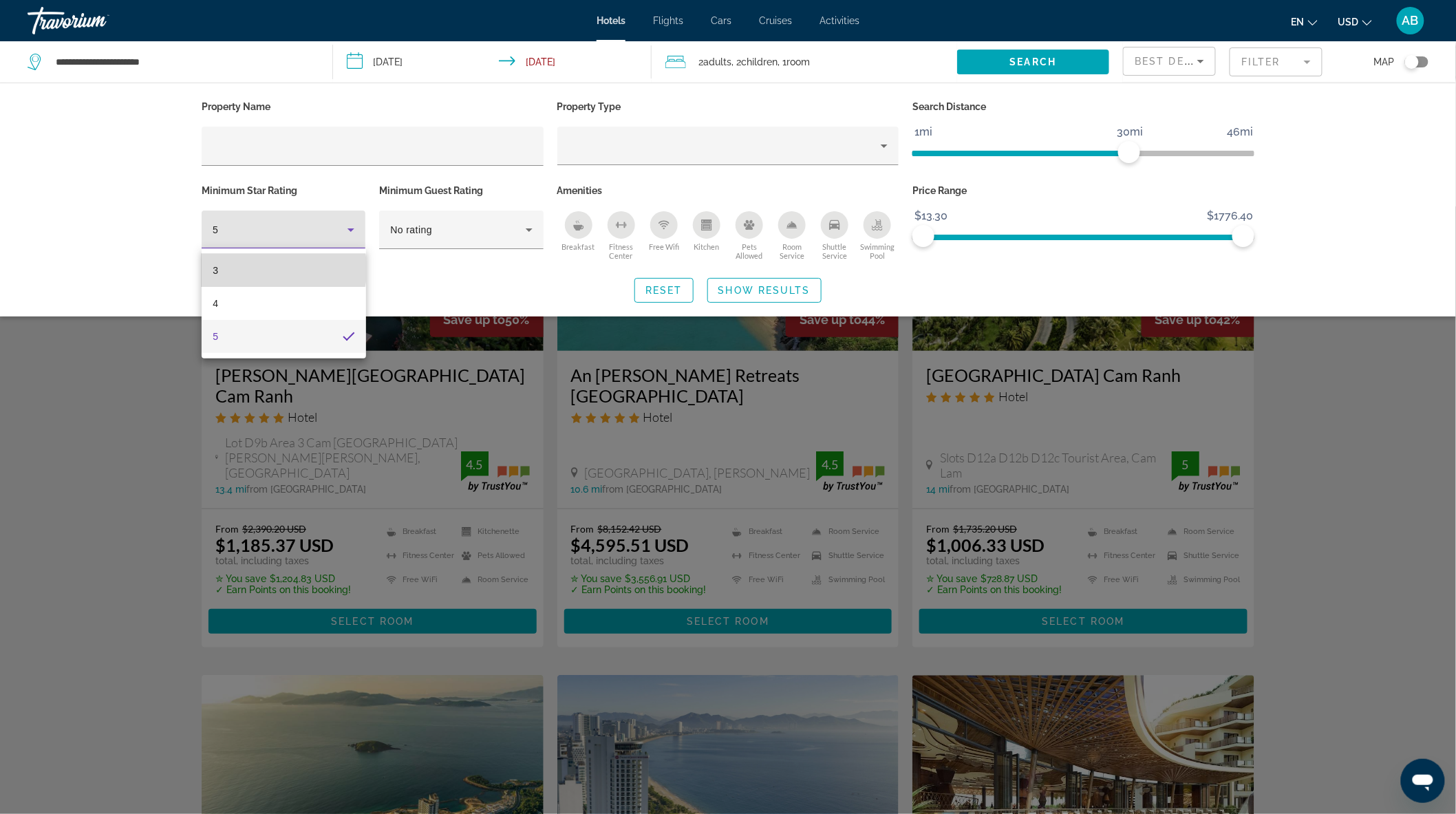
click at [243, 269] on mat-option "3" at bounding box center [283, 270] width 164 height 33
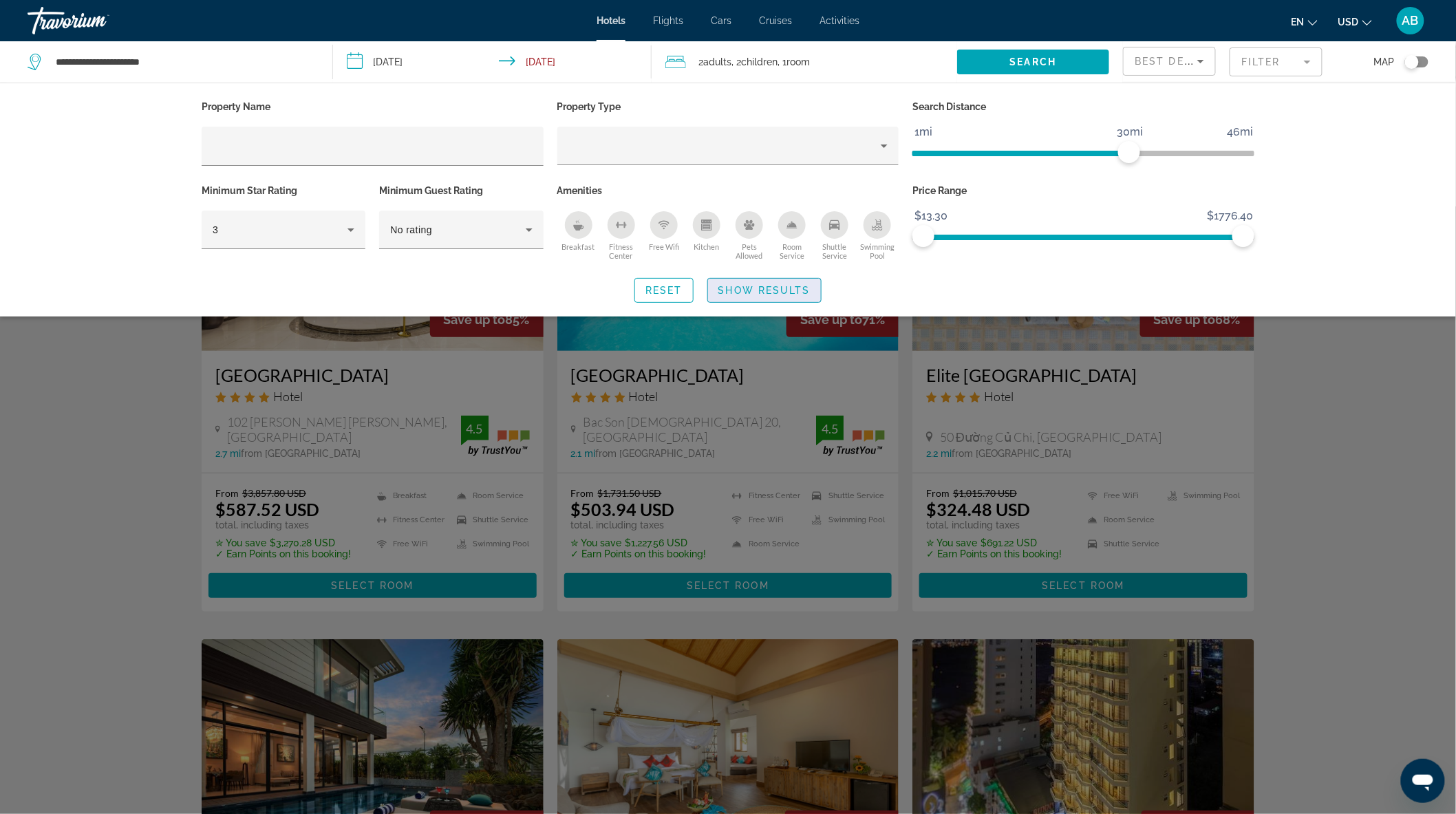
click at [769, 286] on span "Show Results" at bounding box center [764, 291] width 92 height 11
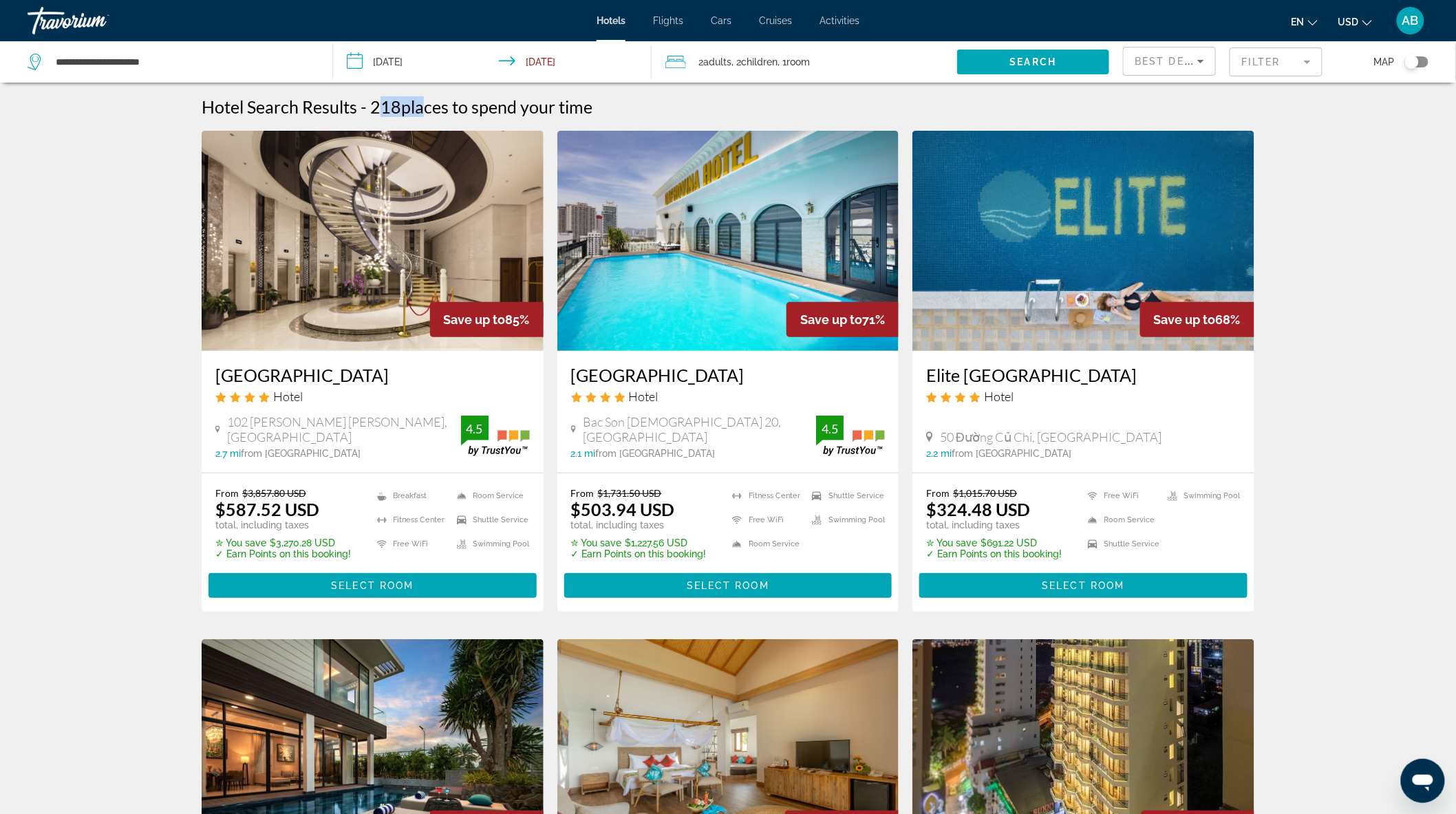
drag, startPoint x: 371, startPoint y: 99, endPoint x: 425, endPoint y: 109, distance: 54.9
click at [425, 109] on h2 "218 places to spend your time" at bounding box center [481, 107] width 222 height 21
drag, startPoint x: 966, startPoint y: 507, endPoint x: 936, endPoint y: 514, distance: 30.8
click at [936, 514] on ins "$324.48 USD" at bounding box center [978, 509] width 104 height 21
drag, startPoint x: 621, startPoint y: 507, endPoint x: 549, endPoint y: 513, distance: 72.2
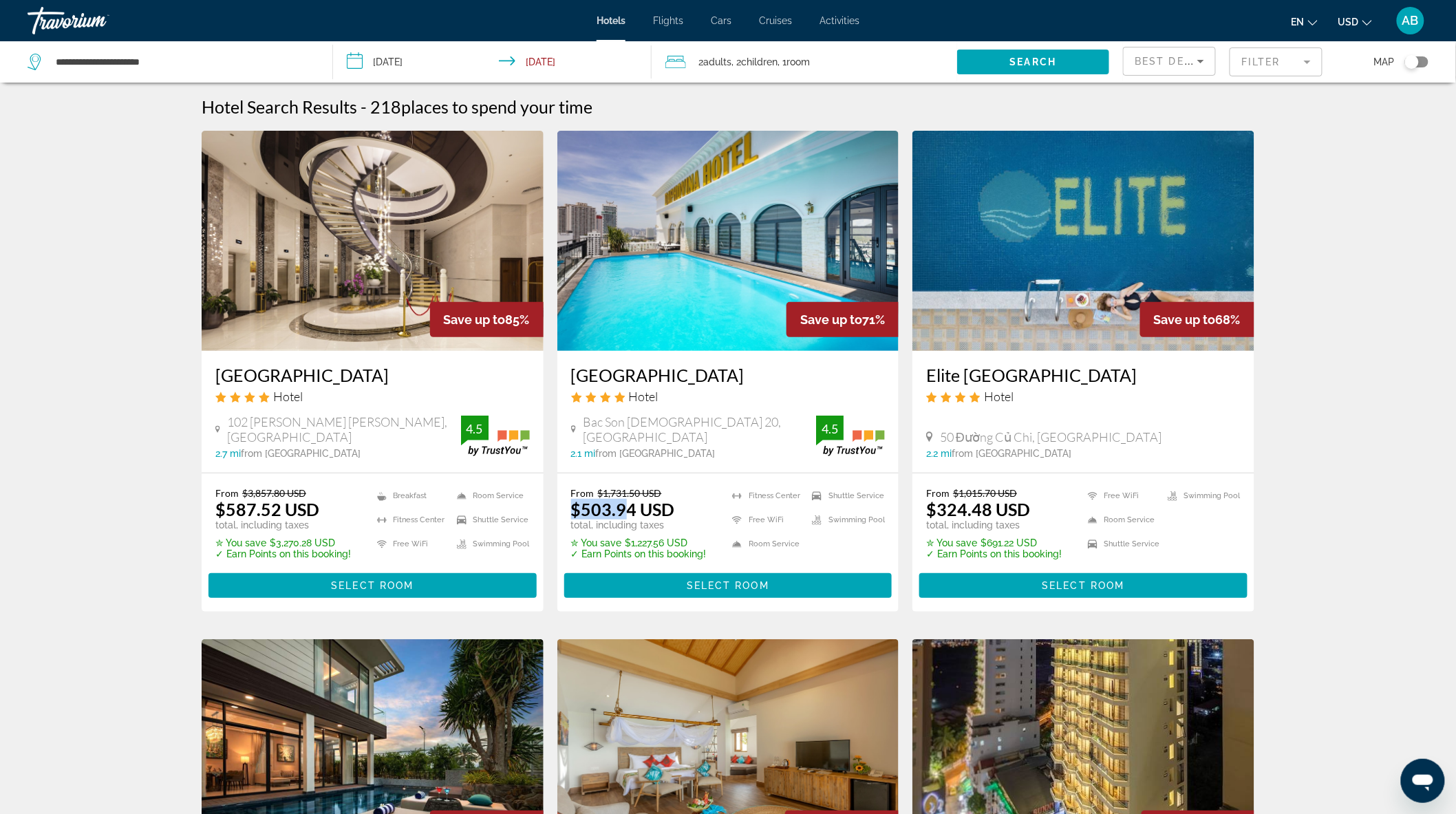
click at [551, 513] on app-hotels-search-item "Save up to 71% Daphovina Hotel Hotel Bac Son 32 20, Nha Trang 2.1 mi from Nha T…" at bounding box center [728, 371] width 356 height 481
drag, startPoint x: 258, startPoint y: 516, endPoint x: 224, endPoint y: 516, distance: 34.0
click at [224, 516] on ins "$587.52 USD" at bounding box center [268, 509] width 104 height 21
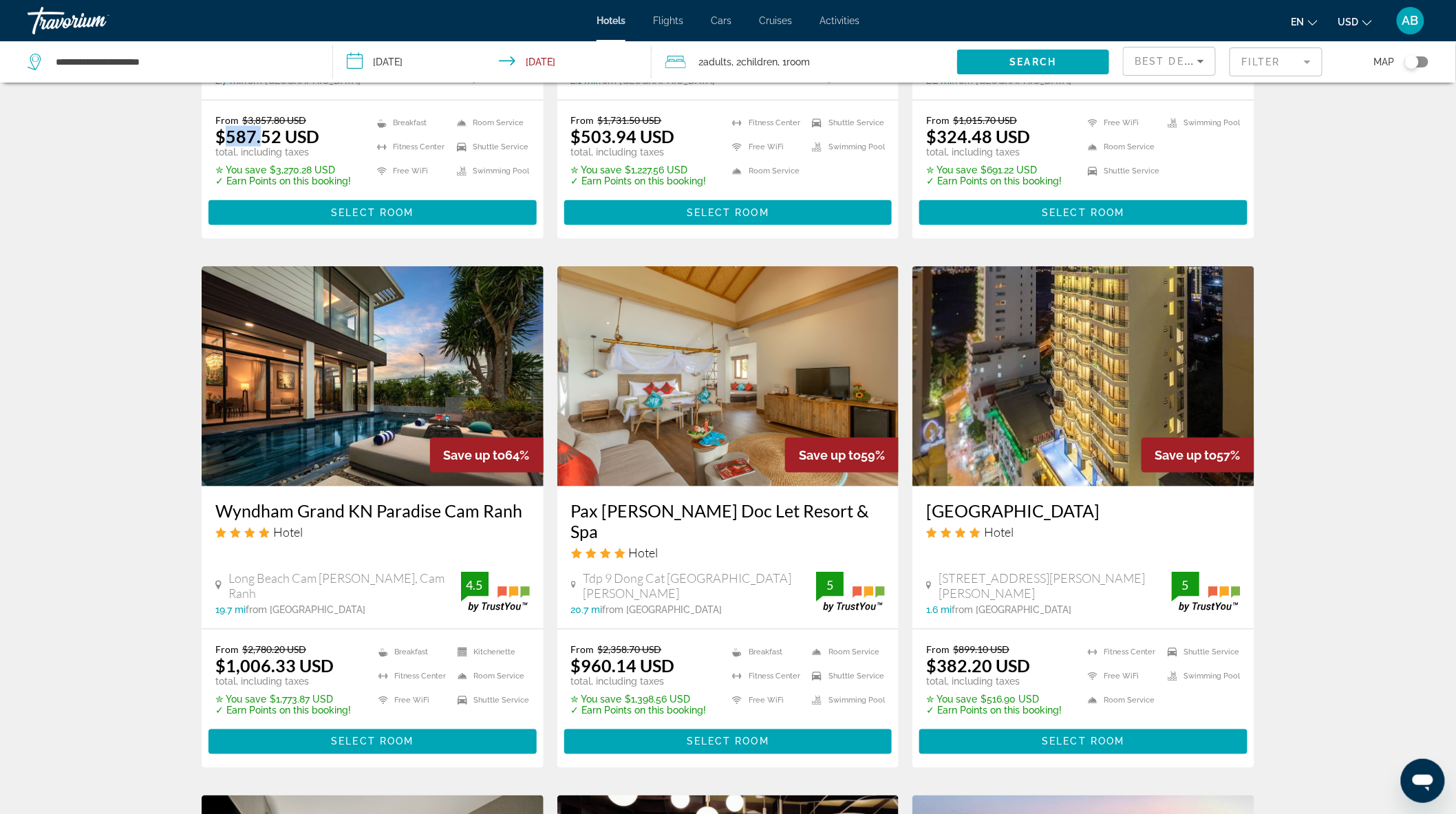
scroll to position [382, 0]
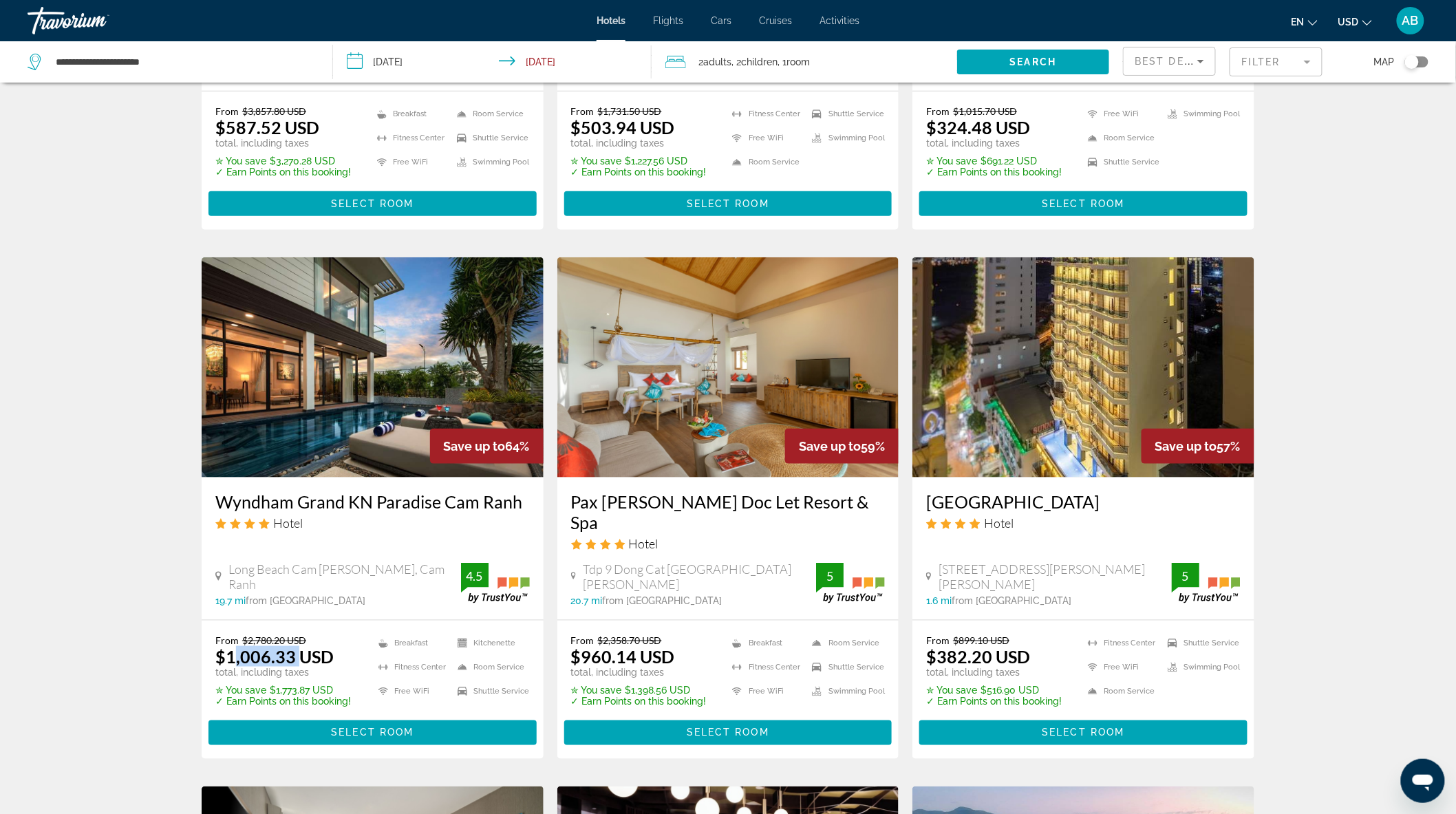
drag, startPoint x: 236, startPoint y: 636, endPoint x: 269, endPoint y: 637, distance: 33.0
click at [298, 646] on ins "$1,006.33 USD" at bounding box center [275, 657] width 119 height 21
drag, startPoint x: 248, startPoint y: 616, endPoint x: 318, endPoint y: 625, distance: 70.6
click at [318, 635] on div "From $2,780.20 USD $1,006.33 USD total, including taxes" at bounding box center [284, 656] width 136 height 43
click at [372, 621] on div "From $2,780.20 USD $1,006.33 USD total, including taxes ✮ You save $1,773.87 US…" at bounding box center [372, 690] width 342 height 138
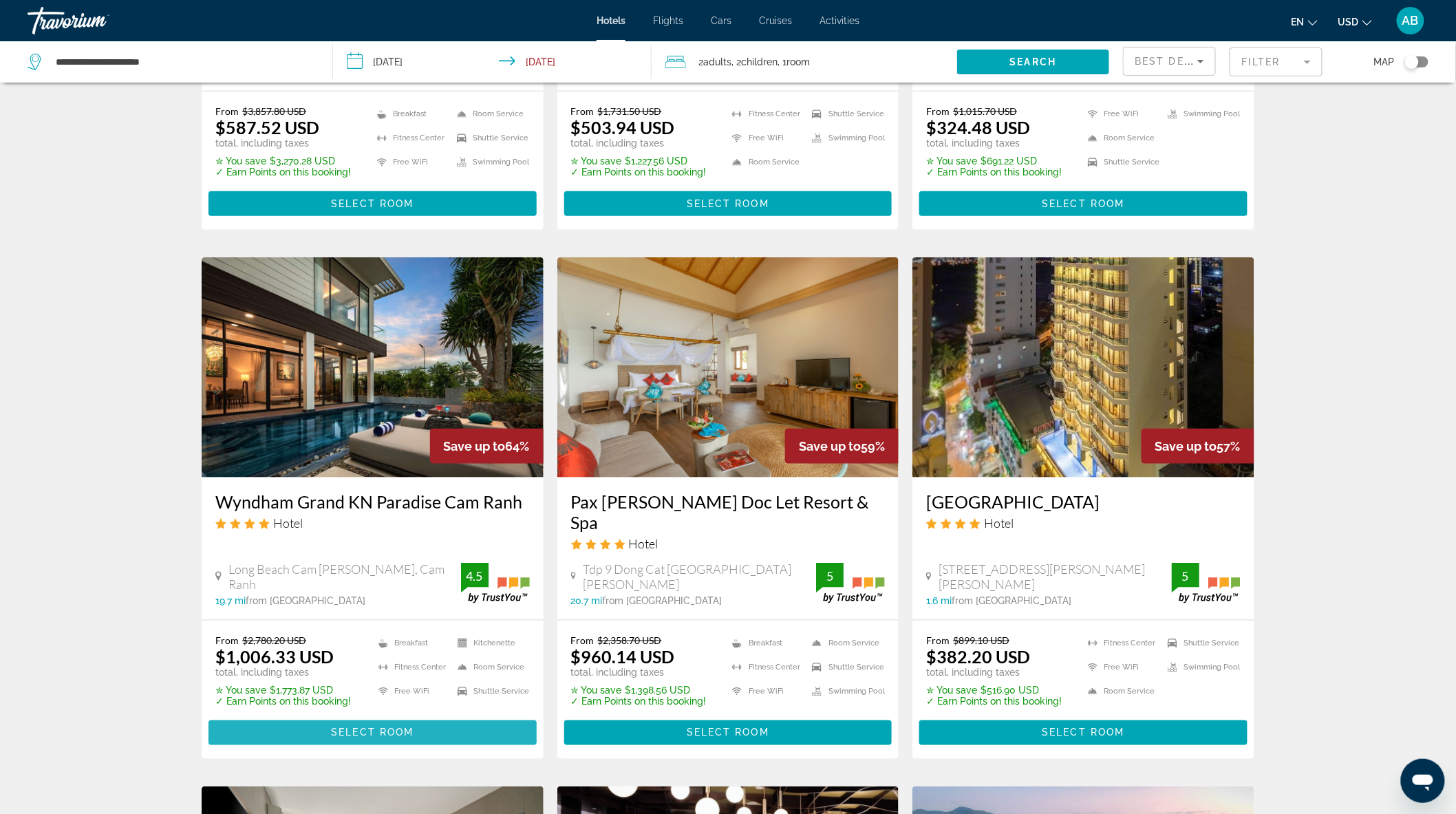
click at [438, 717] on span "Main content" at bounding box center [372, 733] width 328 height 33
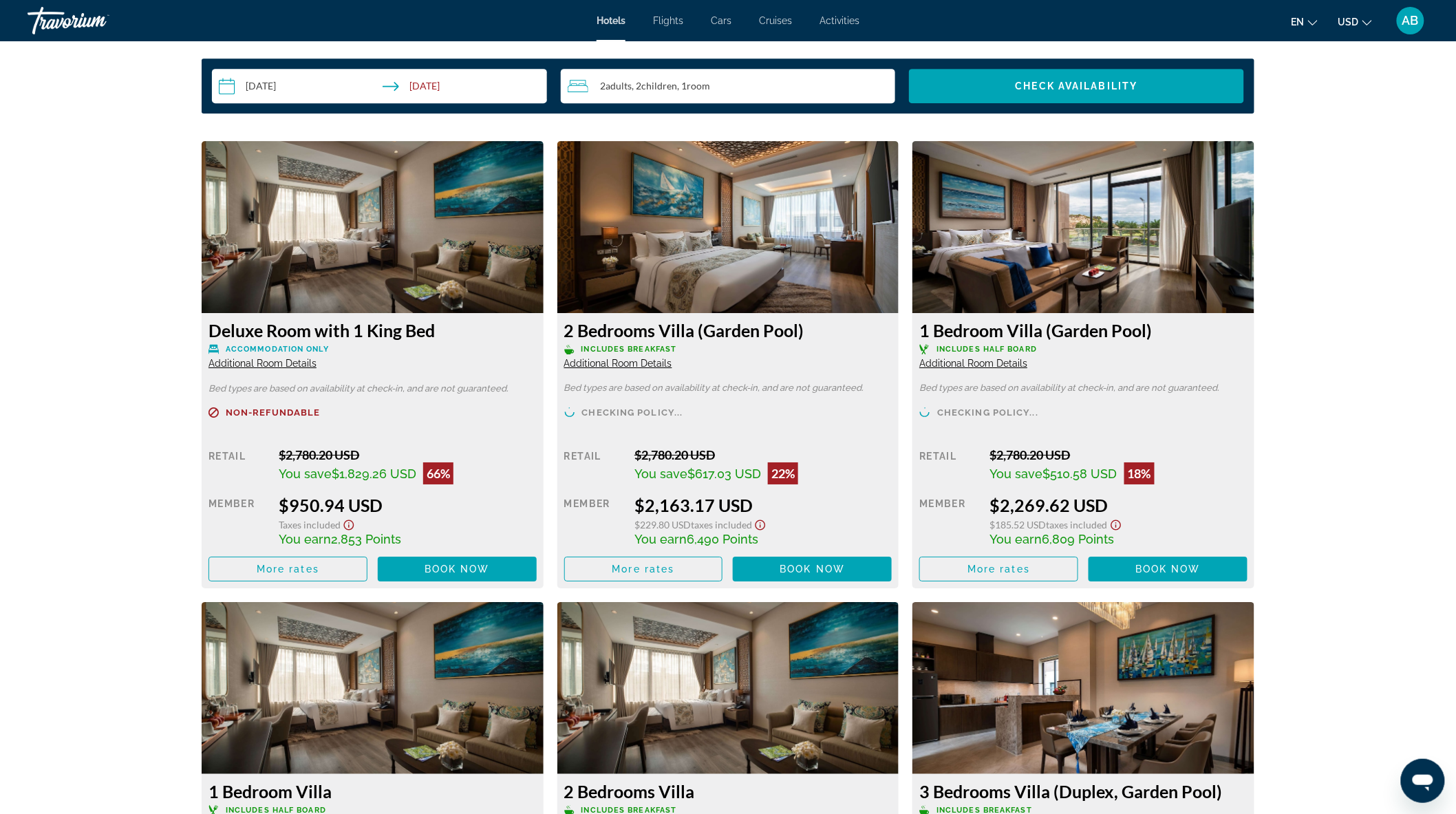
scroll to position [1835, 0]
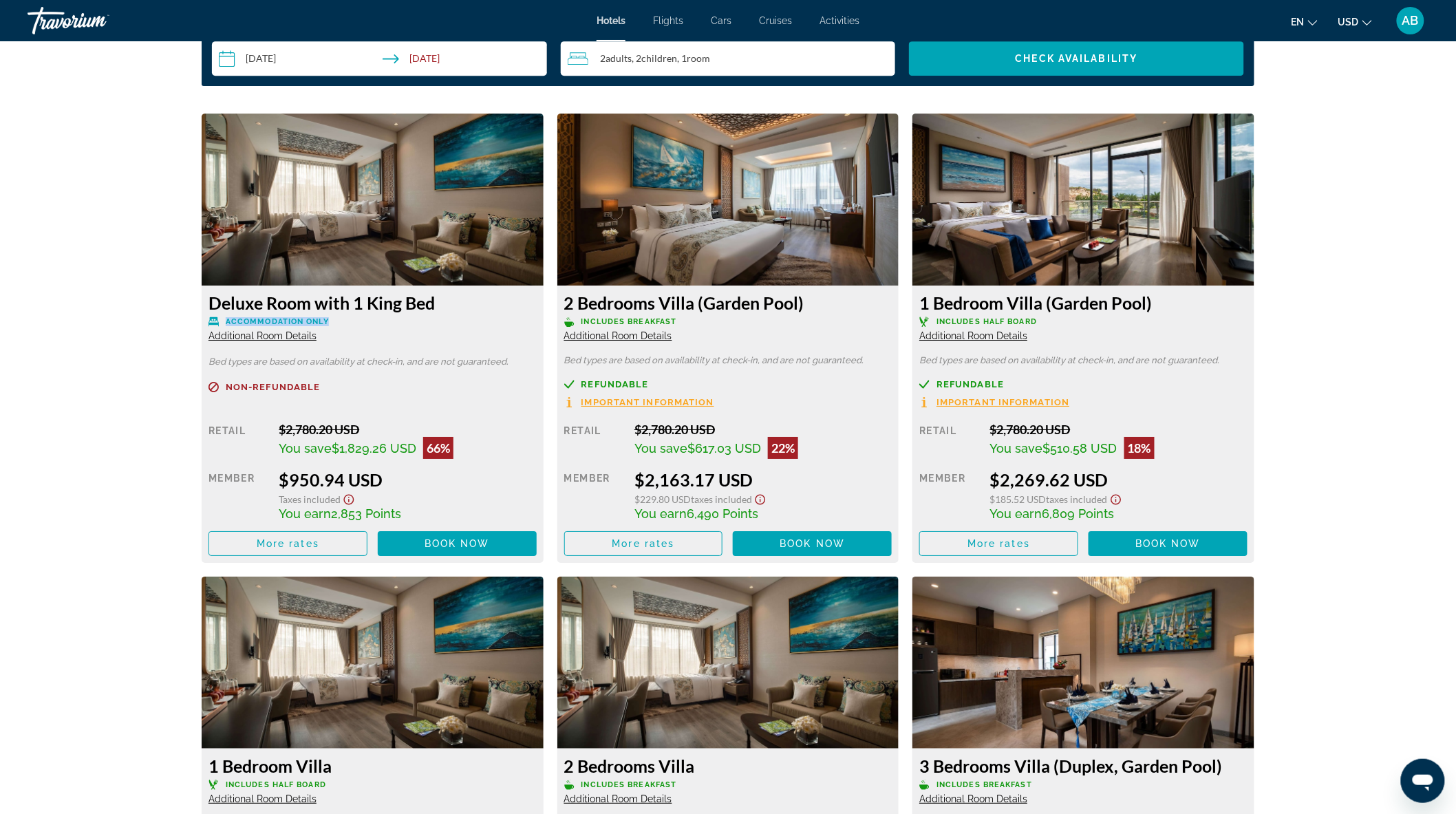
drag, startPoint x: 346, startPoint y: 318, endPoint x: 224, endPoint y: 318, distance: 122.0
click at [224, 318] on p "Accommodation Only" at bounding box center [372, 322] width 328 height 10
click at [393, 328] on div "Deluxe Room with 1 King Bed Accommodation Only Additional Room Details" at bounding box center [372, 317] width 328 height 50
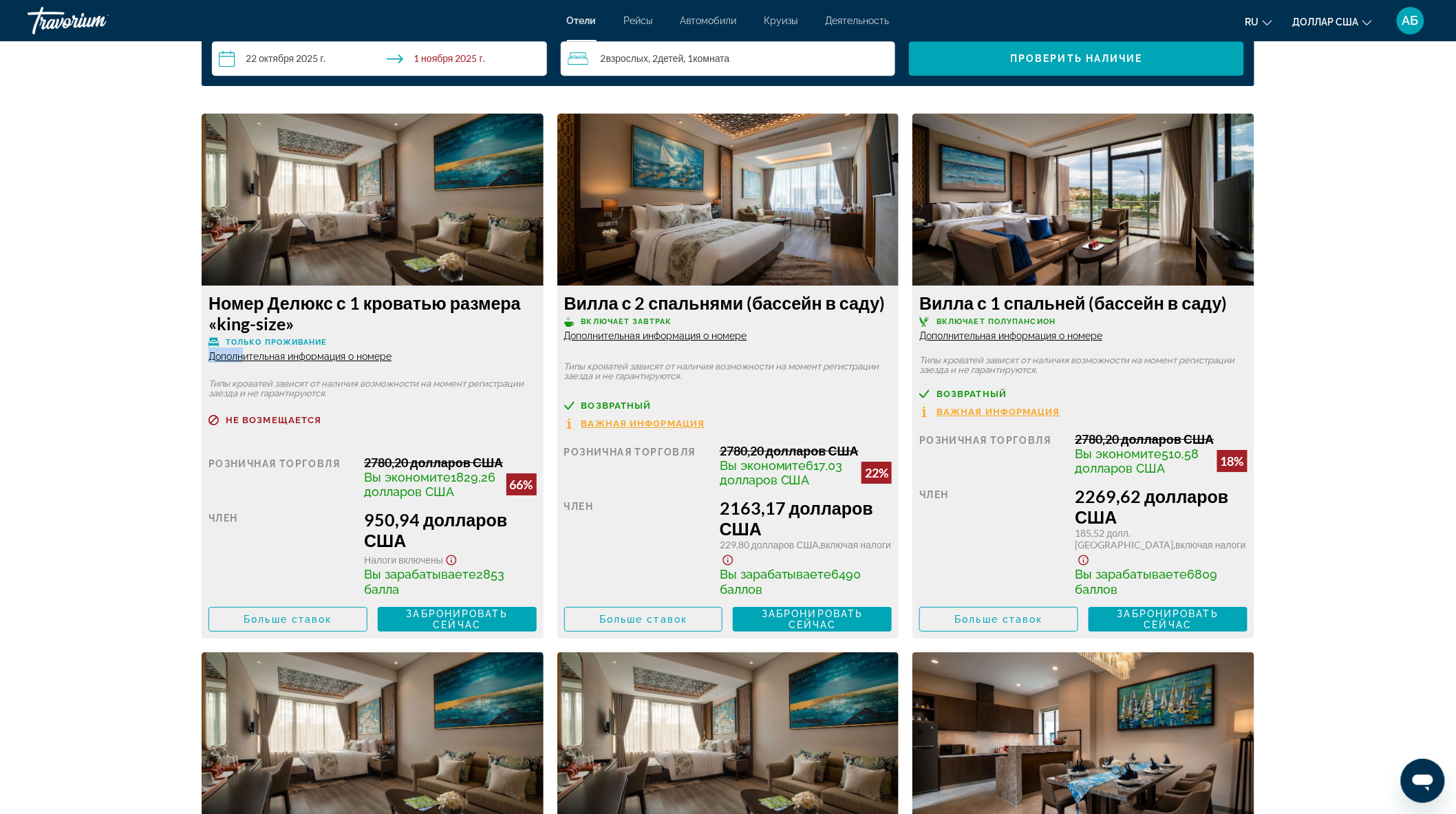
drag, startPoint x: 345, startPoint y: 345, endPoint x: 242, endPoint y: 351, distance: 103.2
click at [242, 351] on div "Номер Делюкс с 1 кроватью размера «king-size» Только проживание Дополнительная …" at bounding box center [372, 327] width 328 height 70
drag, startPoint x: 722, startPoint y: 501, endPoint x: 765, endPoint y: 500, distance: 43.0
click at [765, 500] on font "2163,17 долларов США" at bounding box center [796, 518] width 153 height 41
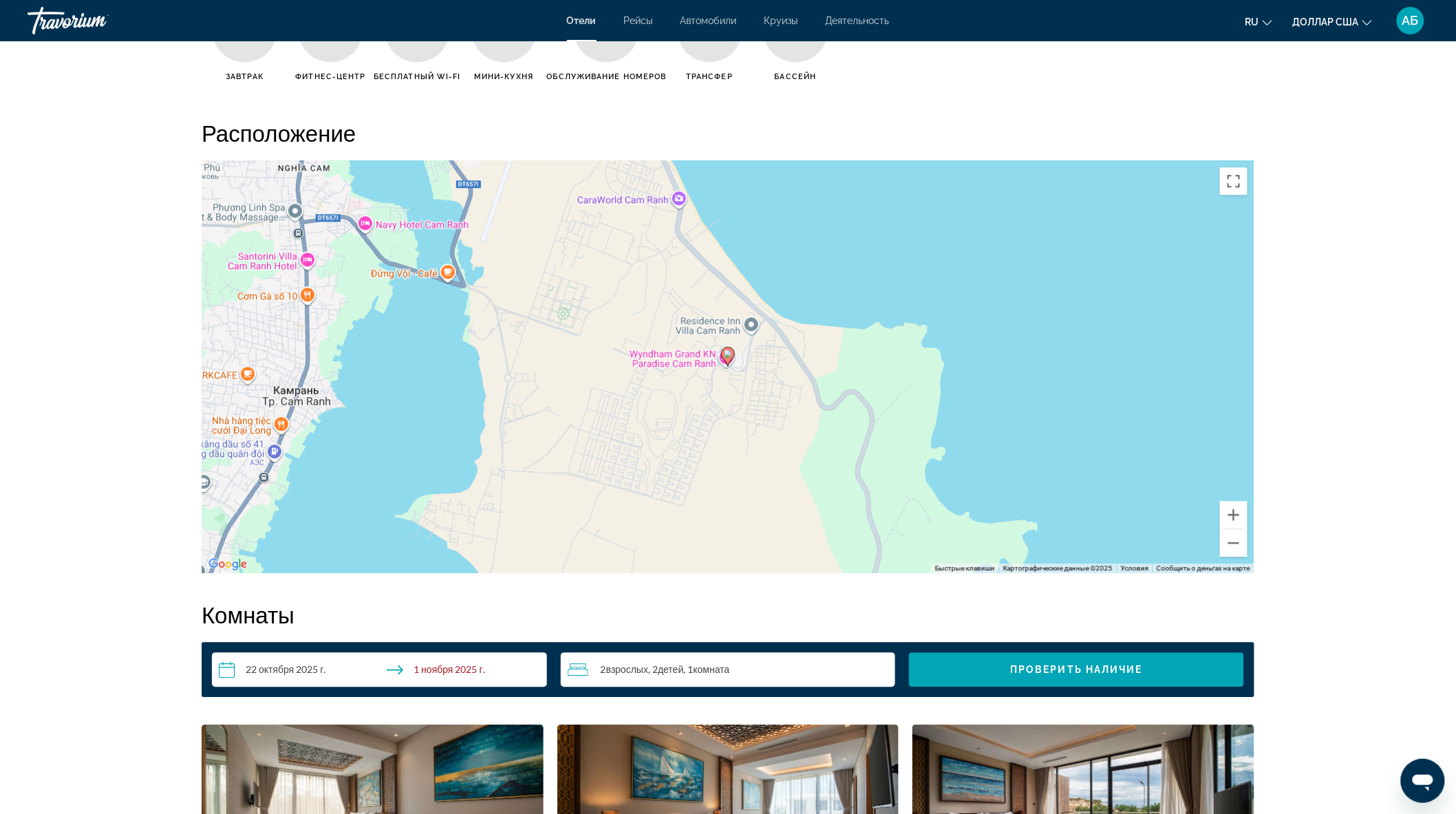
scroll to position [994, 0]
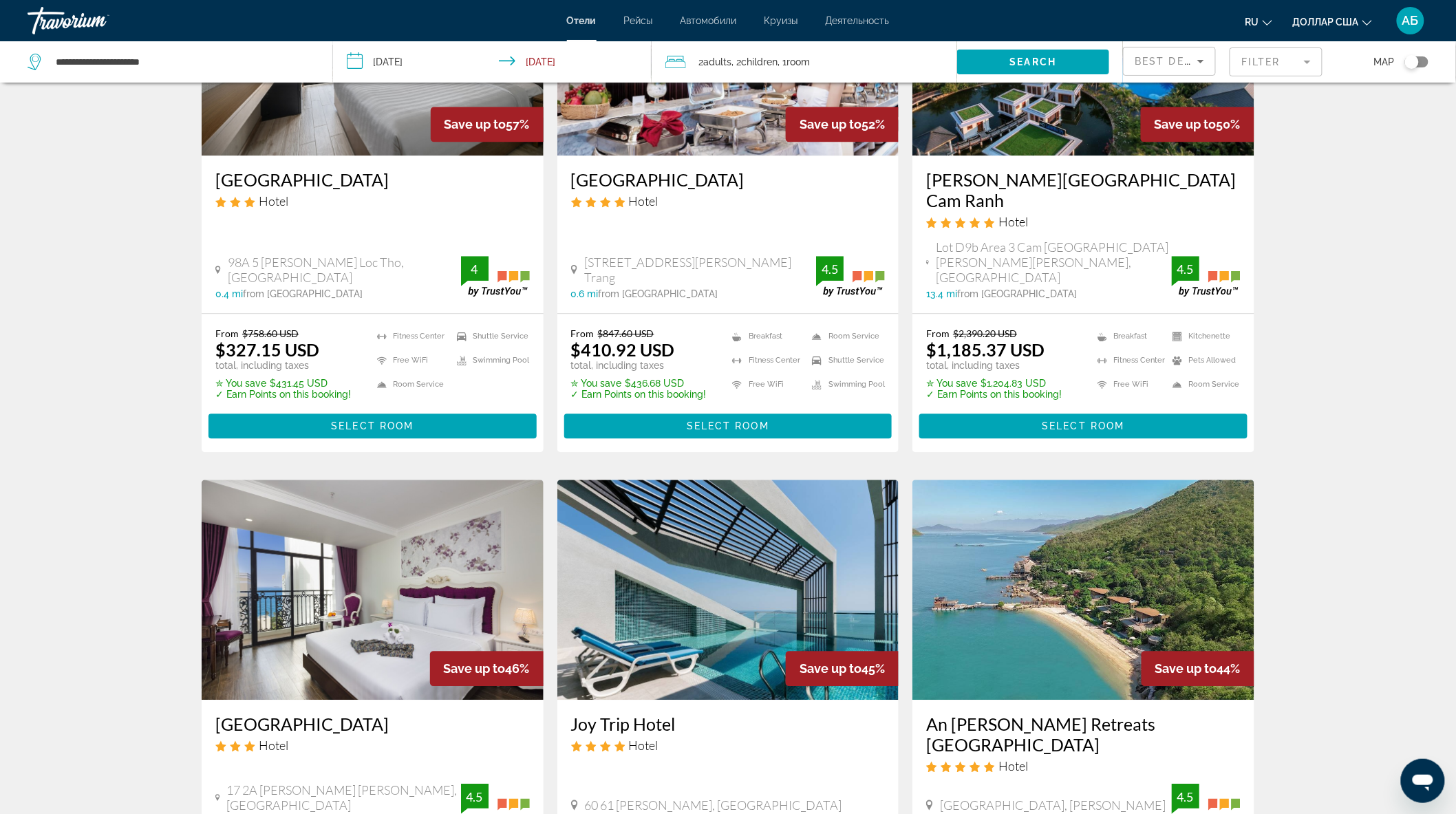
scroll to position [1529, 0]
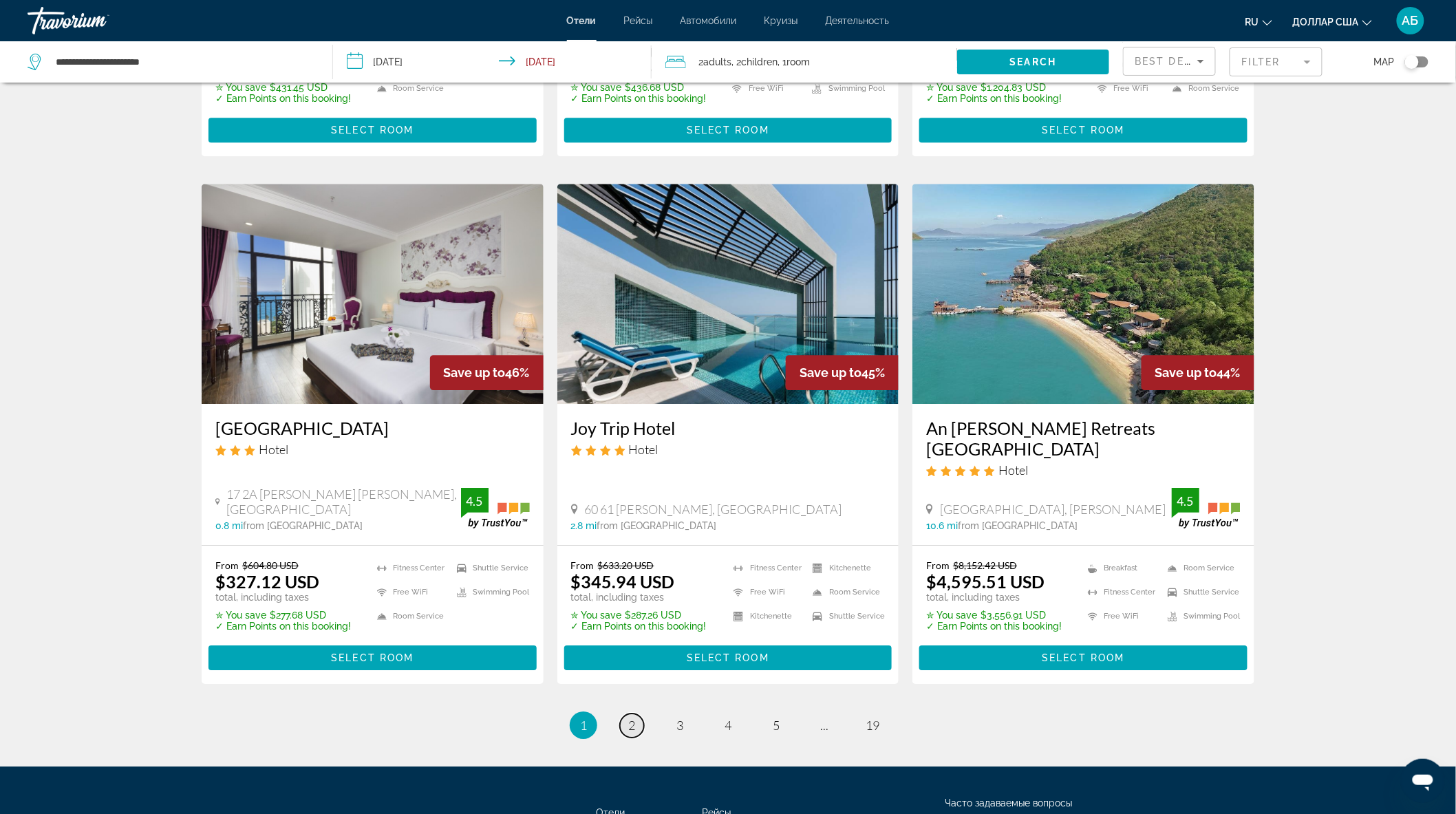
click at [631, 718] on span "2" at bounding box center [631, 725] width 7 height 15
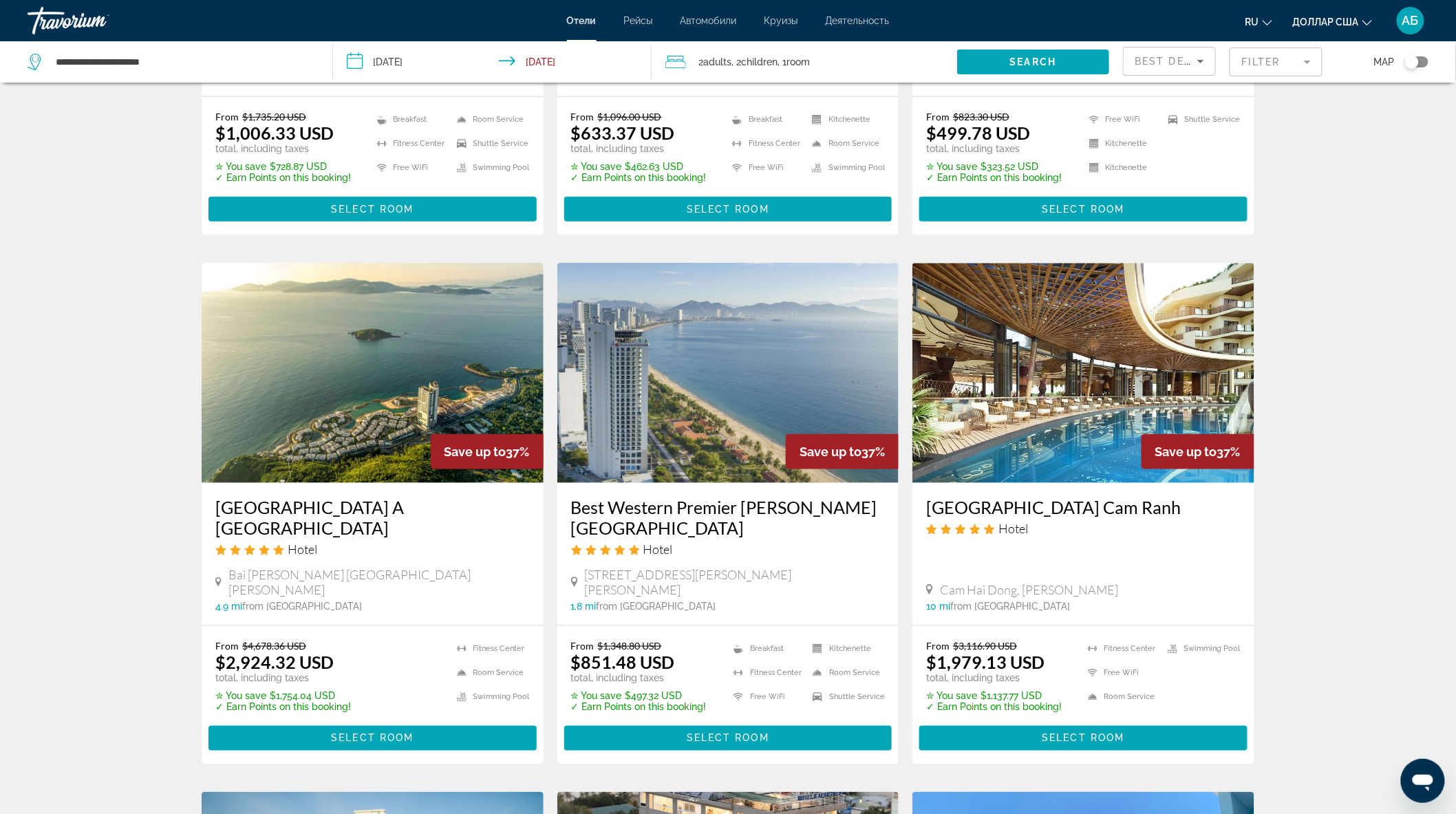
scroll to position [77, 0]
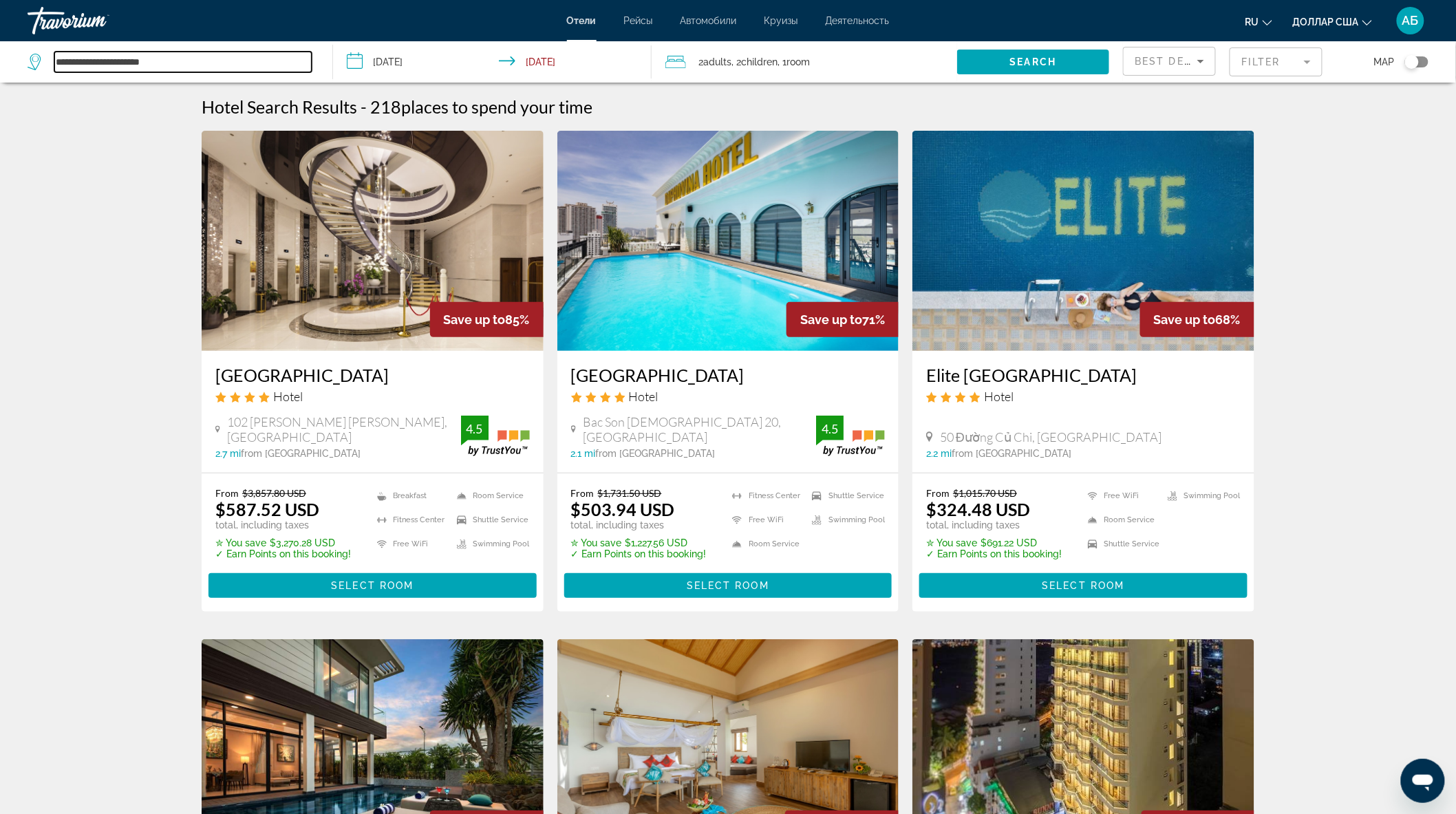
click at [184, 71] on input "**********" at bounding box center [183, 62] width 258 height 21
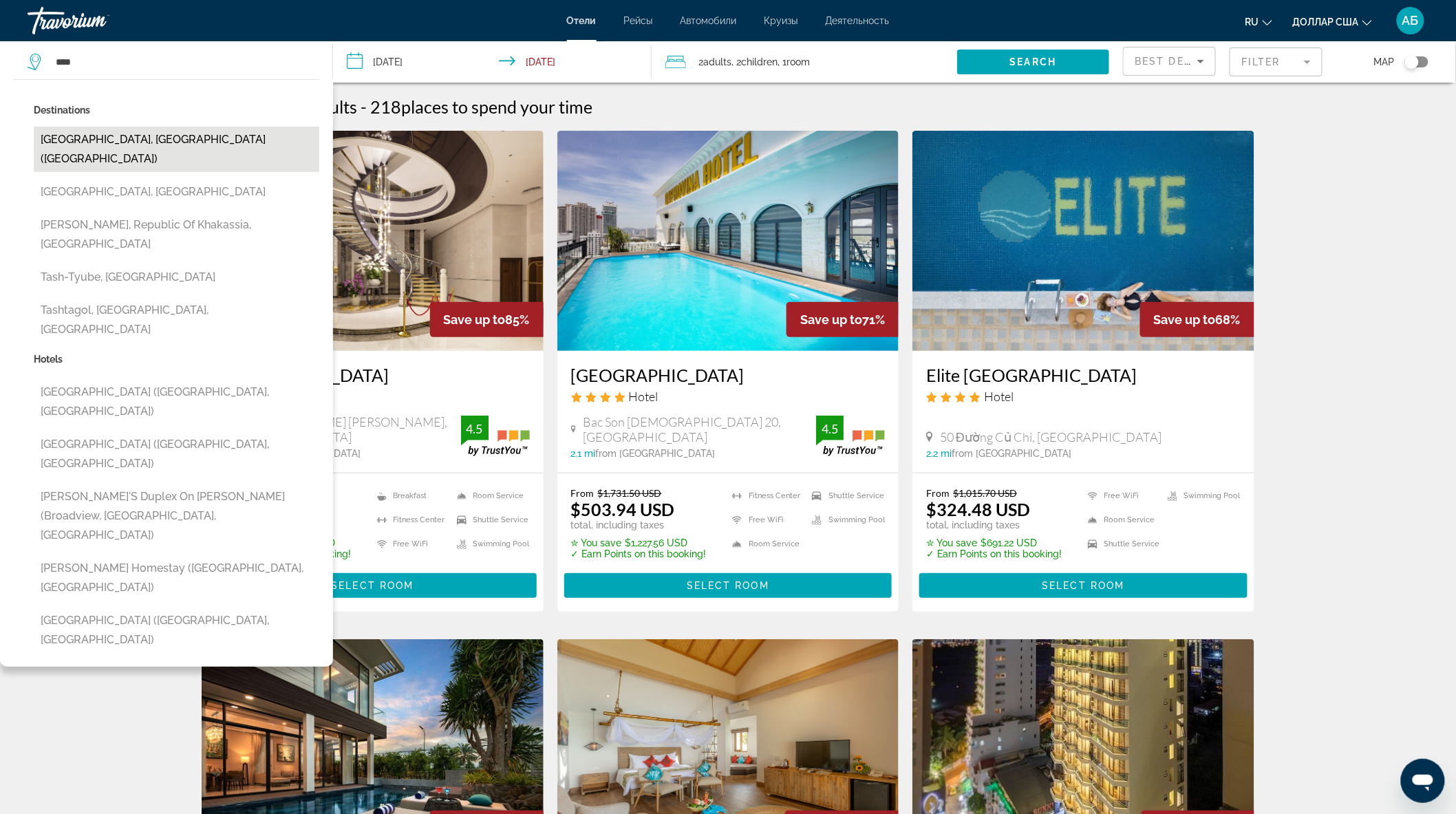
click at [166, 141] on button "Tashkent, Uzbekistan (TAS)" at bounding box center [176, 149] width 285 height 45
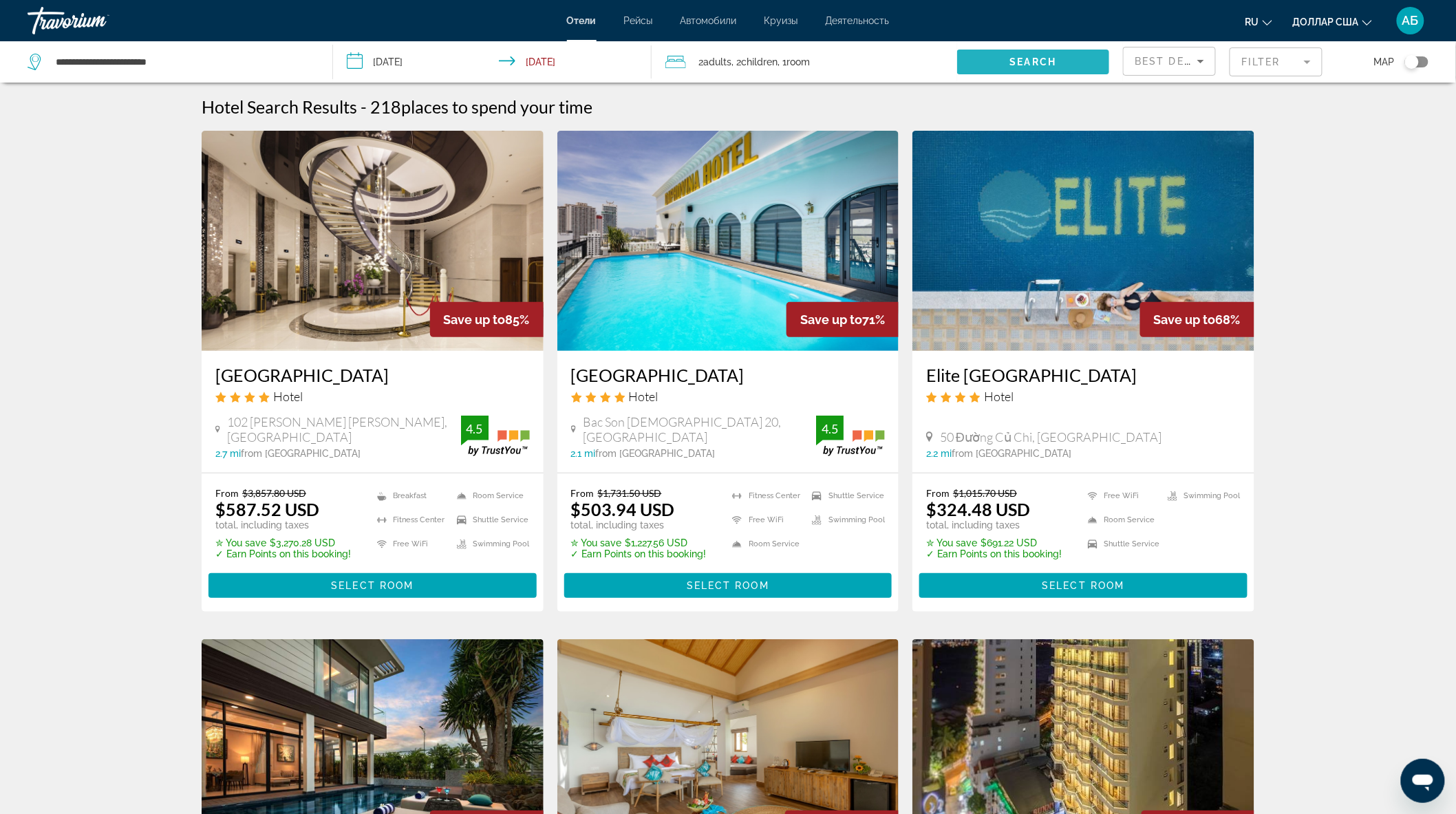
click at [1048, 63] on span "Search" at bounding box center [1033, 62] width 47 height 11
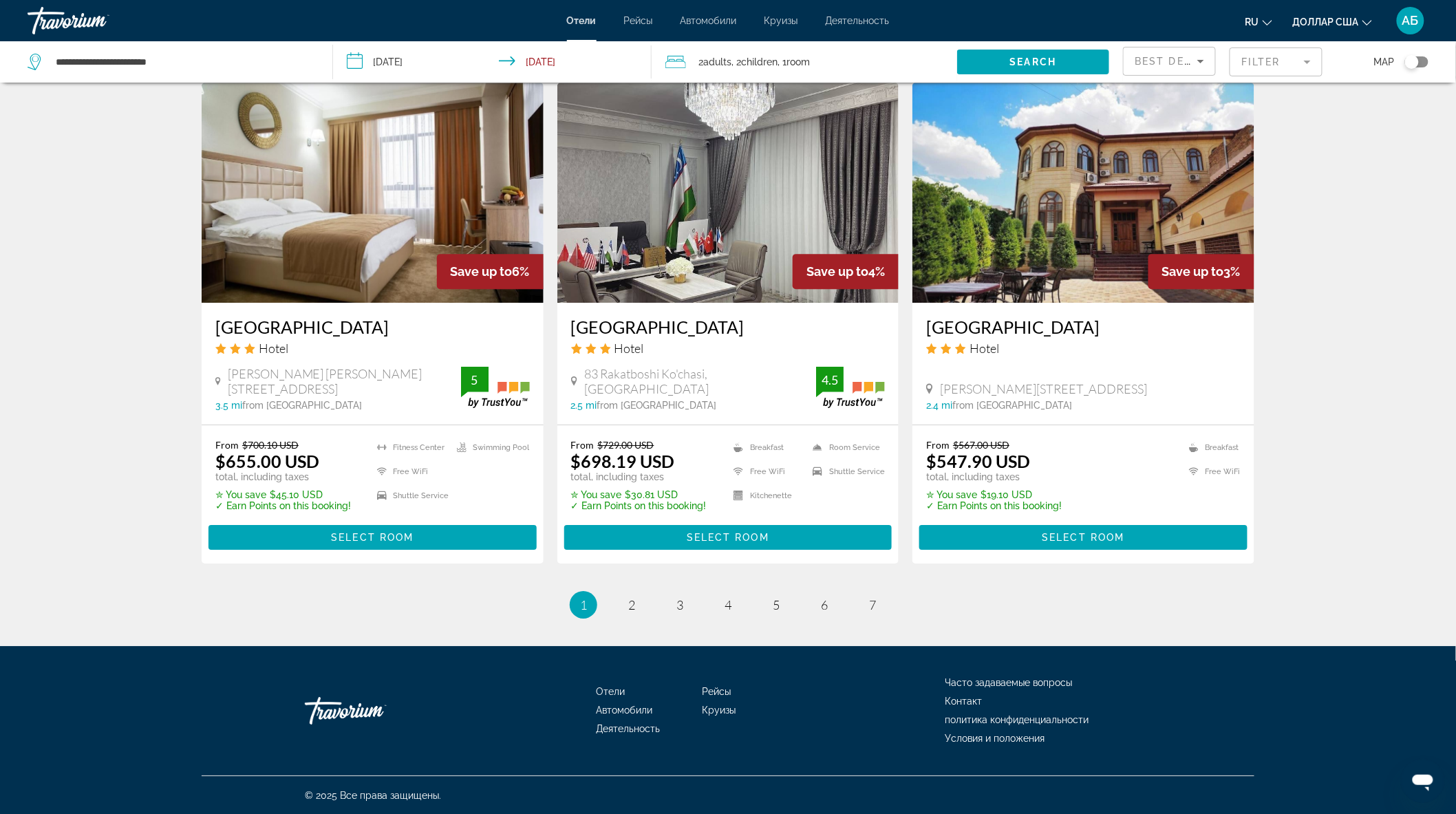
scroll to position [1615, 0]
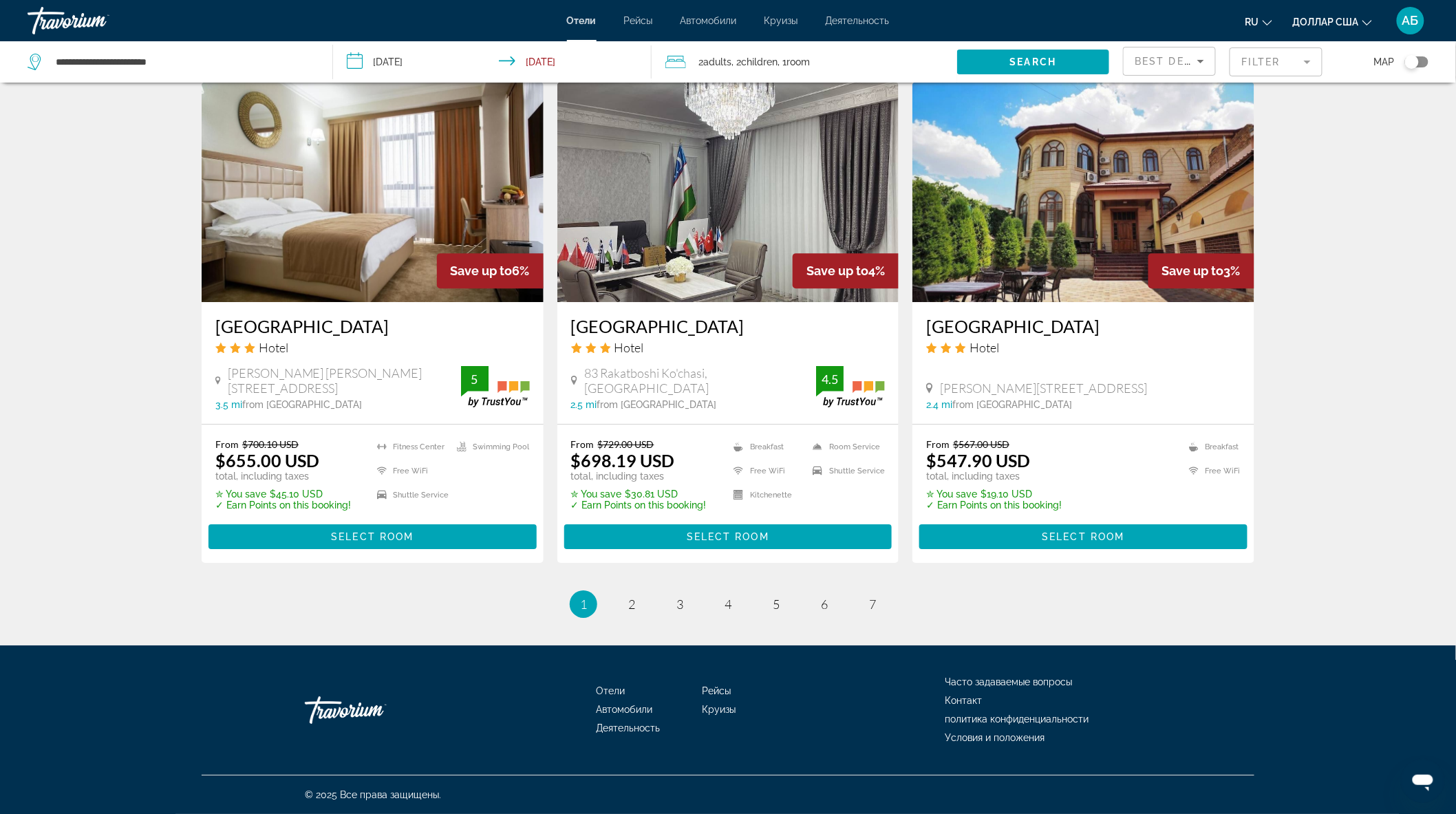
click at [1280, 63] on mat-form-field "Filter" at bounding box center [1276, 62] width 93 height 29
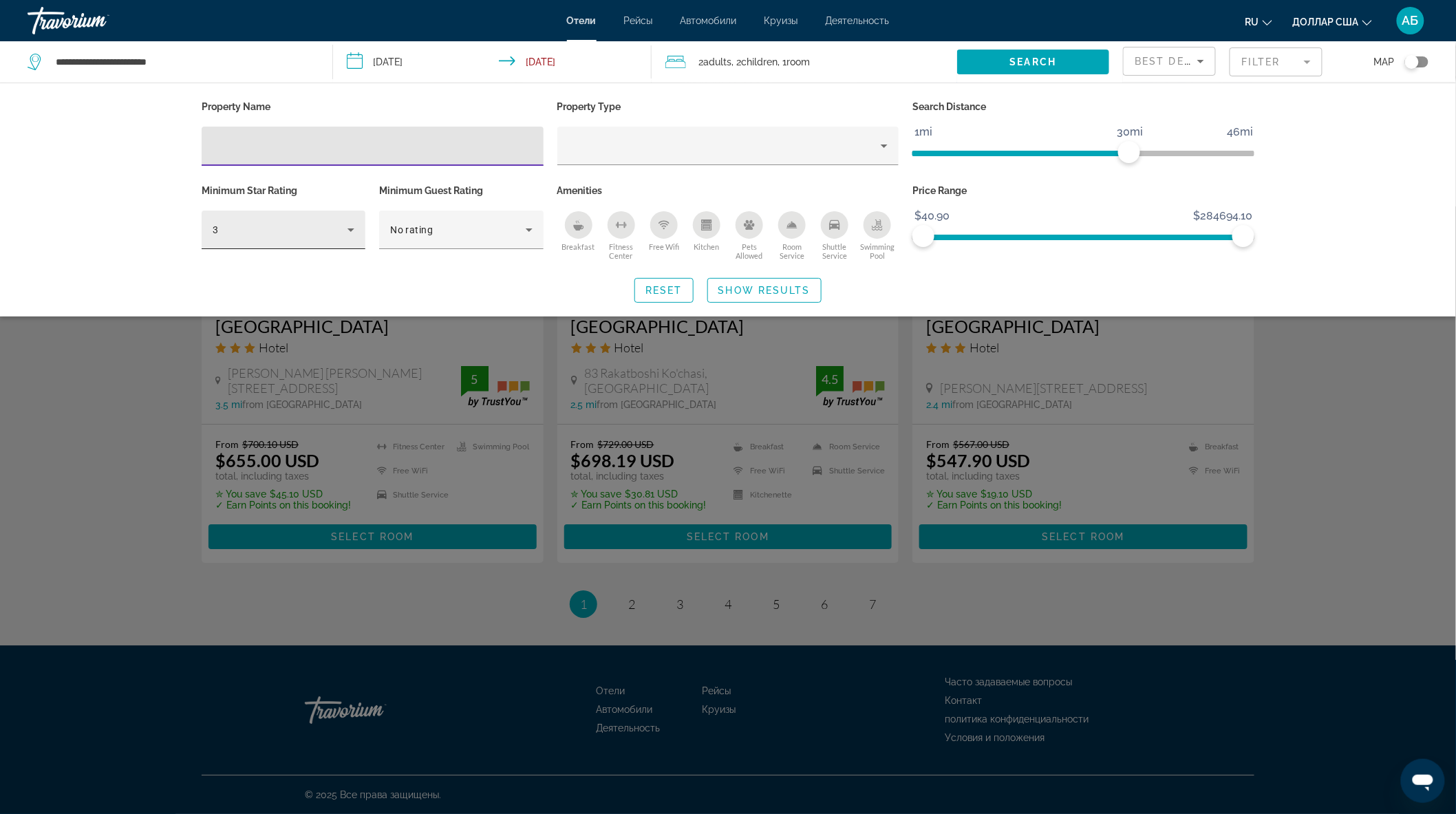
click at [351, 228] on icon "Hotel Filters" at bounding box center [351, 229] width 17 height 17
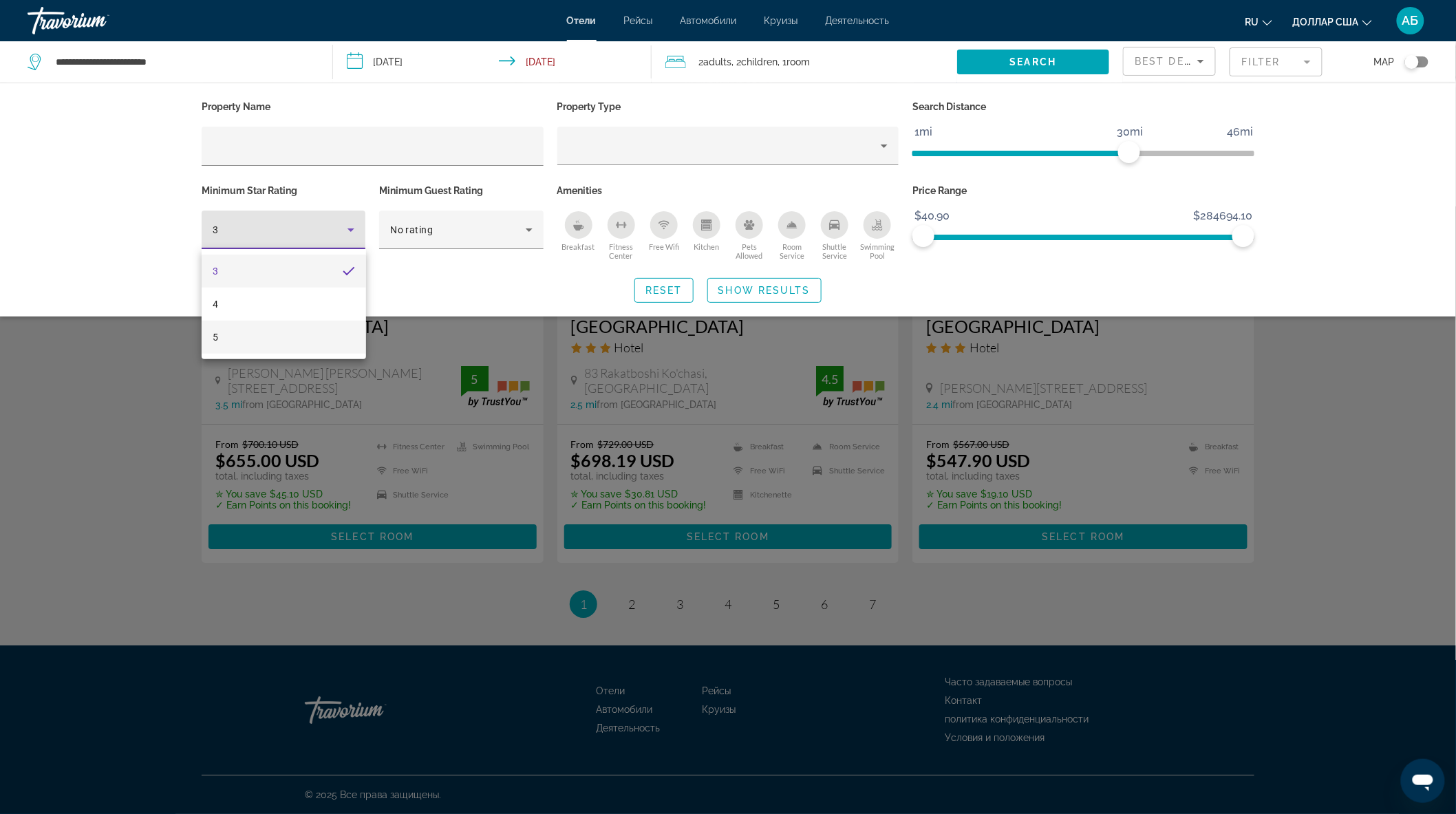
click at [328, 334] on mat-option "5" at bounding box center [283, 337] width 164 height 33
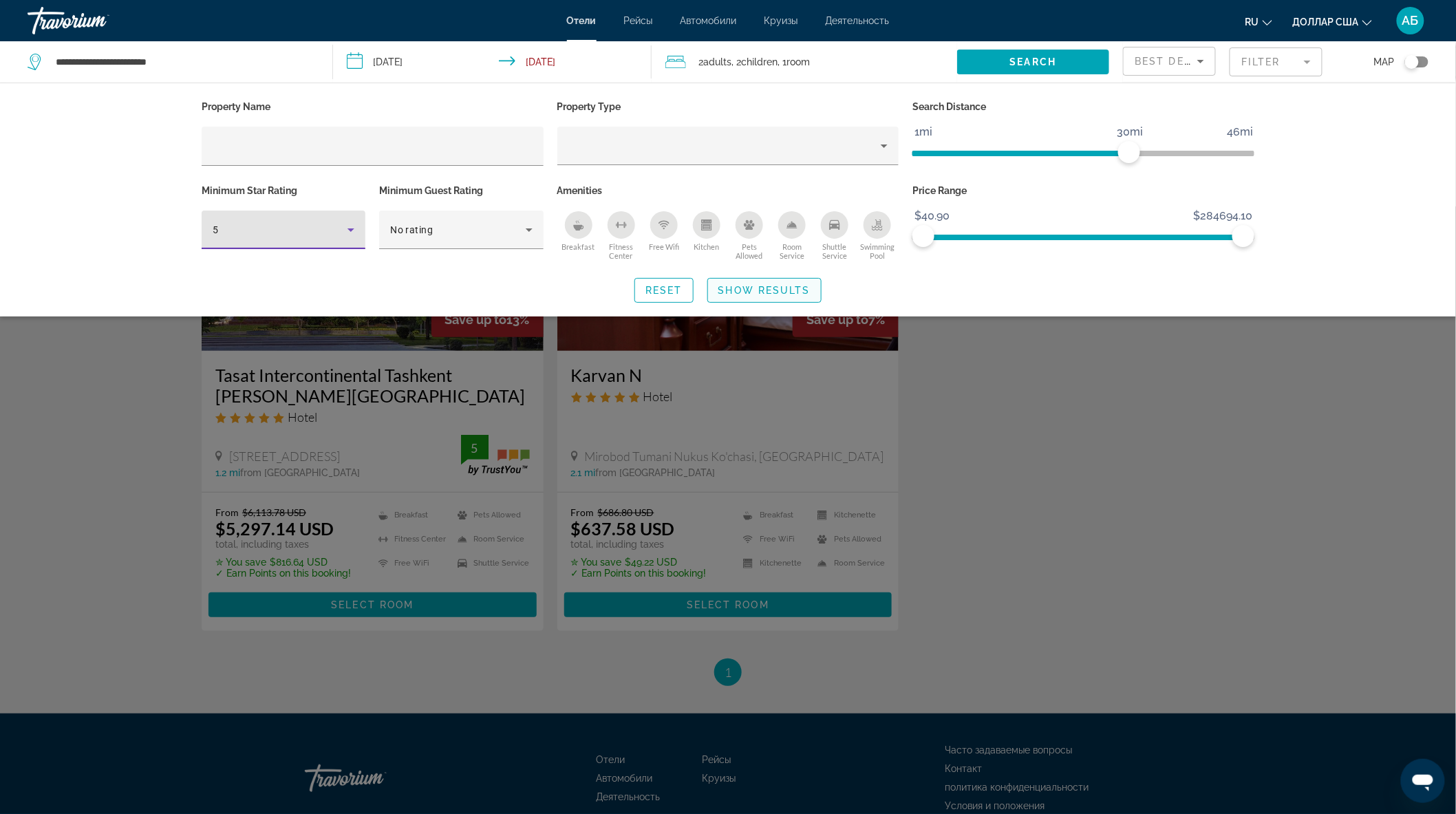
click at [771, 287] on span "Show Results" at bounding box center [764, 291] width 92 height 11
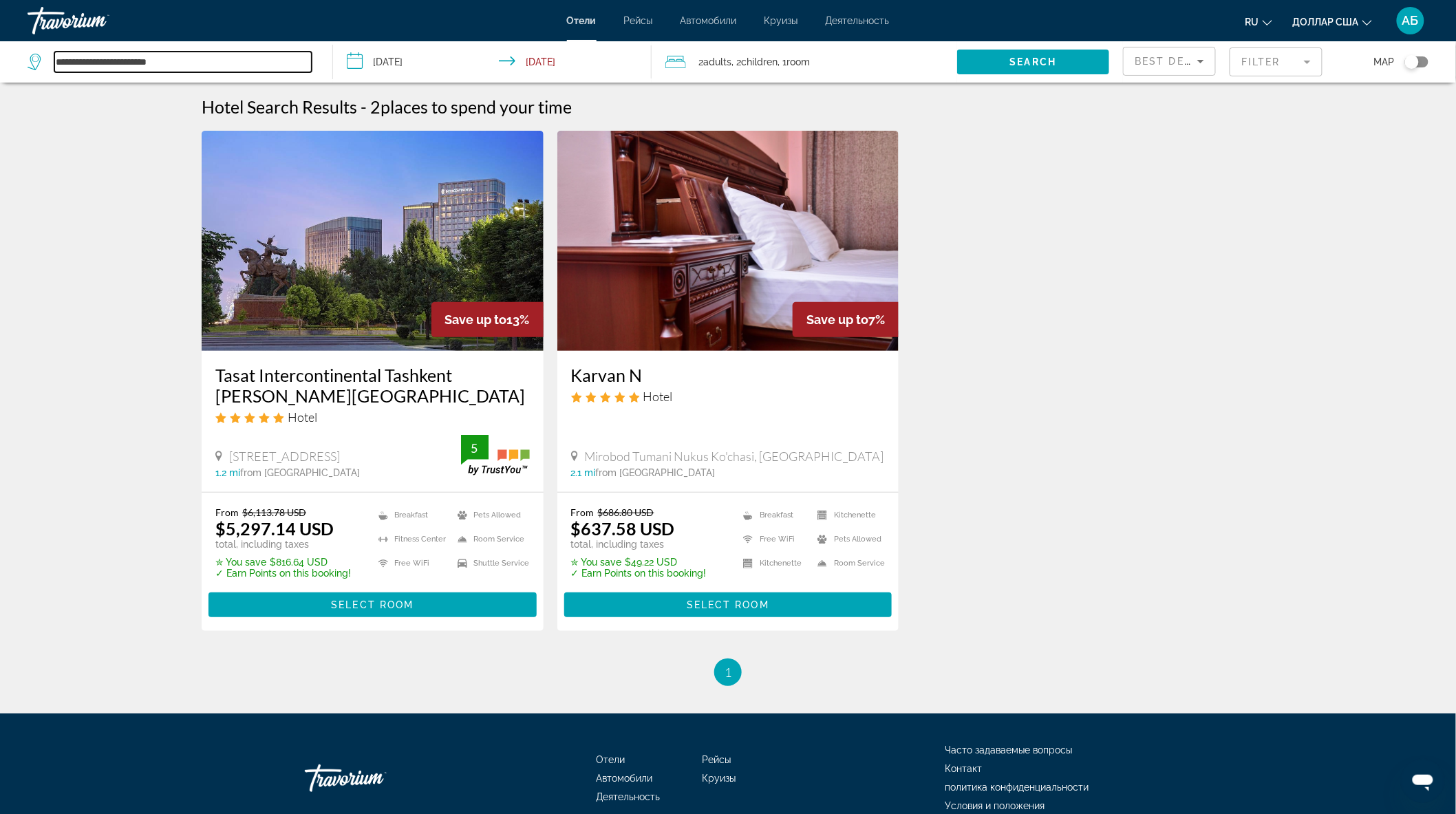
click at [211, 58] on input "**********" at bounding box center [183, 62] width 258 height 21
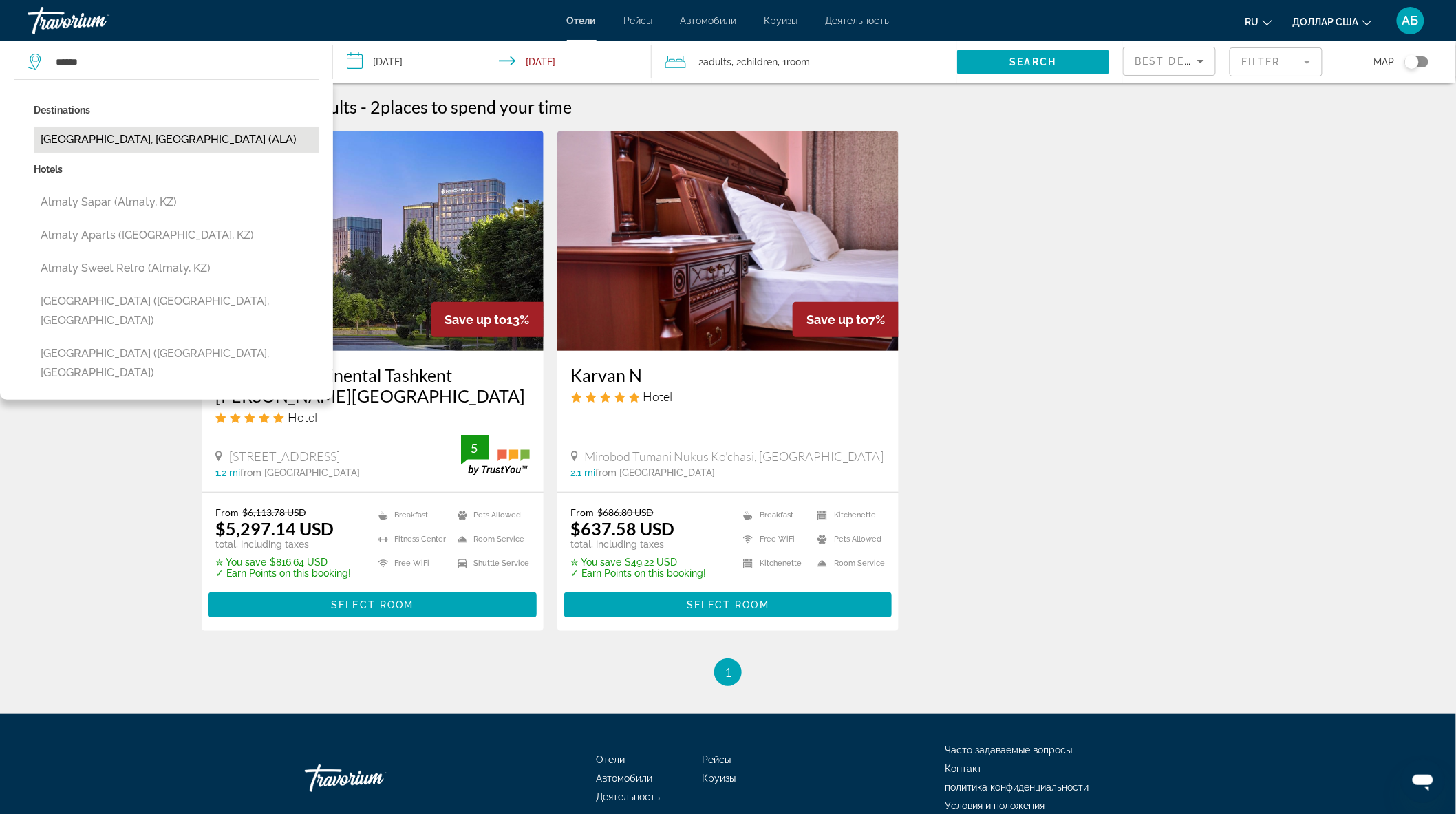
click at [186, 143] on button "Almaty, Kazakhstan (ALA)" at bounding box center [176, 139] width 285 height 26
type input "**********"
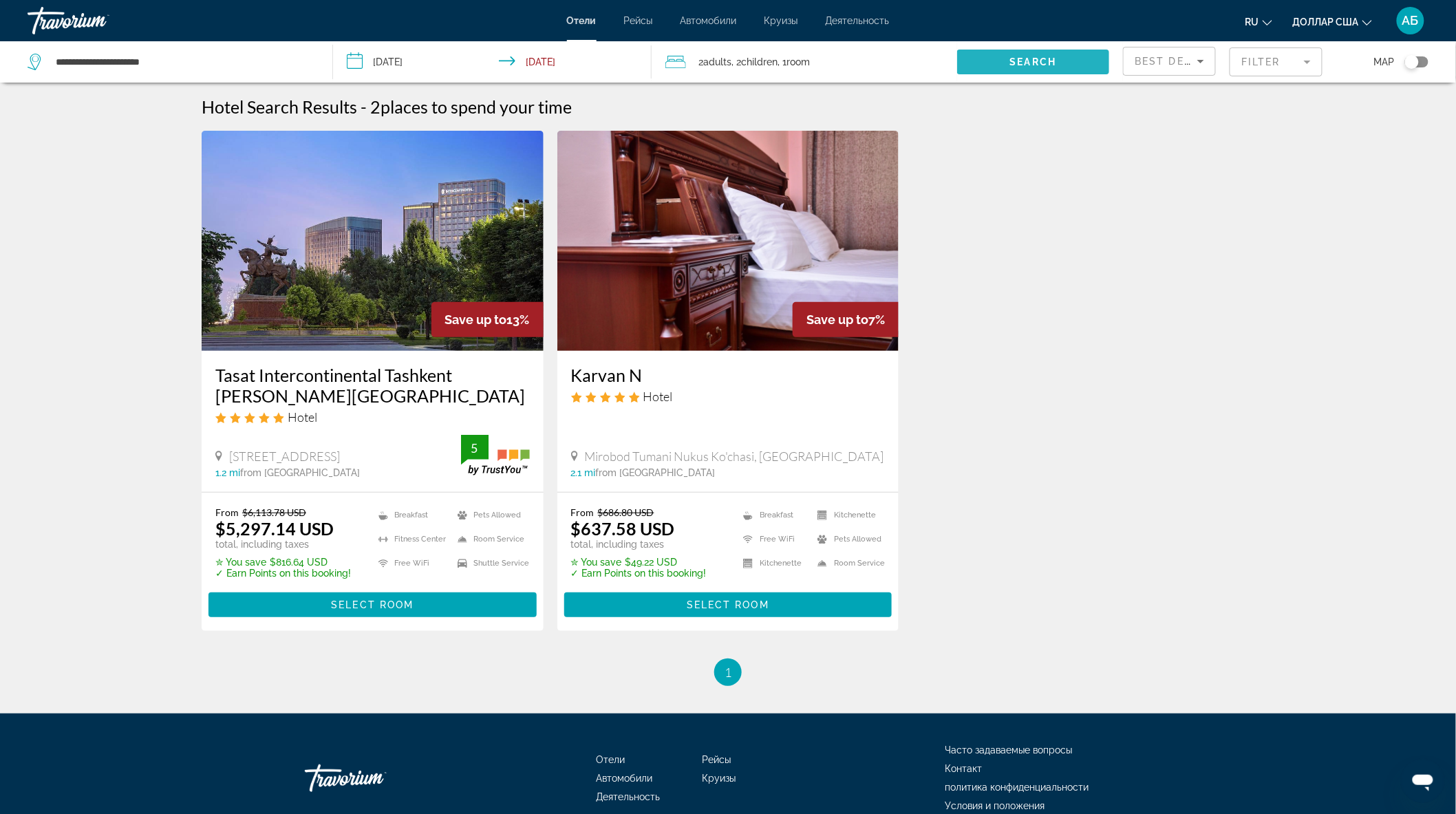
click at [1067, 62] on span "Search widget" at bounding box center [1033, 62] width 152 height 33
